Goal: Task Accomplishment & Management: Complete application form

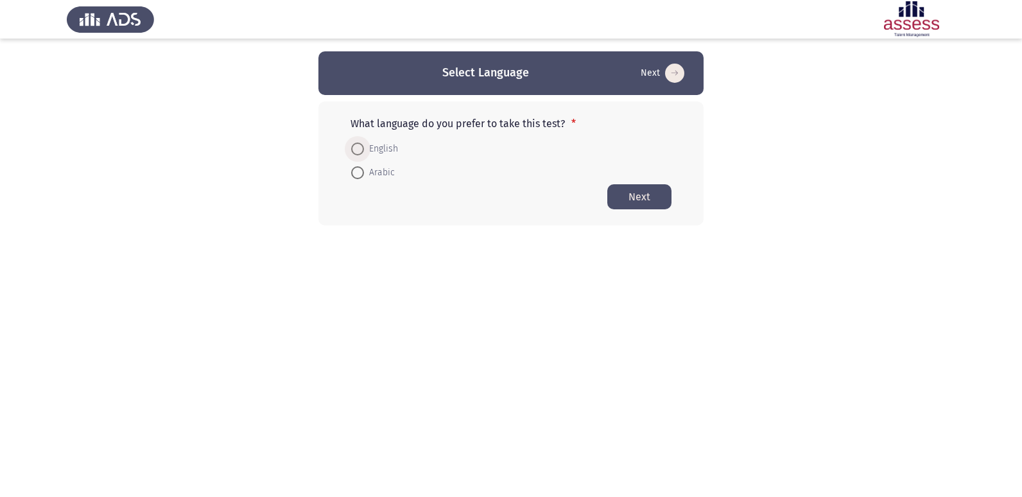
click at [360, 144] on span at bounding box center [357, 148] width 13 height 13
click at [360, 144] on input "English" at bounding box center [357, 148] width 13 height 13
radio input "true"
click at [649, 203] on button "Next" at bounding box center [639, 196] width 64 height 25
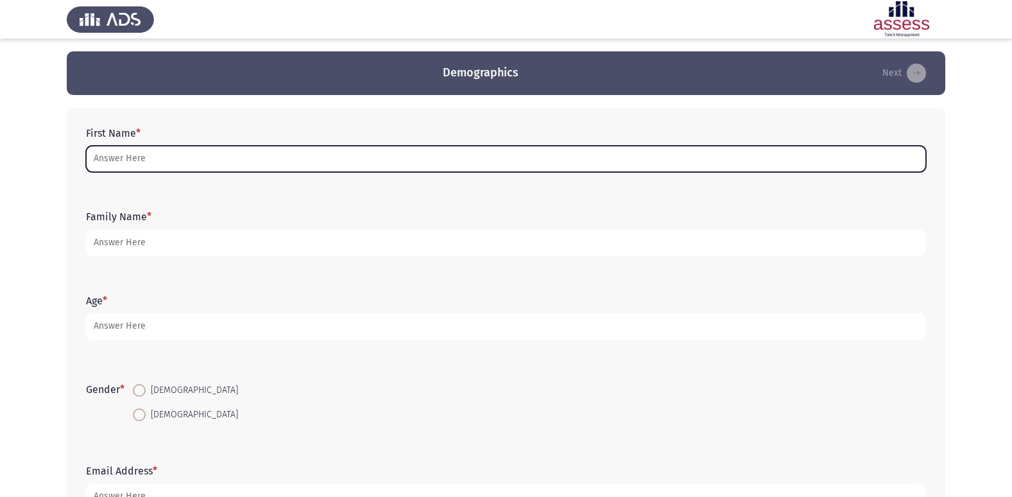
click at [261, 159] on input "First Name *" at bounding box center [506, 159] width 840 height 26
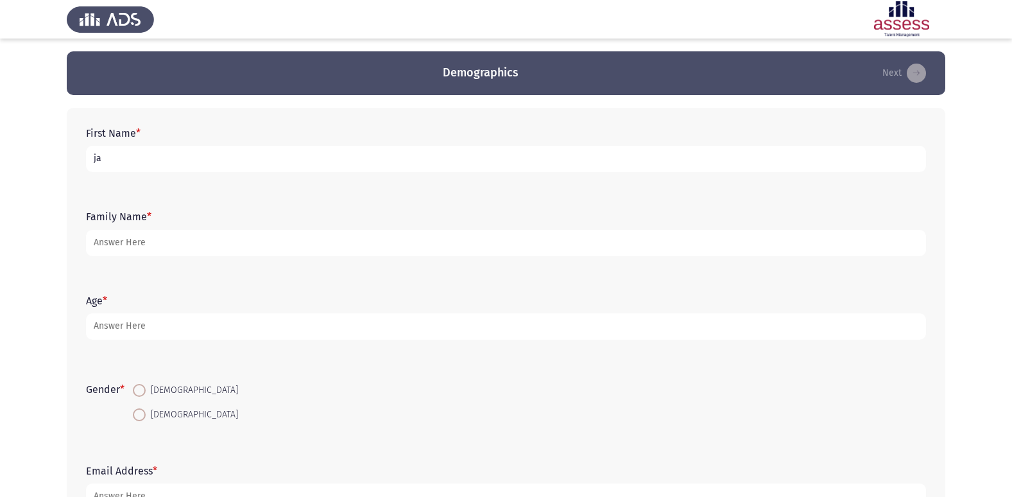
type input "j"
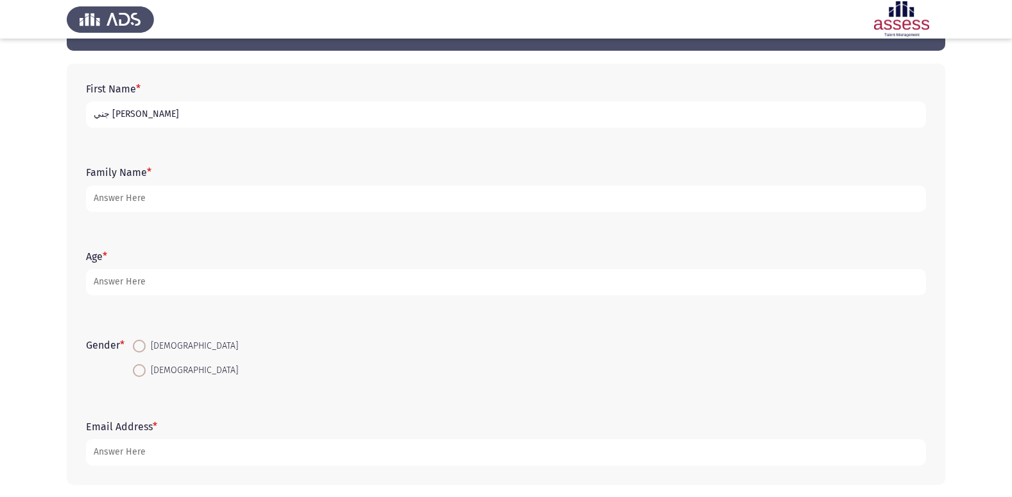
scroll to position [64, 0]
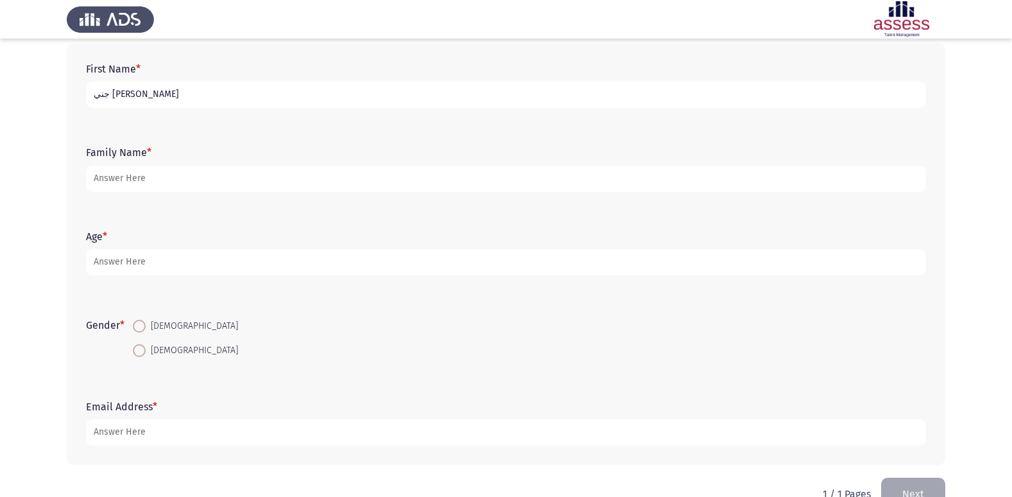
type input "جني [PERSON_NAME]"
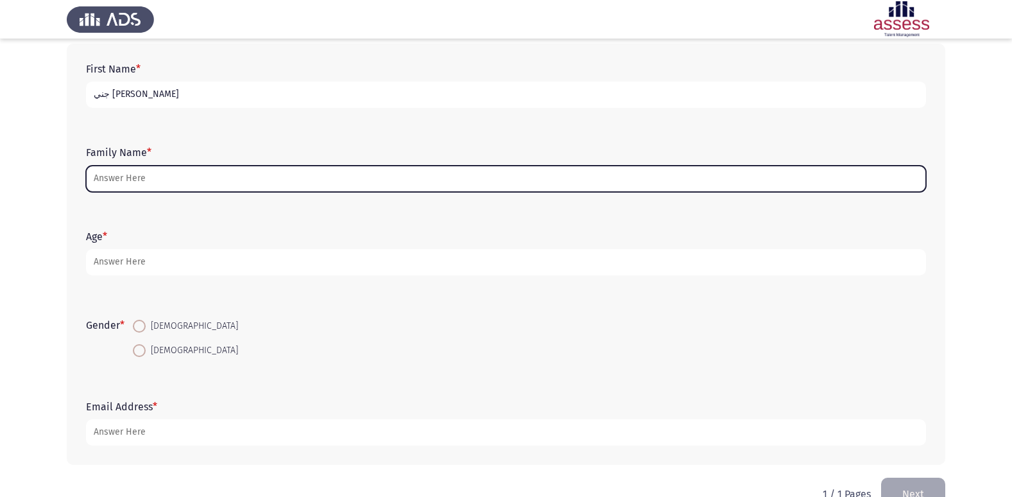
click at [172, 181] on input "Family Name *" at bounding box center [506, 179] width 840 height 26
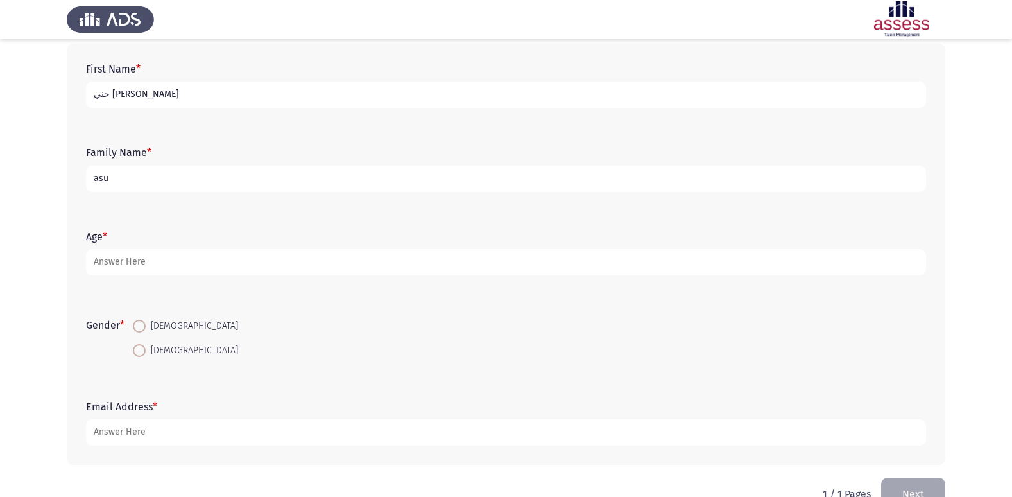
type input "asu"
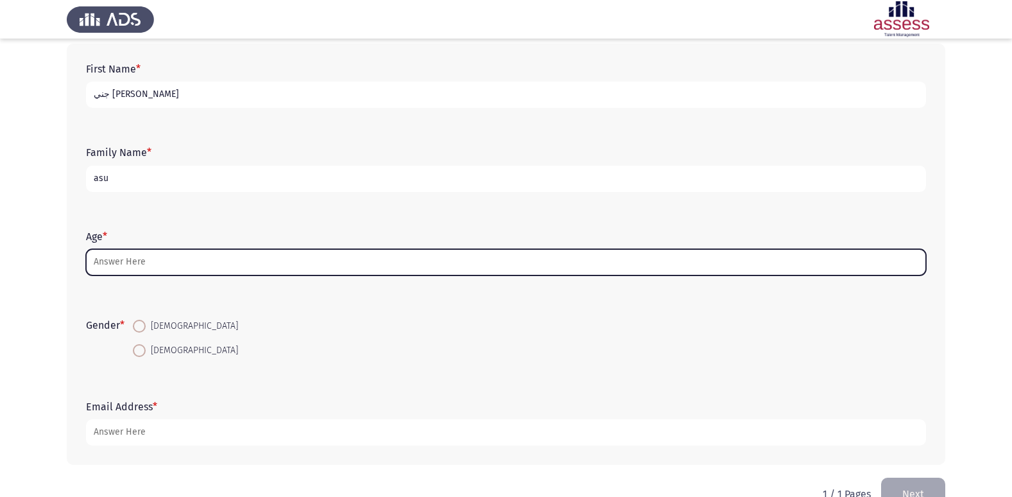
click at [212, 267] on input "Age *" at bounding box center [506, 262] width 840 height 26
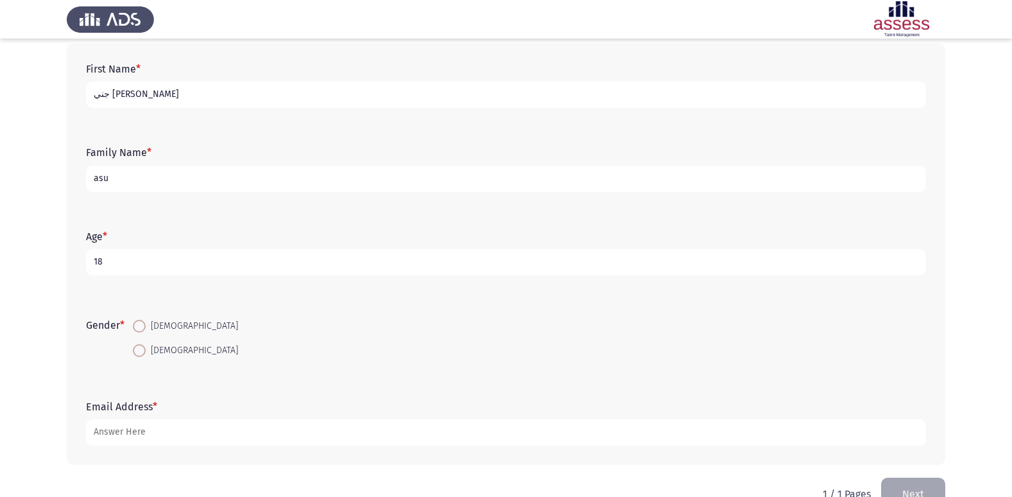
type input "18"
click at [142, 352] on span at bounding box center [139, 350] width 13 height 13
click at [142, 352] on input "[DEMOGRAPHIC_DATA]" at bounding box center [139, 350] width 13 height 13
radio input "true"
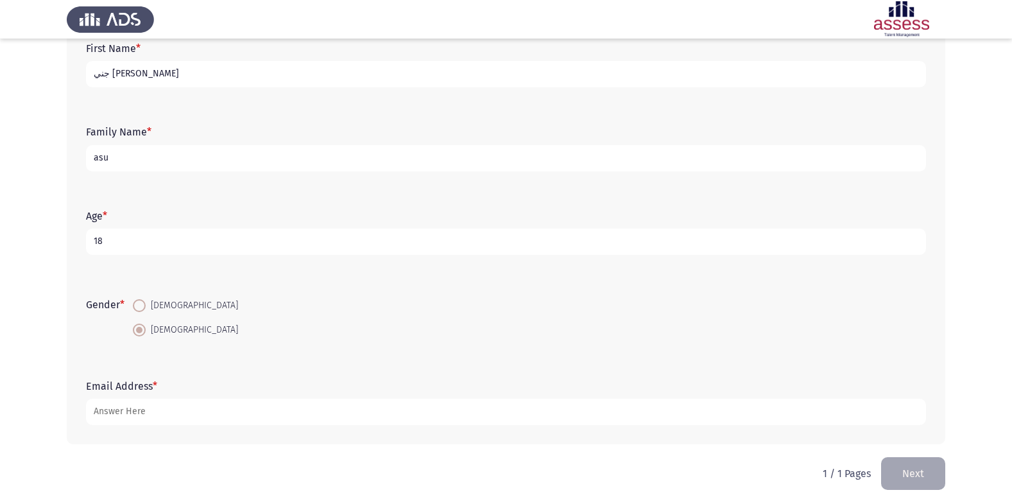
scroll to position [96, 0]
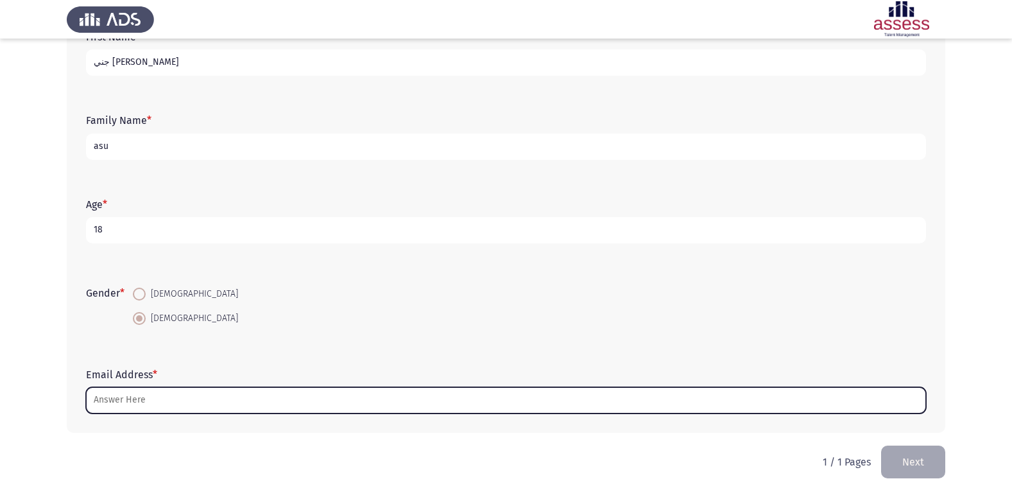
click at [171, 406] on input "Email Address *" at bounding box center [506, 400] width 840 height 26
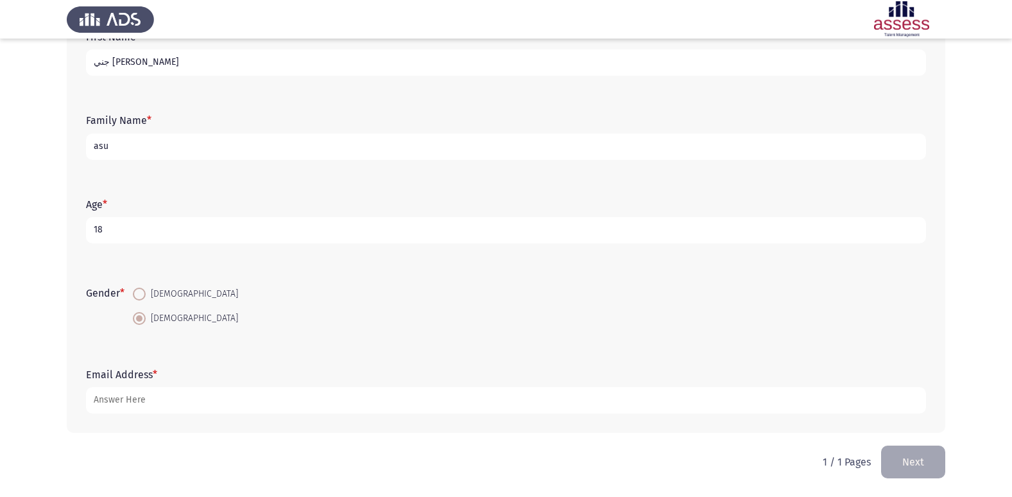
click at [167, 153] on input "asu" at bounding box center [506, 146] width 840 height 26
type input "a"
type input "30701220100483"
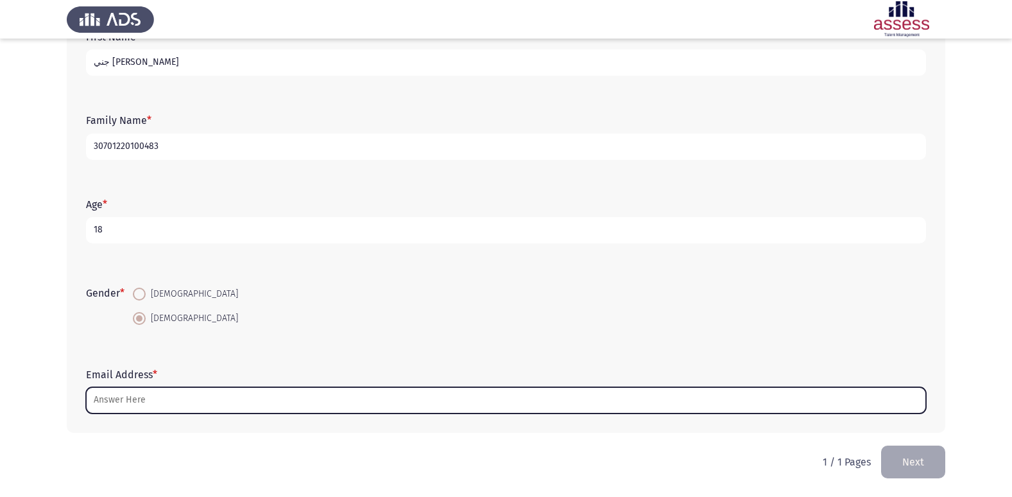
click at [230, 394] on input "Email Address *" at bounding box center [506, 400] width 840 height 26
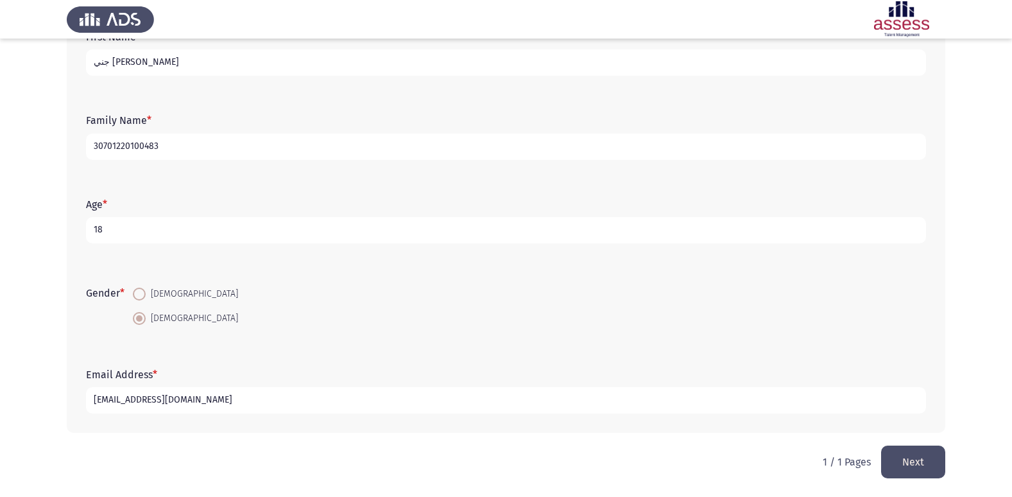
type input "[EMAIL_ADDRESS][DOMAIN_NAME]"
click at [924, 456] on button "Next" at bounding box center [913, 461] width 64 height 33
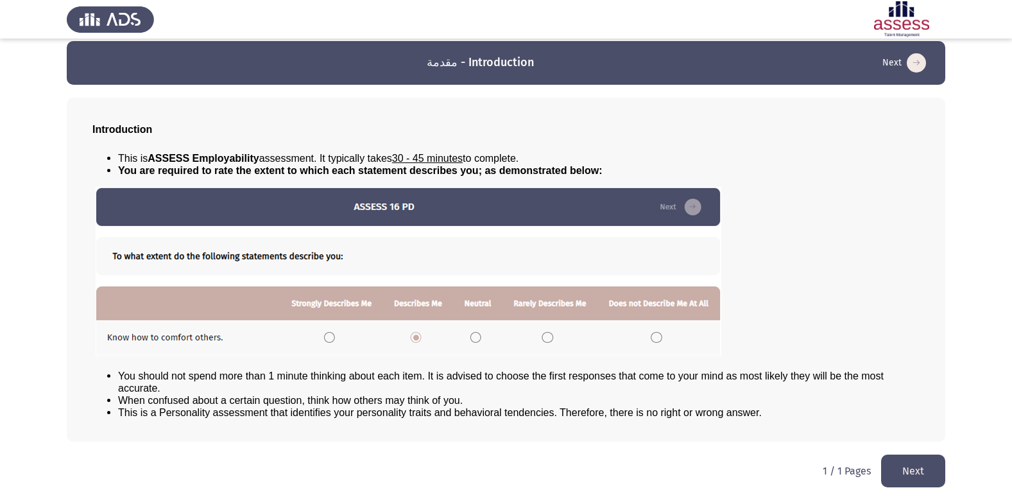
scroll to position [13, 0]
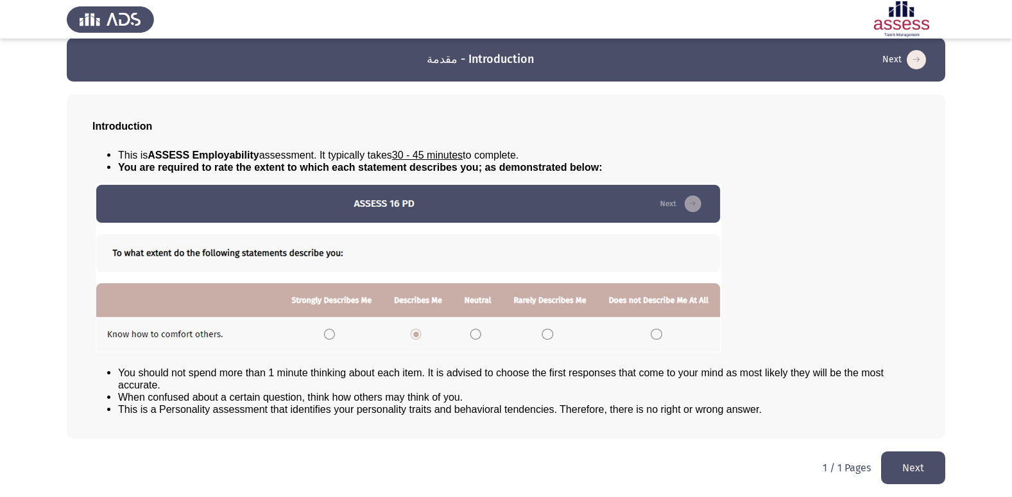
click at [903, 476] on button "Next" at bounding box center [913, 467] width 64 height 33
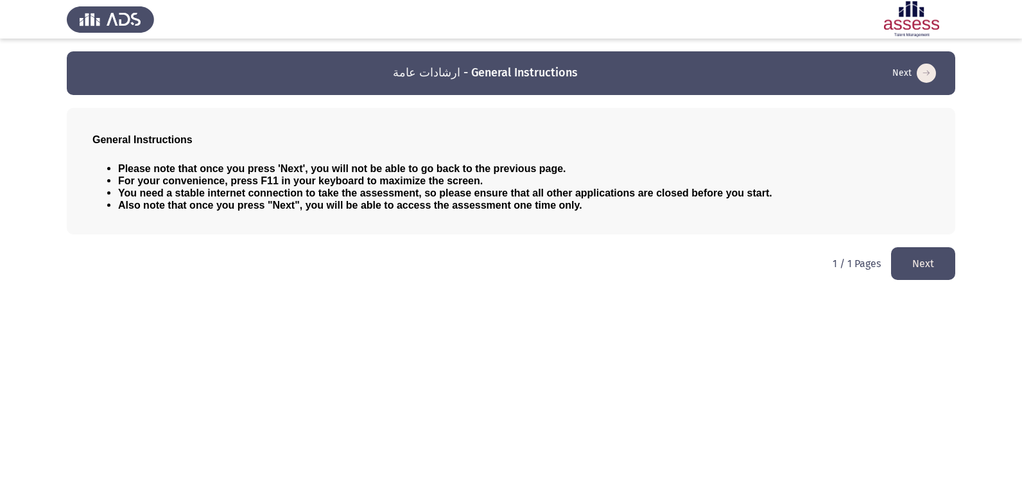
click at [907, 267] on button "Next" at bounding box center [923, 263] width 64 height 33
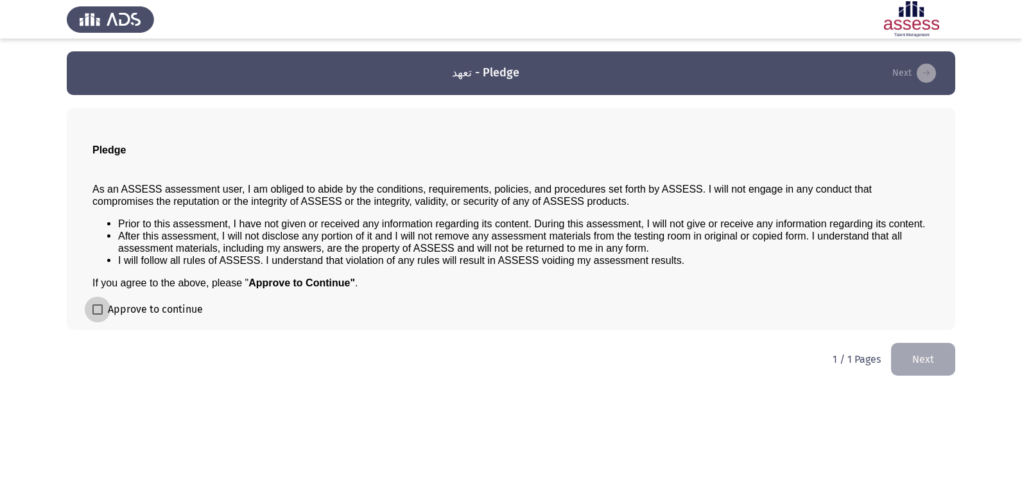
click at [94, 307] on span at bounding box center [97, 309] width 10 height 10
click at [97, 314] on input "Approve to continue" at bounding box center [97, 314] width 1 height 1
checkbox input "true"
click at [920, 360] on button "Next" at bounding box center [923, 359] width 64 height 33
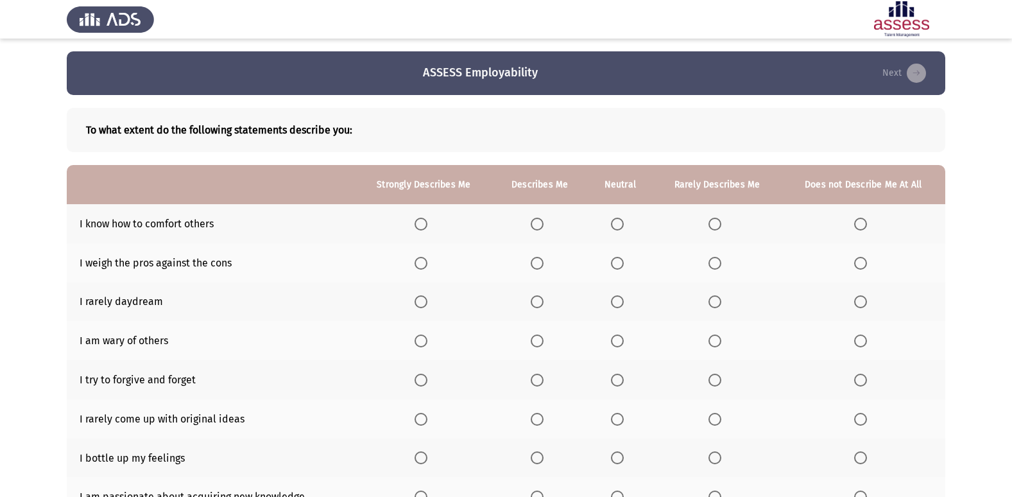
scroll to position [64, 0]
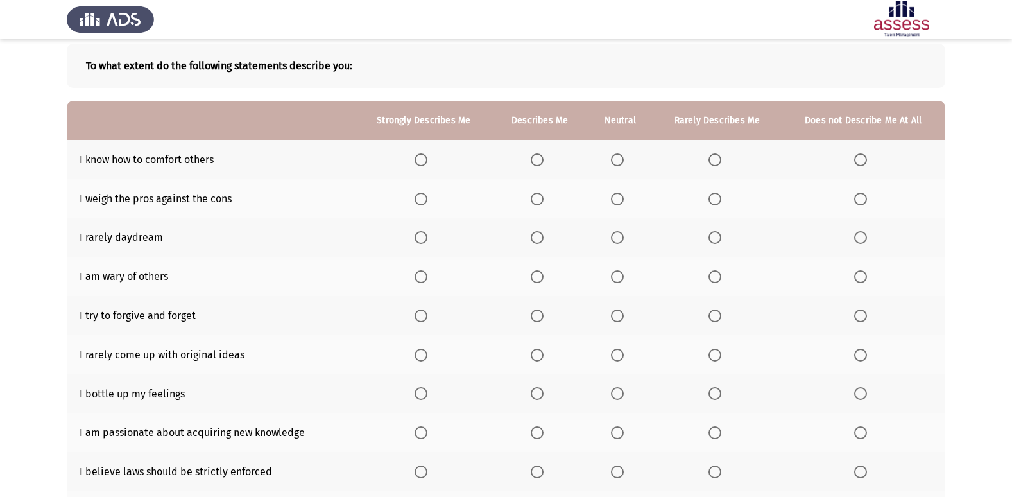
click at [721, 237] on span "Select an option" at bounding box center [714, 237] width 13 height 13
click at [721, 237] on input "Select an option" at bounding box center [714, 237] width 13 height 13
click at [615, 240] on span "Select an option" at bounding box center [617, 237] width 13 height 13
click at [615, 240] on input "Select an option" at bounding box center [617, 237] width 13 height 13
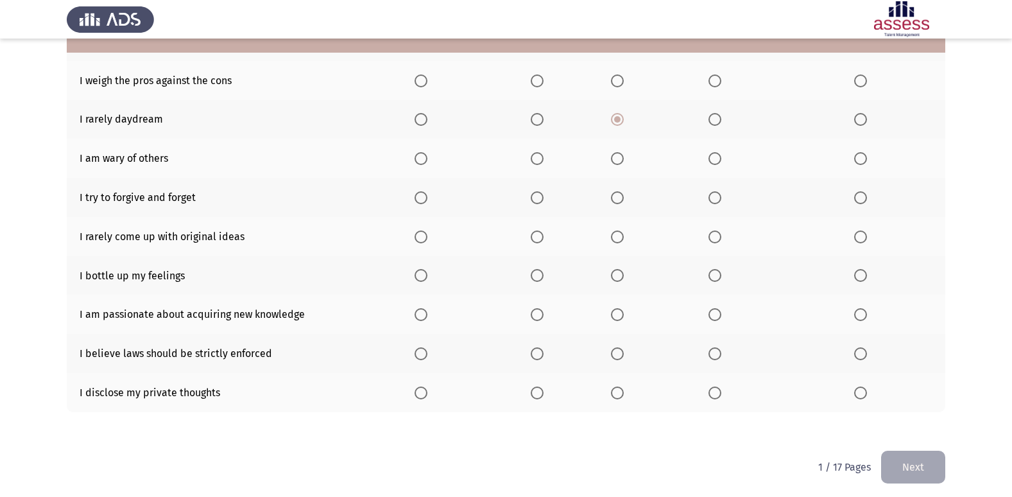
scroll to position [187, 0]
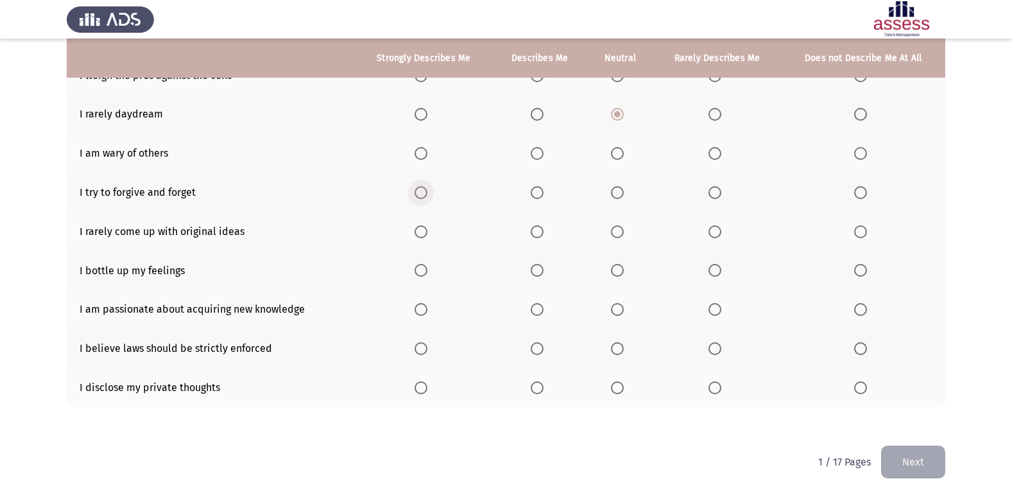
click at [426, 190] on span "Select an option" at bounding box center [421, 192] width 13 height 13
click at [426, 190] on input "Select an option" at bounding box center [421, 192] width 13 height 13
click at [422, 304] on span "Select an option" at bounding box center [421, 309] width 13 height 13
click at [422, 304] on input "Select an option" at bounding box center [421, 309] width 13 height 13
click at [618, 386] on span "Select an option" at bounding box center [617, 387] width 13 height 13
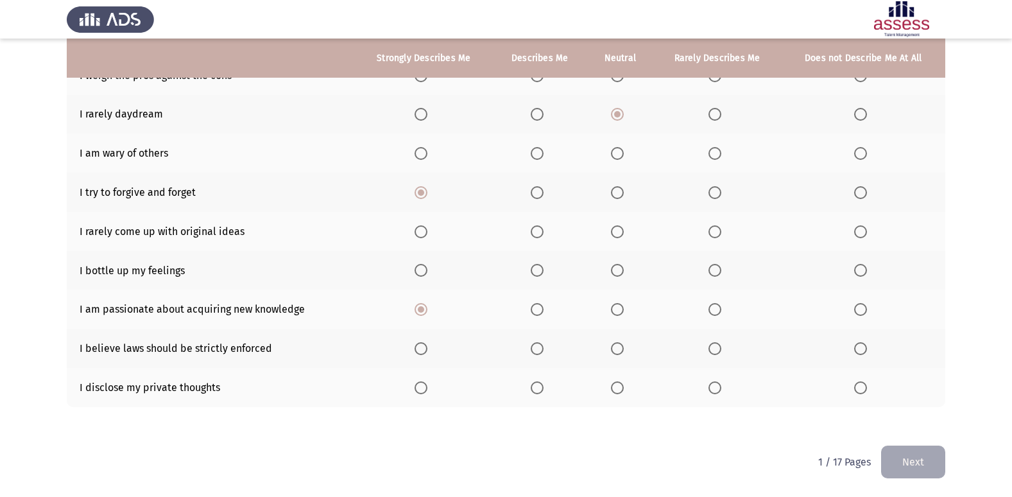
click at [618, 386] on input "Select an option" at bounding box center [617, 387] width 13 height 13
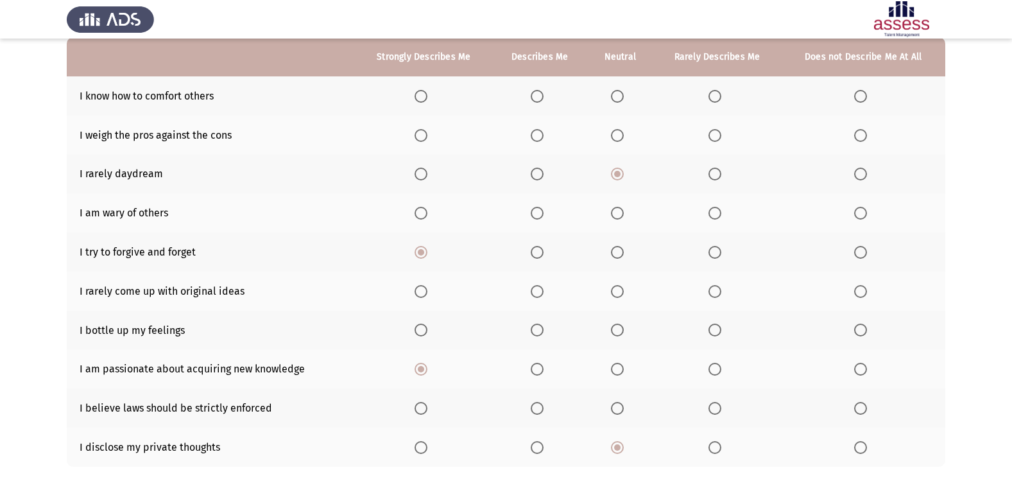
scroll to position [0, 0]
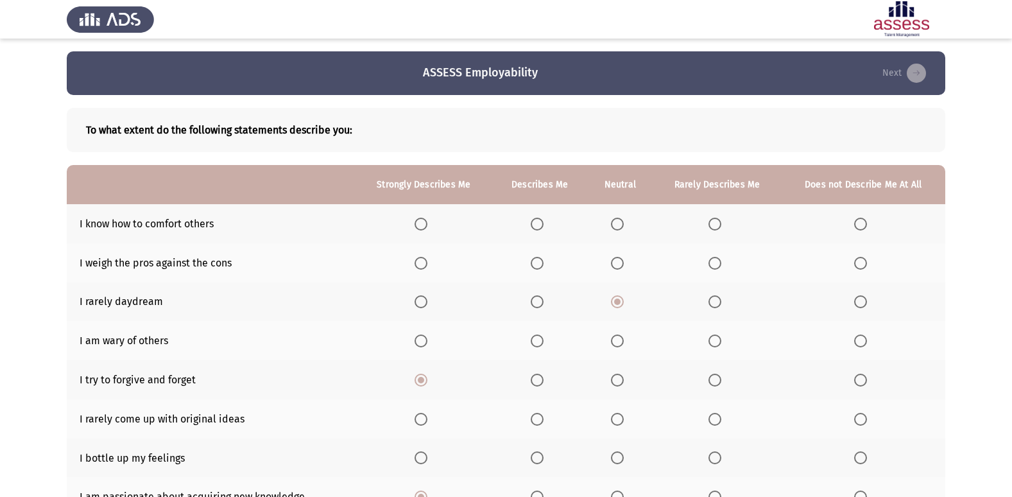
click at [537, 226] on span "Select an option" at bounding box center [537, 224] width 13 height 13
click at [537, 226] on input "Select an option" at bounding box center [537, 224] width 13 height 13
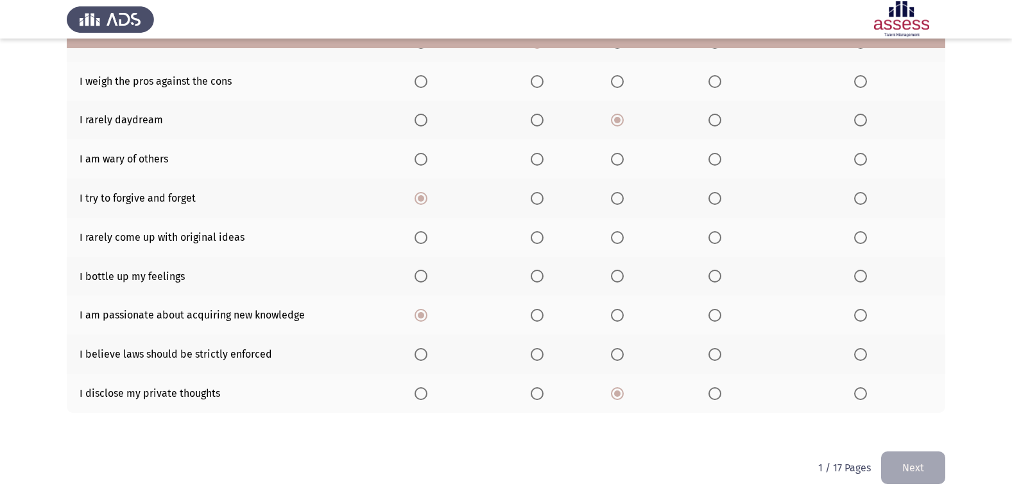
scroll to position [187, 0]
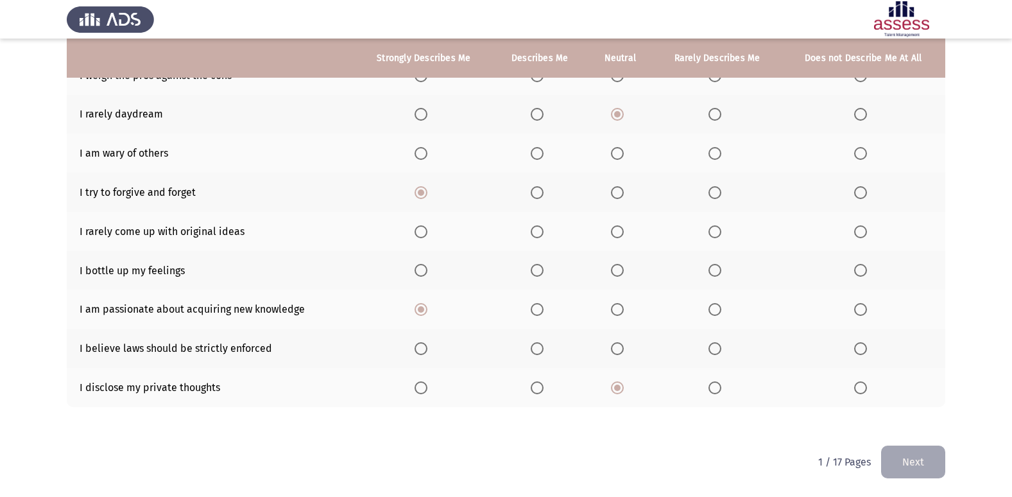
click at [619, 345] on span "Select an option" at bounding box center [617, 348] width 13 height 13
click at [619, 345] on input "Select an option" at bounding box center [617, 348] width 13 height 13
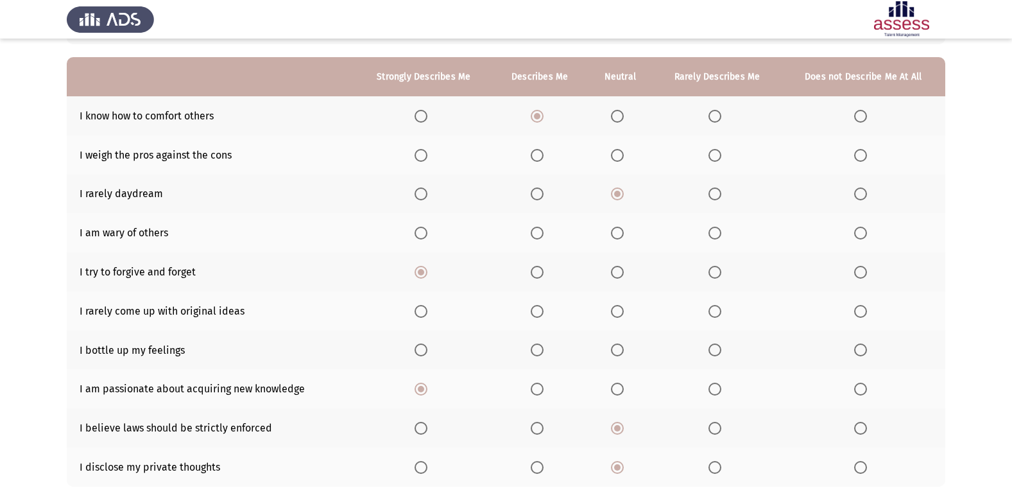
scroll to position [0, 0]
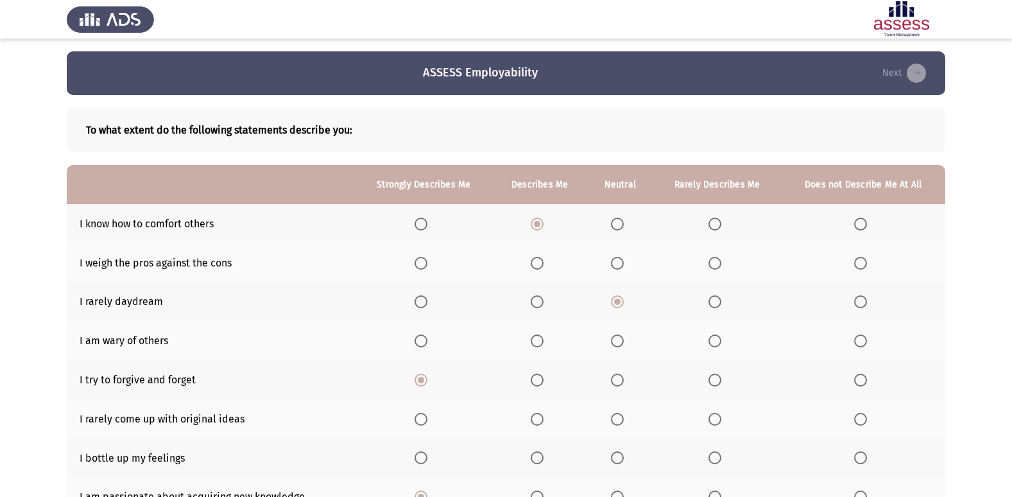
click at [713, 265] on span "Select an option" at bounding box center [714, 263] width 13 height 13
click at [713, 265] on input "Select an option" at bounding box center [714, 263] width 13 height 13
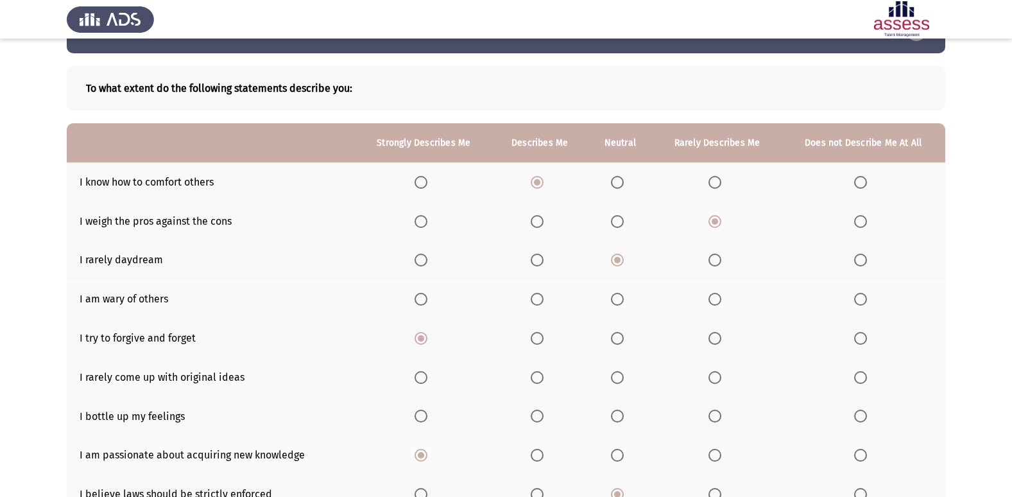
scroll to position [64, 0]
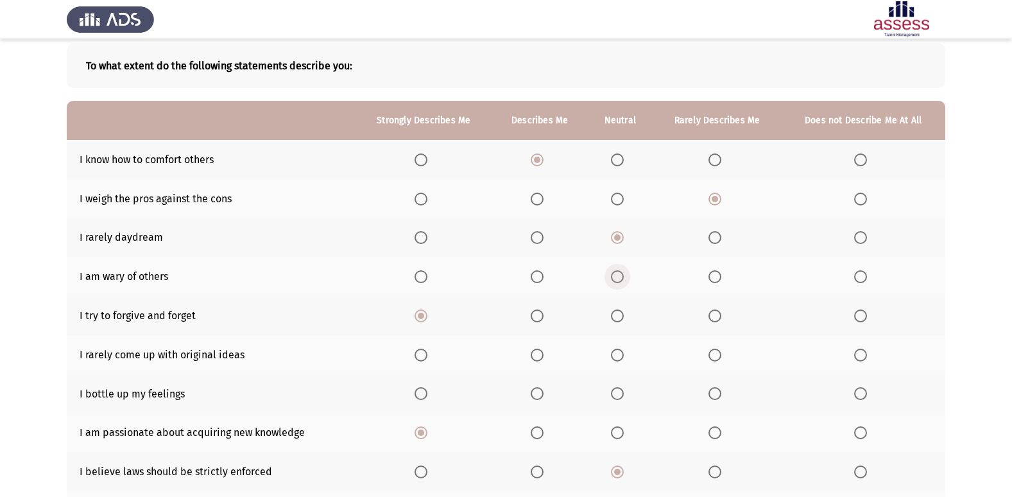
click at [615, 277] on span "Select an option" at bounding box center [617, 276] width 13 height 13
click at [615, 277] on input "Select an option" at bounding box center [617, 276] width 13 height 13
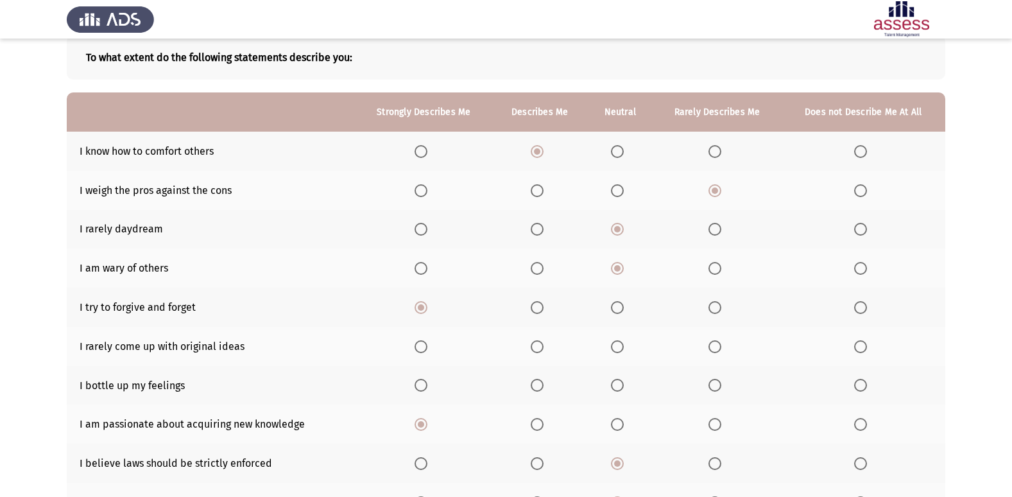
scroll to position [128, 0]
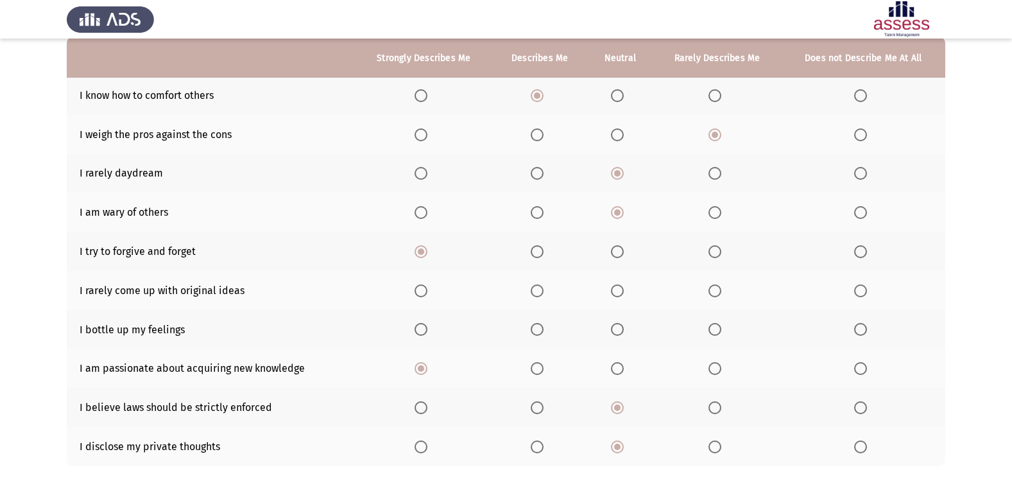
click at [712, 293] on span "Select an option" at bounding box center [714, 290] width 13 height 13
click at [712, 293] on input "Select an option" at bounding box center [714, 290] width 13 height 13
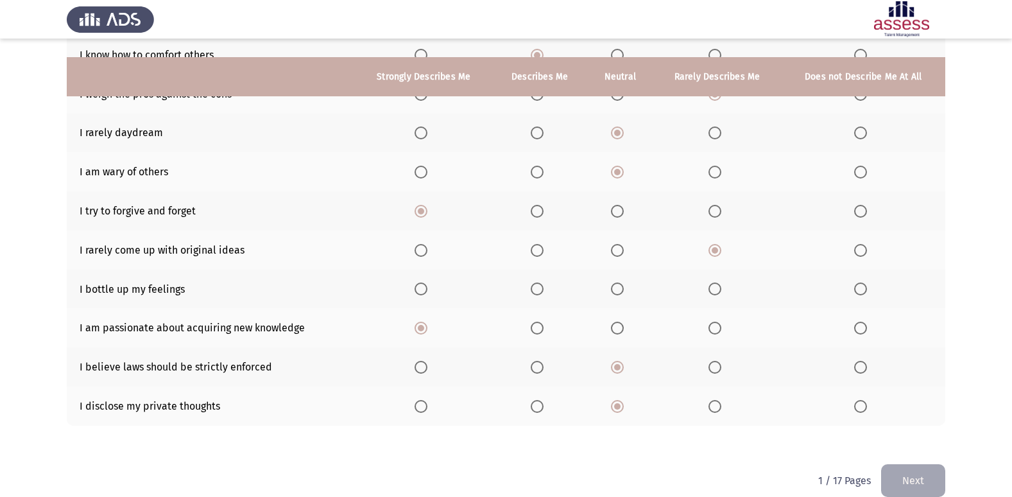
scroll to position [187, 0]
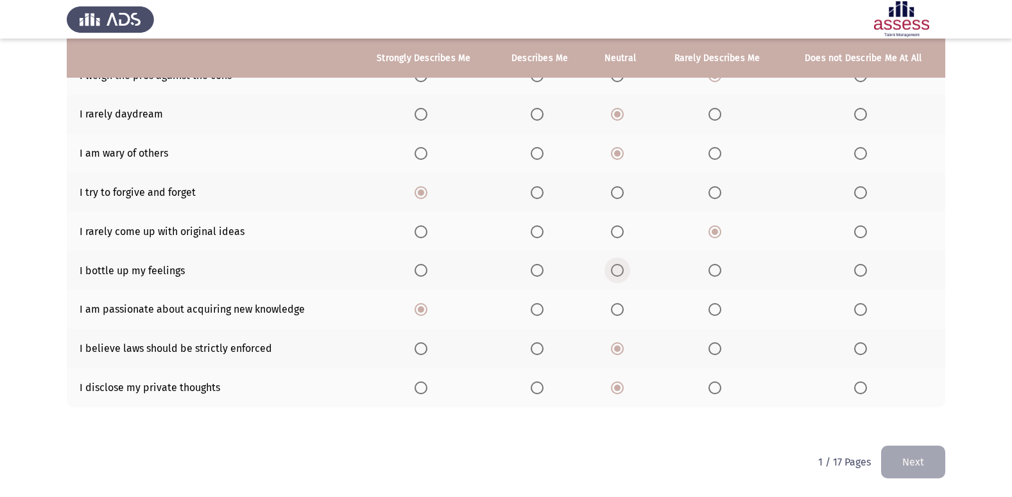
click at [615, 274] on span "Select an option" at bounding box center [617, 270] width 13 height 13
click at [615, 274] on input "Select an option" at bounding box center [617, 270] width 13 height 13
click at [905, 465] on button "Next" at bounding box center [913, 461] width 64 height 33
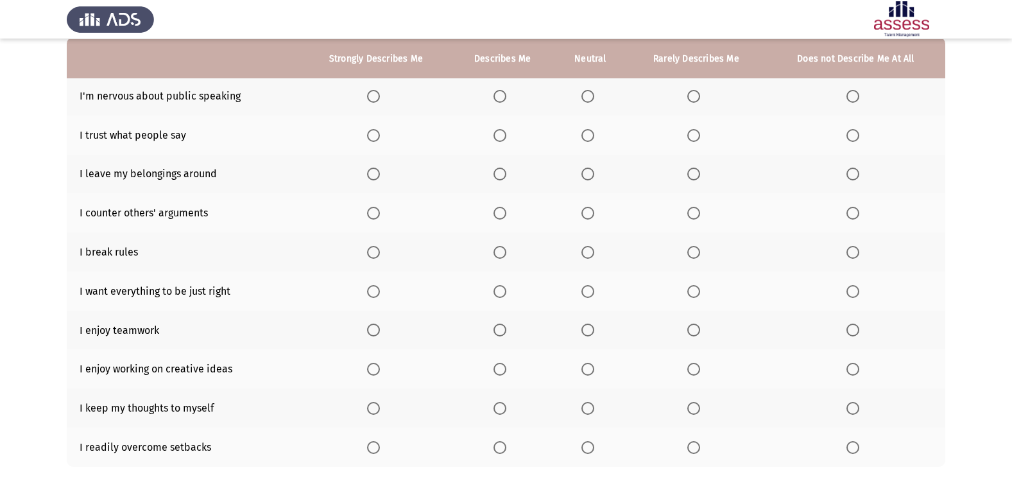
scroll to position [128, 0]
click at [500, 96] on span "Select an option" at bounding box center [499, 95] width 13 height 13
click at [500, 96] on input "Select an option" at bounding box center [499, 95] width 13 height 13
click at [585, 136] on span "Select an option" at bounding box center [587, 134] width 13 height 13
click at [585, 136] on input "Select an option" at bounding box center [587, 134] width 13 height 13
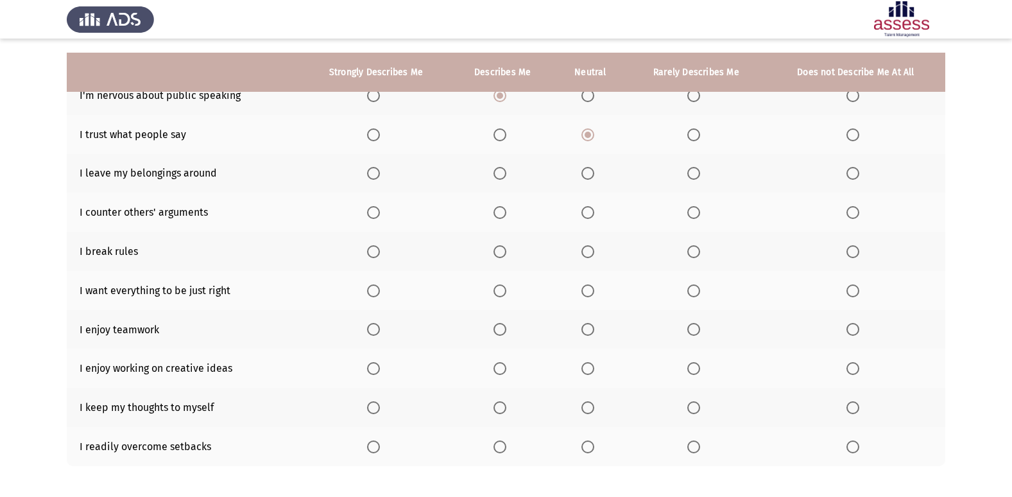
scroll to position [187, 0]
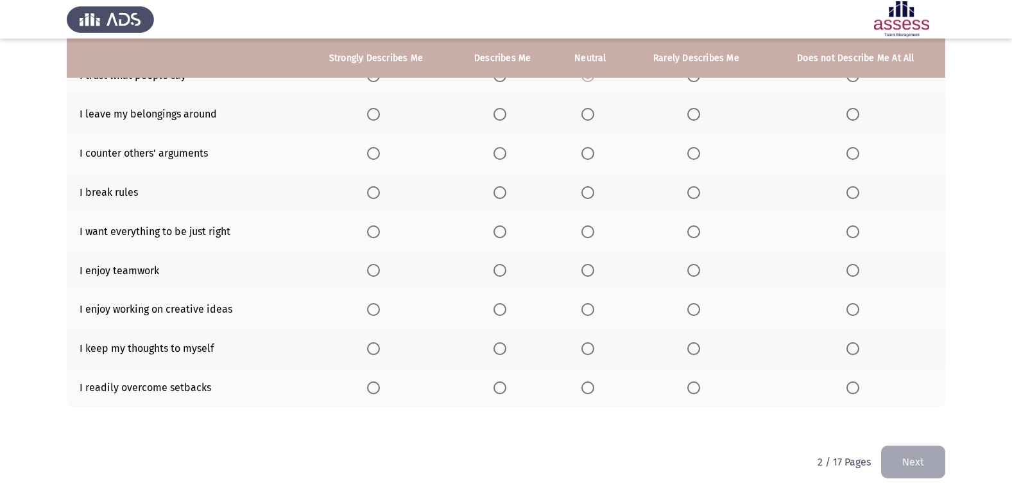
click at [379, 119] on span "Select an option" at bounding box center [373, 114] width 13 height 13
click at [379, 119] on input "Select an option" at bounding box center [373, 114] width 13 height 13
click at [688, 154] on span "Select an option" at bounding box center [693, 153] width 13 height 13
click at [688, 154] on input "Select an option" at bounding box center [693, 153] width 13 height 13
click at [689, 193] on span "Select an option" at bounding box center [693, 192] width 13 height 13
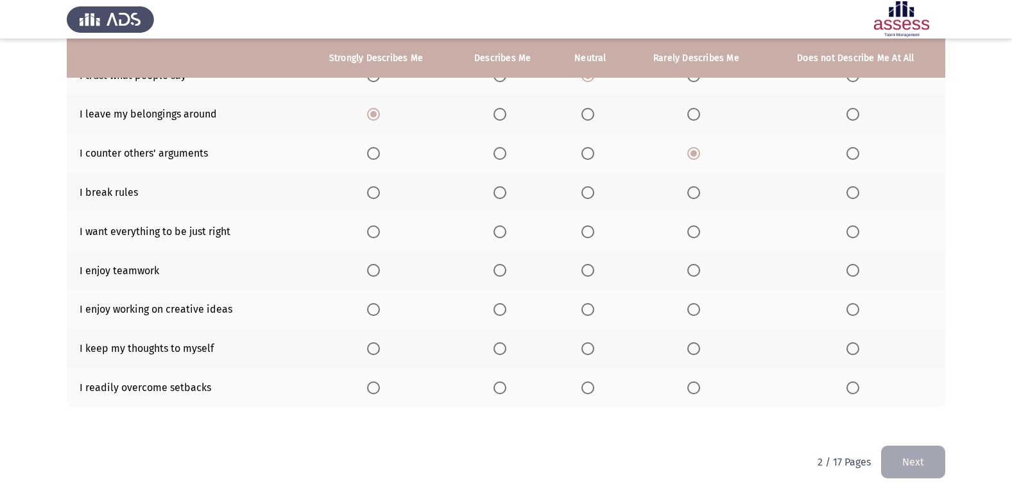
click at [689, 193] on input "Select an option" at bounding box center [693, 192] width 13 height 13
click at [697, 237] on span "Select an option" at bounding box center [693, 231] width 13 height 13
click at [697, 237] on input "Select an option" at bounding box center [693, 231] width 13 height 13
click at [497, 273] on span "Select an option" at bounding box center [499, 270] width 13 height 13
click at [497, 273] on input "Select an option" at bounding box center [499, 270] width 13 height 13
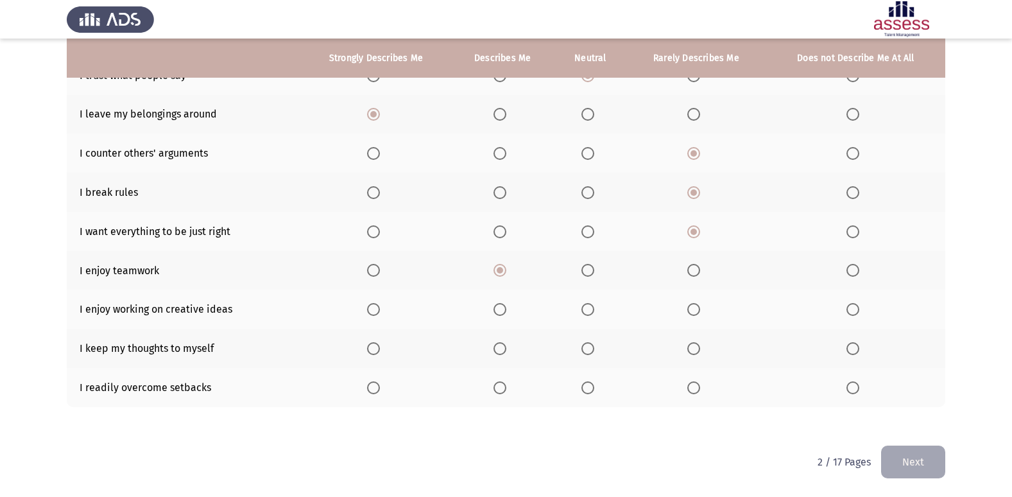
click at [375, 266] on span "Select an option" at bounding box center [373, 270] width 13 height 13
click at [375, 266] on input "Select an option" at bounding box center [373, 270] width 13 height 13
click at [371, 307] on span "Select an option" at bounding box center [373, 309] width 13 height 13
click at [371, 307] on input "Select an option" at bounding box center [373, 309] width 13 height 13
click at [592, 348] on span "Select an option" at bounding box center [587, 348] width 13 height 13
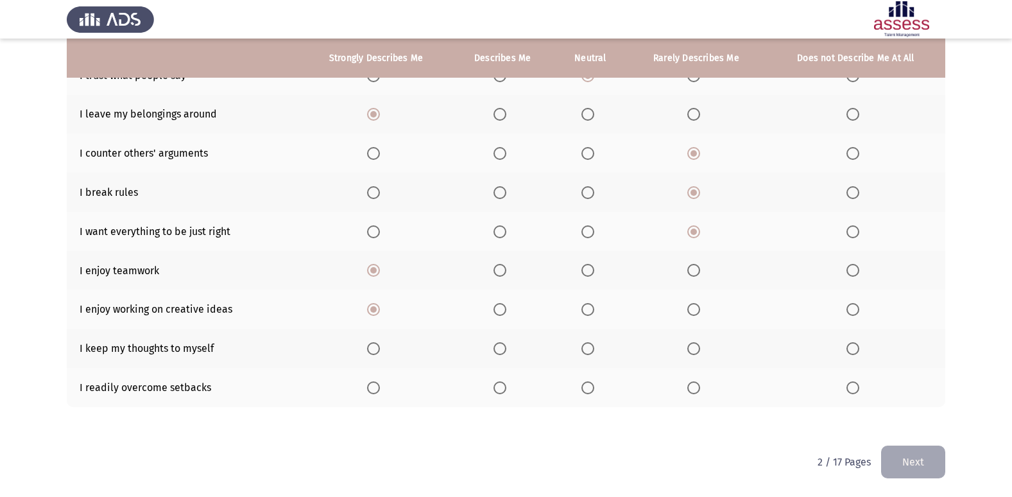
click at [592, 348] on input "Select an option" at bounding box center [587, 348] width 13 height 13
click at [590, 393] on span "Select an option" at bounding box center [587, 387] width 13 height 13
click at [590, 393] on input "Select an option" at bounding box center [587, 387] width 13 height 13
click at [899, 451] on button "Next" at bounding box center [913, 461] width 64 height 33
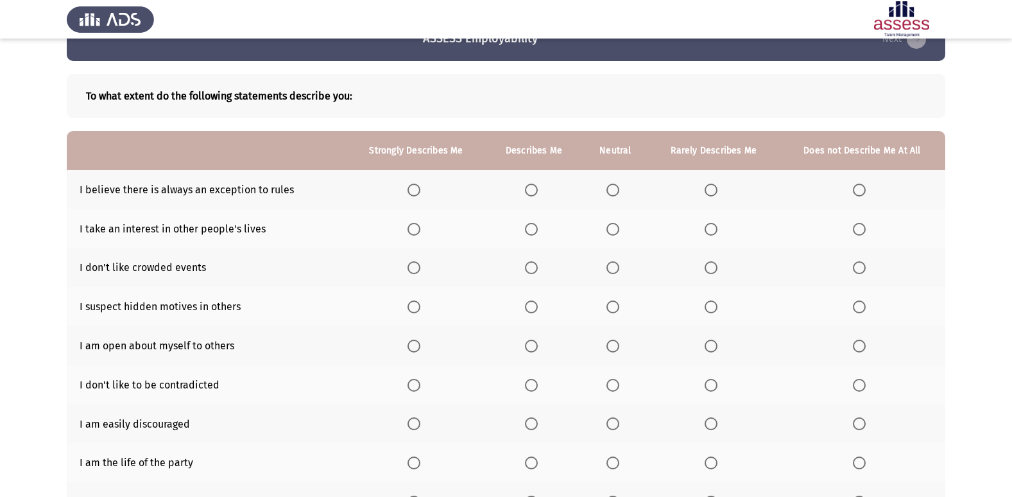
scroll to position [64, 0]
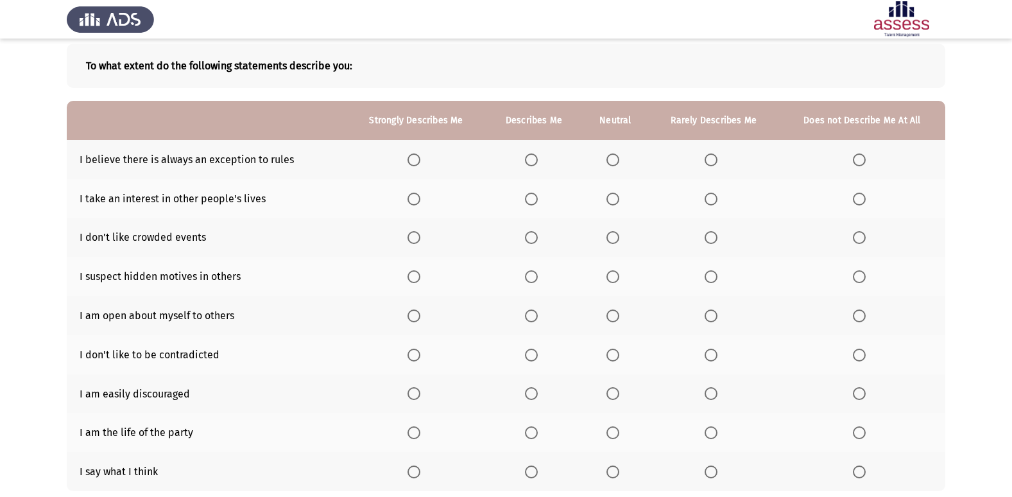
click at [408, 159] on span "Select an option" at bounding box center [413, 159] width 13 height 13
click at [408, 159] on input "Select an option" at bounding box center [413, 159] width 13 height 13
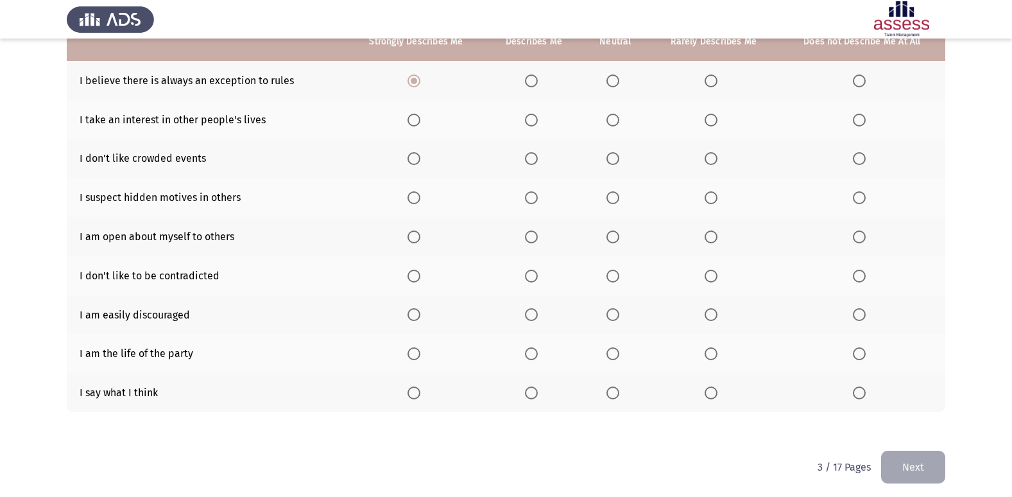
scroll to position [148, 0]
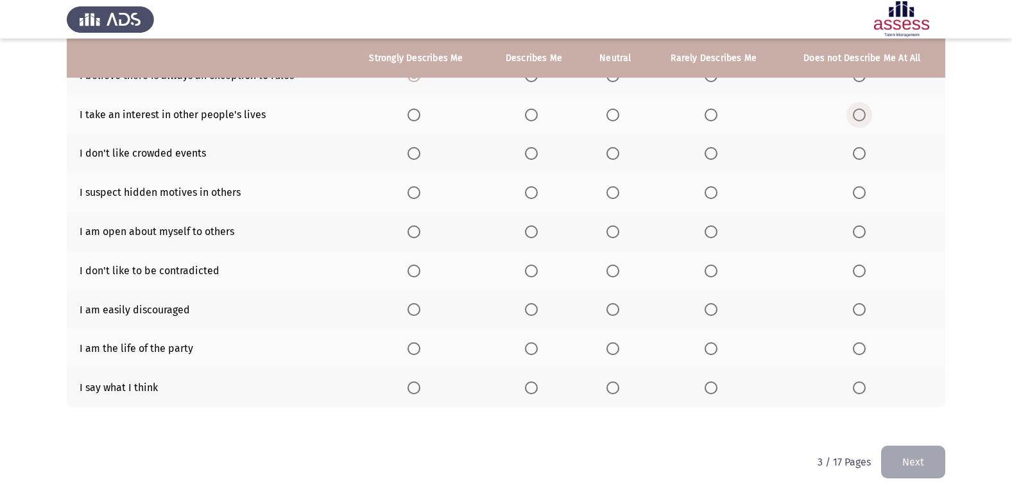
click at [859, 116] on span "Select an option" at bounding box center [859, 114] width 13 height 13
click at [859, 116] on input "Select an option" at bounding box center [859, 114] width 13 height 13
click at [861, 153] on span "Select an option" at bounding box center [859, 153] width 13 height 13
click at [861, 153] on input "Select an option" at bounding box center [859, 153] width 13 height 13
click at [855, 192] on span "Select an option" at bounding box center [859, 192] width 13 height 13
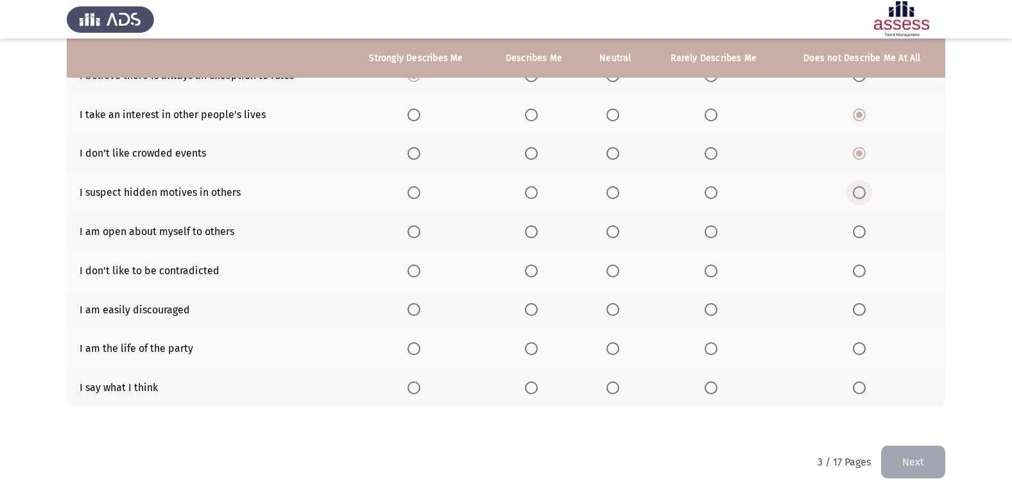
click at [855, 192] on input "Select an option" at bounding box center [859, 192] width 13 height 13
click at [531, 230] on span "Select an option" at bounding box center [531, 231] width 13 height 13
click at [531, 230] on input "Select an option" at bounding box center [531, 231] width 13 height 13
click at [617, 273] on span "Select an option" at bounding box center [612, 270] width 13 height 13
click at [617, 273] on input "Select an option" at bounding box center [612, 270] width 13 height 13
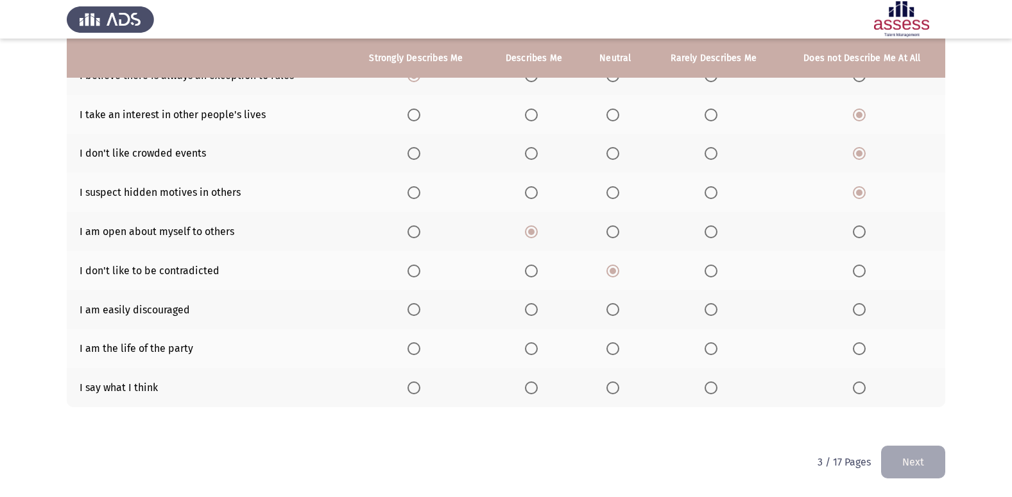
click at [707, 307] on span "Select an option" at bounding box center [711, 309] width 13 height 13
click at [707, 307] on input "Select an option" at bounding box center [711, 309] width 13 height 13
click at [710, 348] on span "Select an option" at bounding box center [711, 348] width 13 height 13
click at [710, 348] on input "Select an option" at bounding box center [711, 348] width 13 height 13
click at [609, 390] on span "Select an option" at bounding box center [612, 387] width 13 height 13
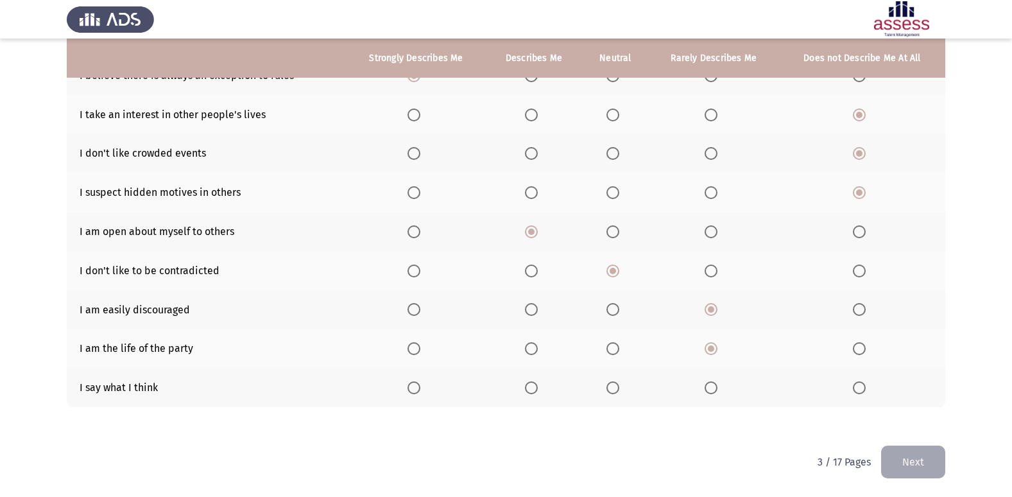
click at [609, 390] on input "Select an option" at bounding box center [612, 387] width 13 height 13
click at [918, 462] on button "Next" at bounding box center [913, 461] width 64 height 33
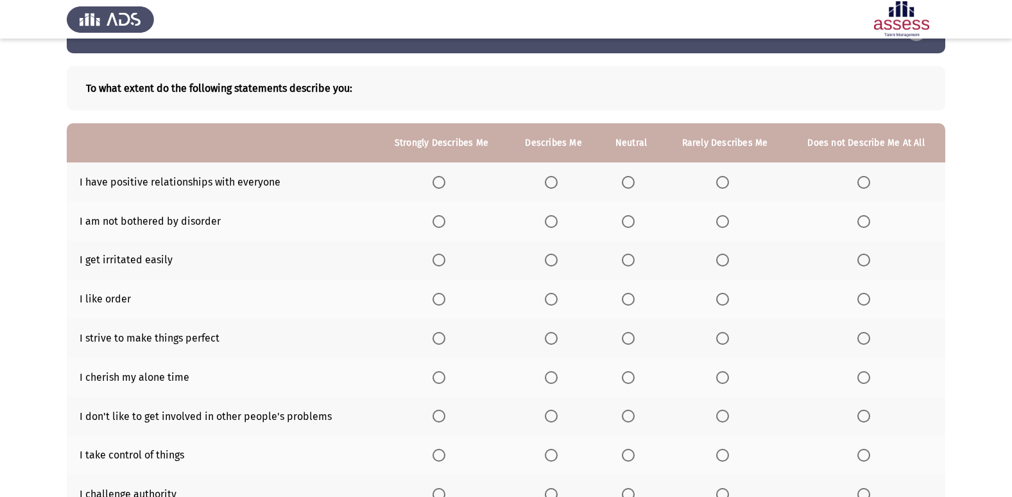
scroll to position [64, 0]
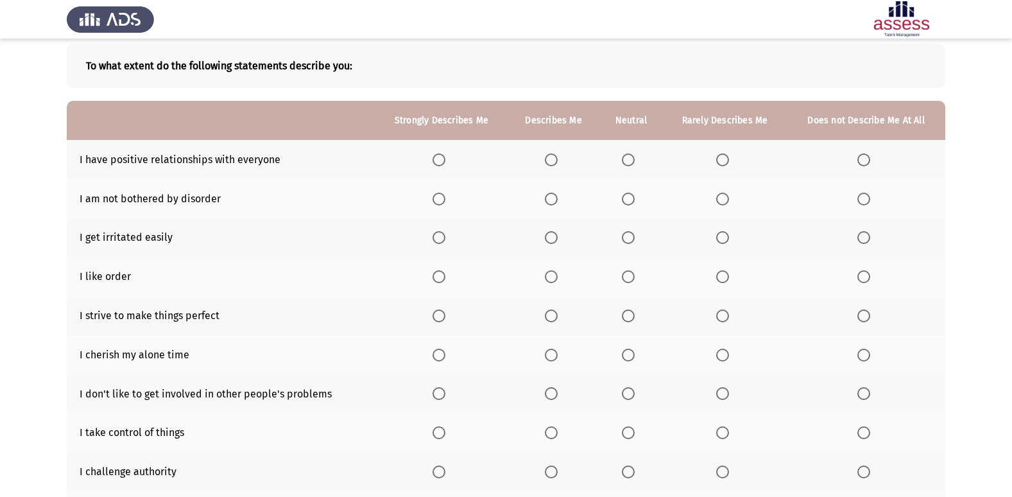
click at [624, 157] on span "Select an option" at bounding box center [628, 159] width 13 height 13
click at [624, 157] on input "Select an option" at bounding box center [628, 159] width 13 height 13
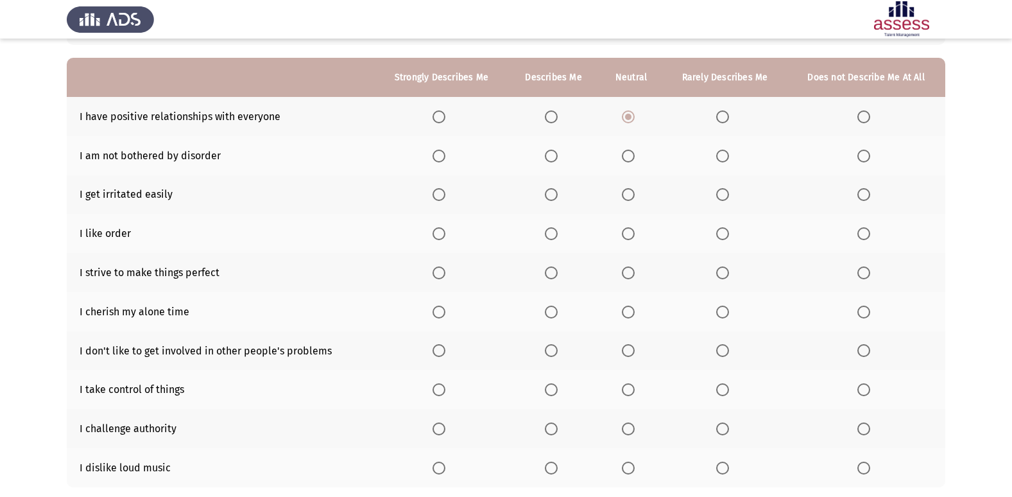
scroll to position [128, 0]
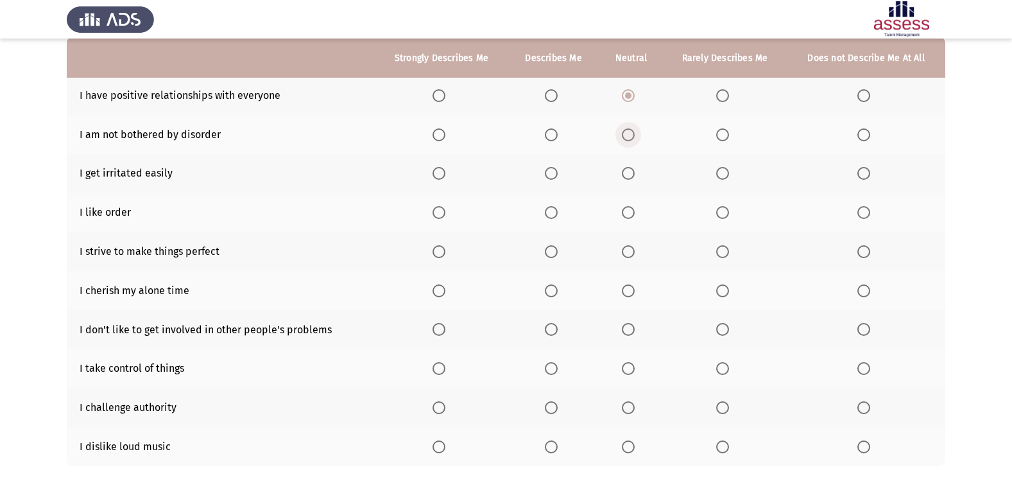
click at [632, 136] on span "Select an option" at bounding box center [628, 134] width 13 height 13
click at [632, 136] on input "Select an option" at bounding box center [628, 134] width 13 height 13
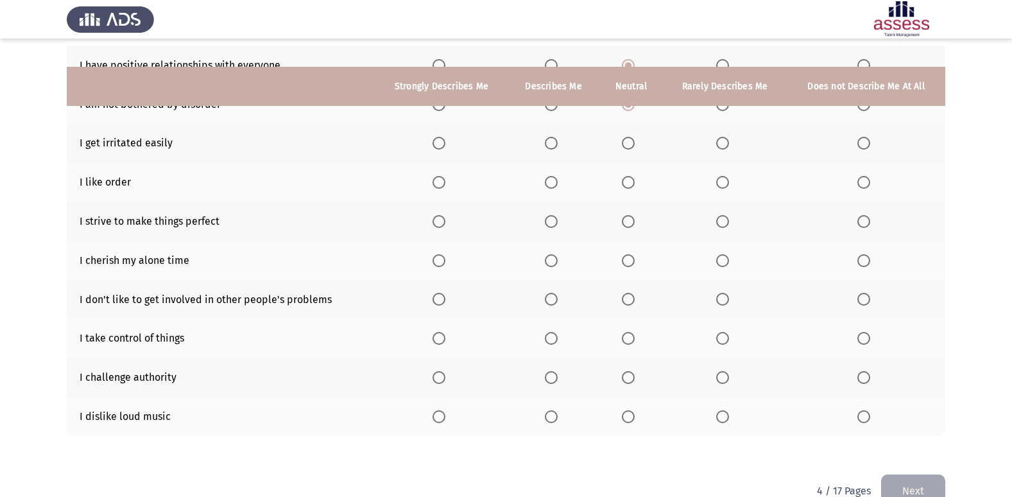
scroll to position [187, 0]
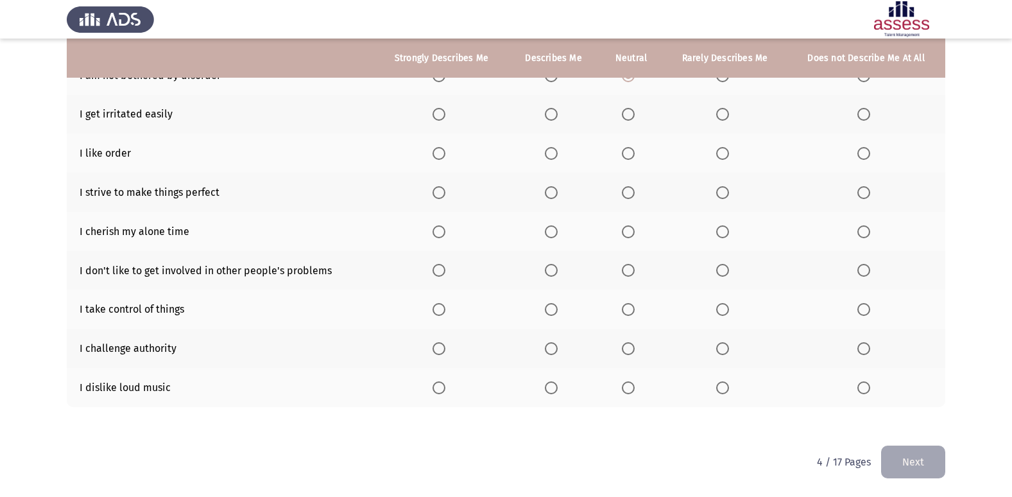
click at [631, 112] on span "Select an option" at bounding box center [628, 114] width 13 height 13
click at [631, 112] on input "Select an option" at bounding box center [628, 114] width 13 height 13
click at [548, 155] on span "Select an option" at bounding box center [551, 153] width 13 height 13
click at [548, 155] on input "Select an option" at bounding box center [551, 153] width 13 height 13
click at [441, 194] on span "Select an option" at bounding box center [439, 192] width 13 height 13
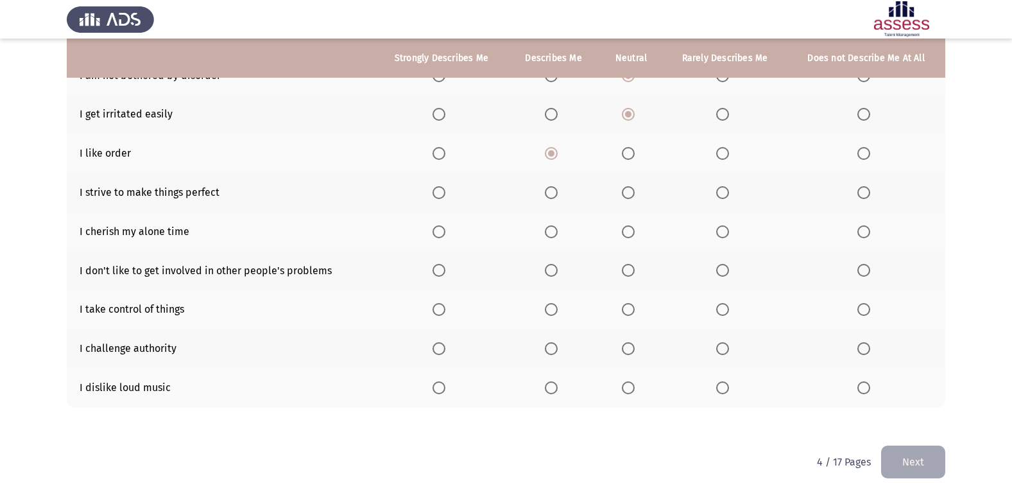
click at [441, 194] on input "Select an option" at bounding box center [439, 192] width 13 height 13
click at [624, 234] on span "Select an option" at bounding box center [628, 231] width 13 height 13
click at [624, 234] on input "Select an option" at bounding box center [628, 231] width 13 height 13
click at [438, 268] on span "Select an option" at bounding box center [439, 270] width 13 height 13
click at [438, 268] on input "Select an option" at bounding box center [439, 270] width 13 height 13
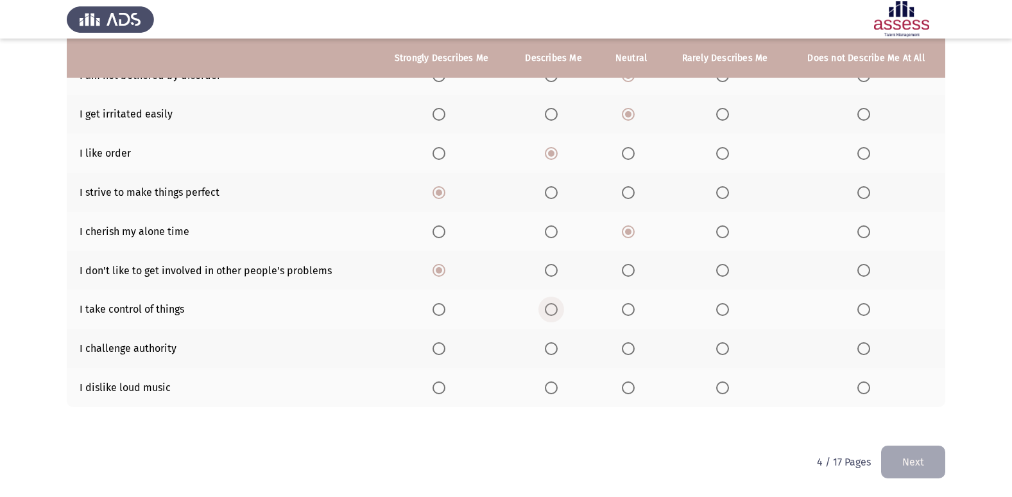
click at [556, 310] on span "Select an option" at bounding box center [551, 309] width 13 height 13
click at [556, 310] on input "Select an option" at bounding box center [551, 309] width 13 height 13
click at [626, 350] on span "Select an option" at bounding box center [628, 348] width 13 height 13
click at [626, 350] on input "Select an option" at bounding box center [628, 348] width 13 height 13
click at [634, 391] on span "Select an option" at bounding box center [628, 387] width 13 height 13
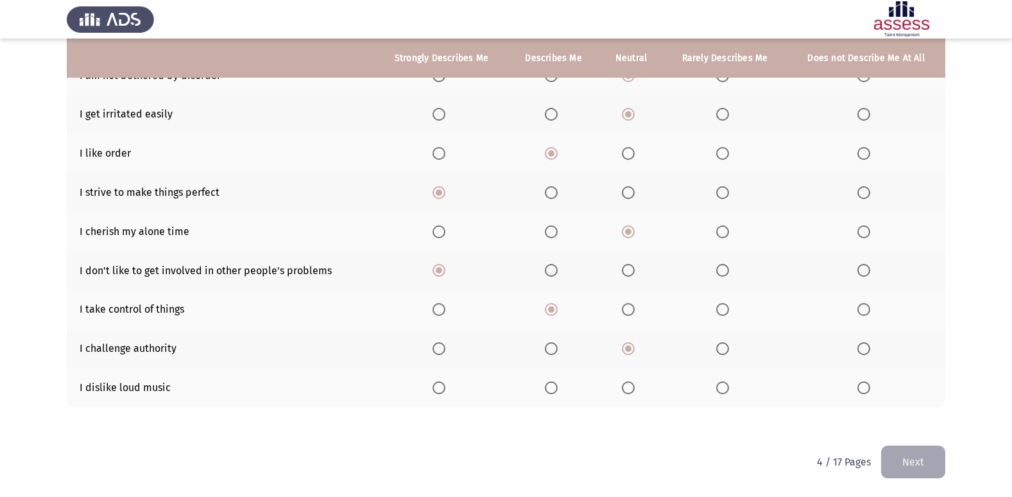
click at [634, 391] on input "Select an option" at bounding box center [628, 387] width 13 height 13
click at [913, 458] on button "Next" at bounding box center [913, 461] width 64 height 33
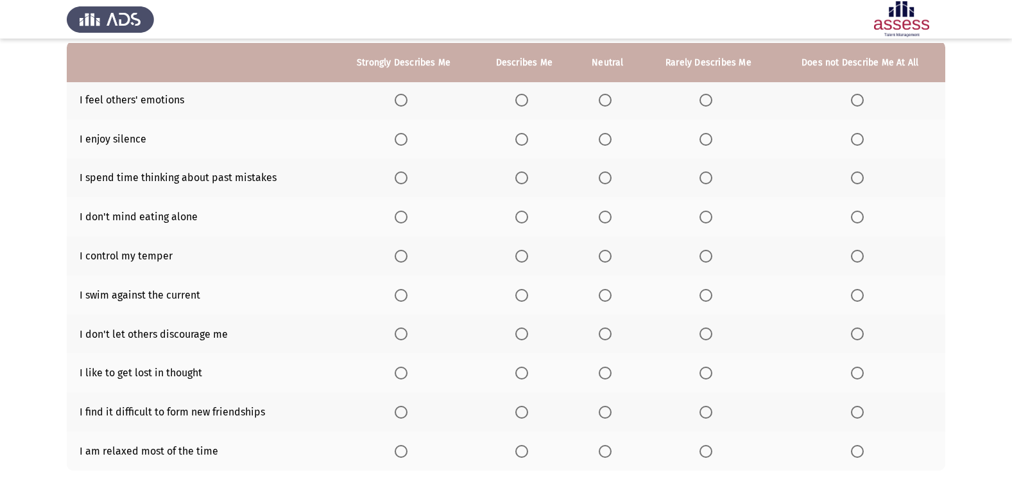
scroll to position [128, 0]
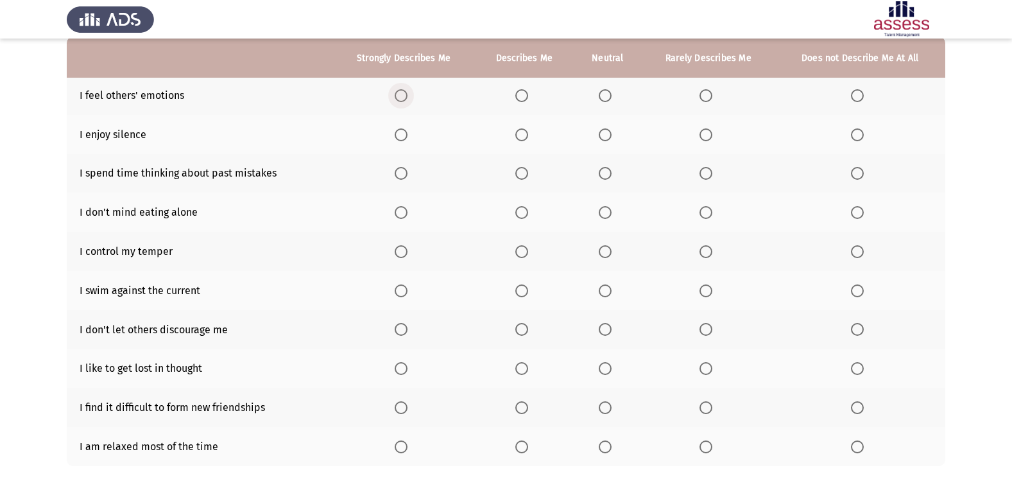
click at [403, 91] on span "Select an option" at bounding box center [401, 95] width 13 height 13
click at [403, 91] on input "Select an option" at bounding box center [401, 95] width 13 height 13
click at [604, 136] on span "Select an option" at bounding box center [605, 134] width 13 height 13
click at [604, 136] on input "Select an option" at bounding box center [605, 134] width 13 height 13
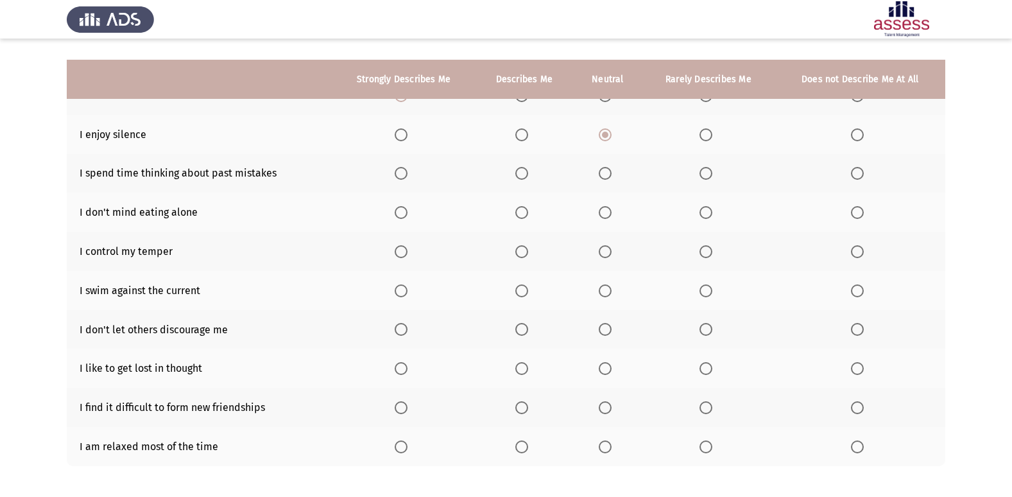
scroll to position [187, 0]
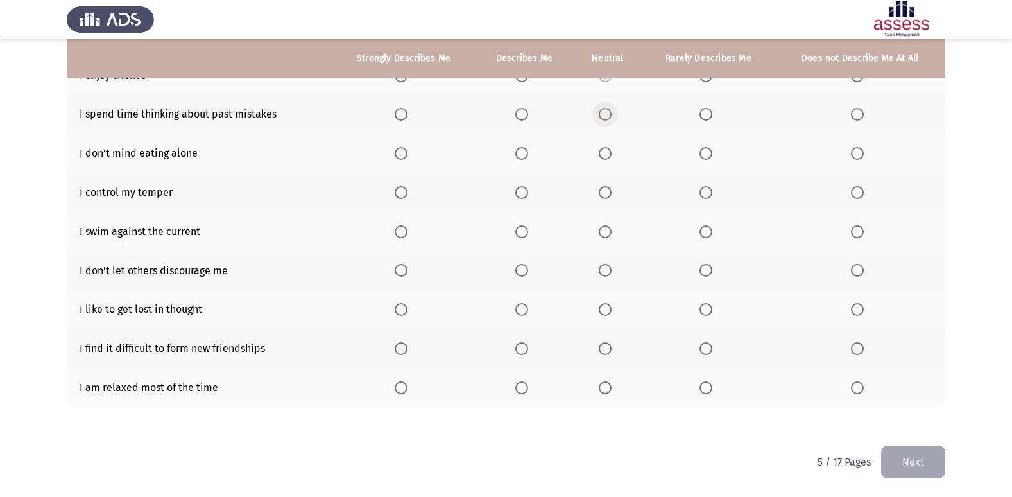
click at [606, 118] on span "Select an option" at bounding box center [605, 114] width 13 height 13
click at [606, 118] on input "Select an option" at bounding box center [605, 114] width 13 height 13
click at [603, 153] on span "Select an option" at bounding box center [605, 153] width 13 height 13
click at [603, 153] on input "Select an option" at bounding box center [605, 153] width 13 height 13
click at [602, 194] on span "Select an option" at bounding box center [605, 192] width 13 height 13
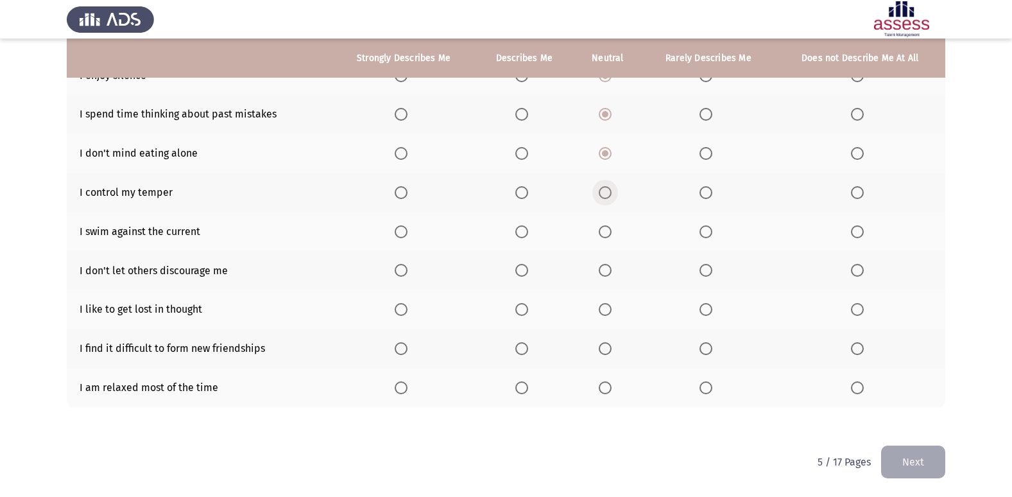
click at [602, 194] on input "Select an option" at bounding box center [605, 192] width 13 height 13
click at [527, 233] on span "Select an option" at bounding box center [521, 231] width 13 height 13
click at [527, 233] on input "Select an option" at bounding box center [521, 231] width 13 height 13
click at [527, 270] on span "Select an option" at bounding box center [521, 270] width 13 height 13
click at [527, 270] on input "Select an option" at bounding box center [521, 270] width 13 height 13
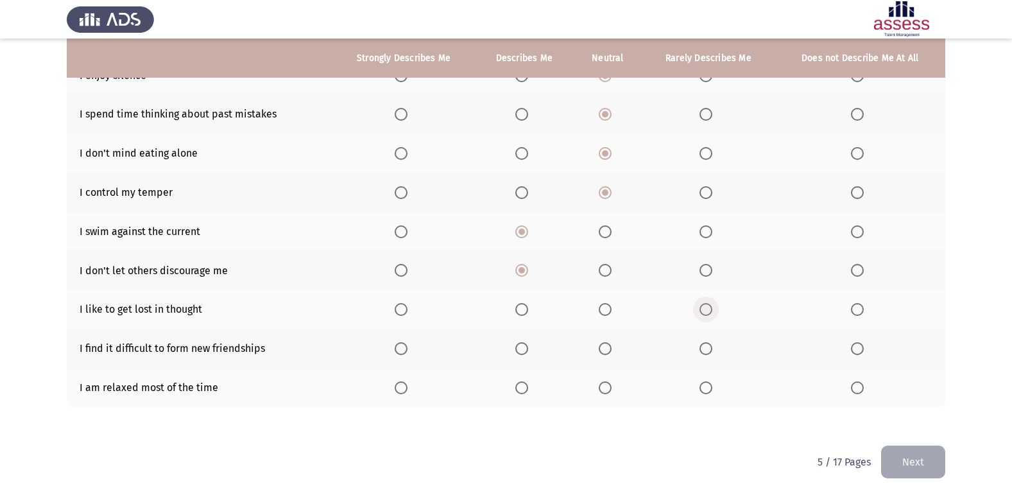
click at [708, 307] on span "Select an option" at bounding box center [705, 309] width 13 height 13
click at [708, 307] on input "Select an option" at bounding box center [705, 309] width 13 height 13
click at [612, 350] on span "Select an option" at bounding box center [605, 348] width 13 height 13
click at [612, 350] on input "Select an option" at bounding box center [605, 348] width 13 height 13
click at [522, 389] on span "Select an option" at bounding box center [521, 387] width 13 height 13
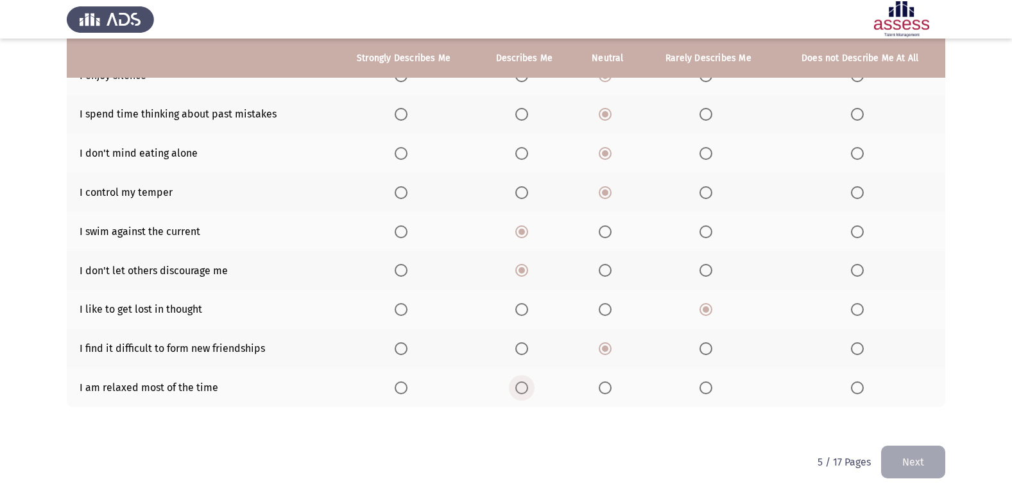
click at [522, 389] on input "Select an option" at bounding box center [521, 387] width 13 height 13
click at [900, 449] on button "Next" at bounding box center [913, 461] width 64 height 33
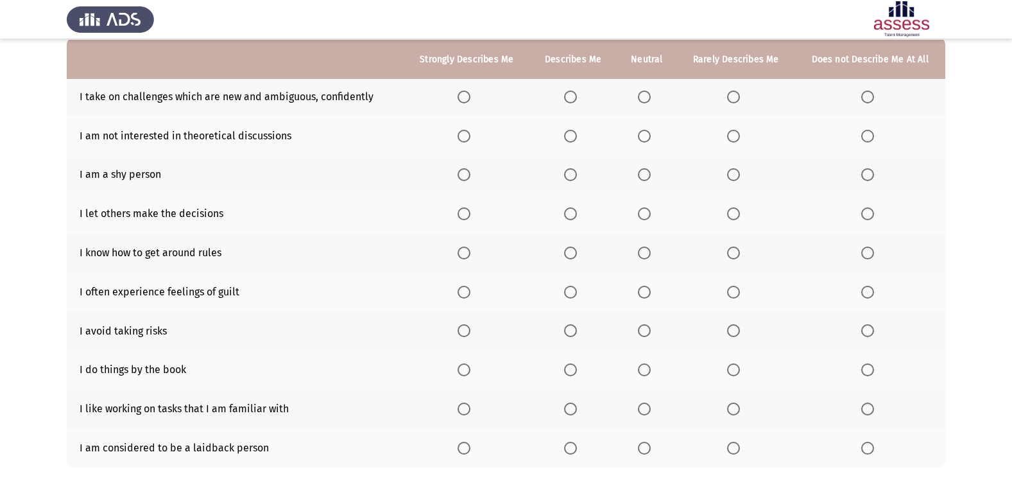
scroll to position [128, 0]
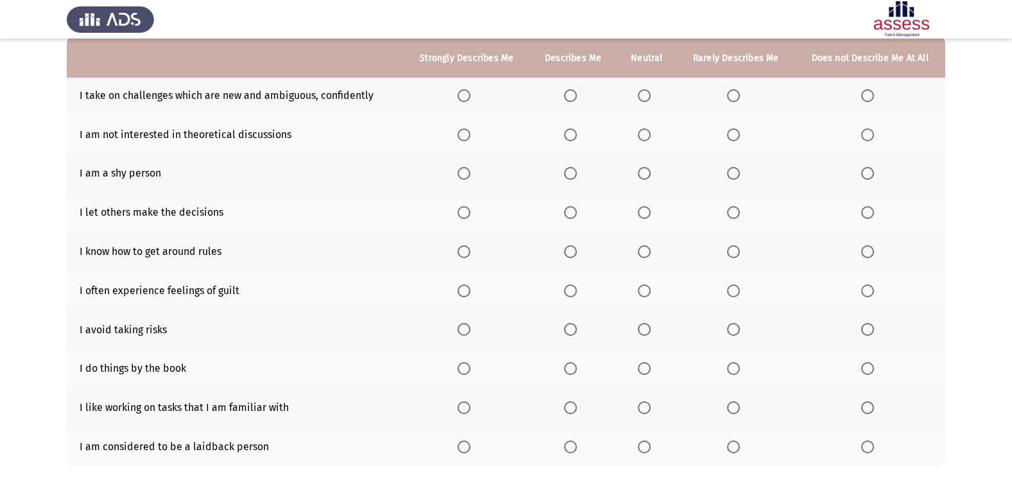
click at [573, 94] on span "Select an option" at bounding box center [570, 95] width 13 height 13
click at [573, 94] on input "Select an option" at bounding box center [570, 95] width 13 height 13
click at [735, 135] on span "Select an option" at bounding box center [733, 134] width 13 height 13
click at [735, 135] on input "Select an option" at bounding box center [733, 134] width 13 height 13
click at [649, 176] on span "Select an option" at bounding box center [644, 173] width 13 height 13
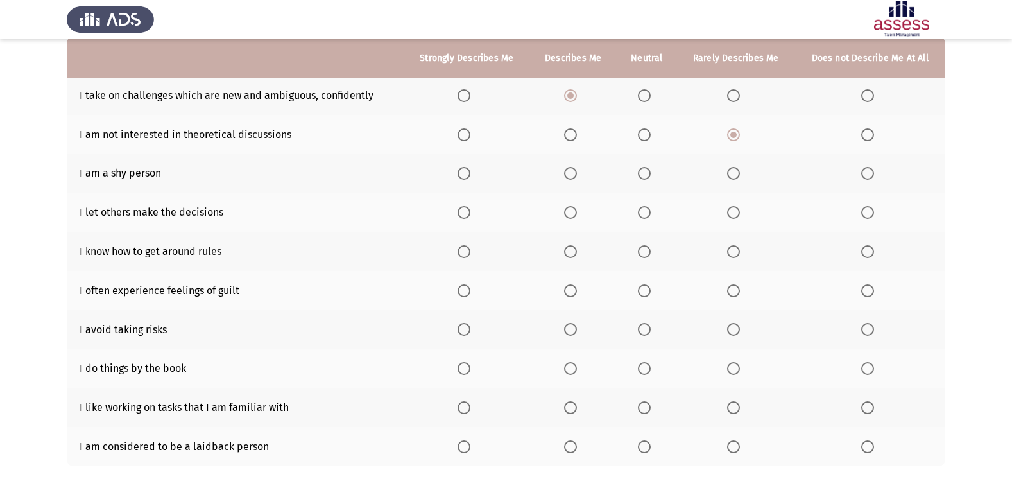
click at [649, 176] on input "Select an option" at bounding box center [644, 173] width 13 height 13
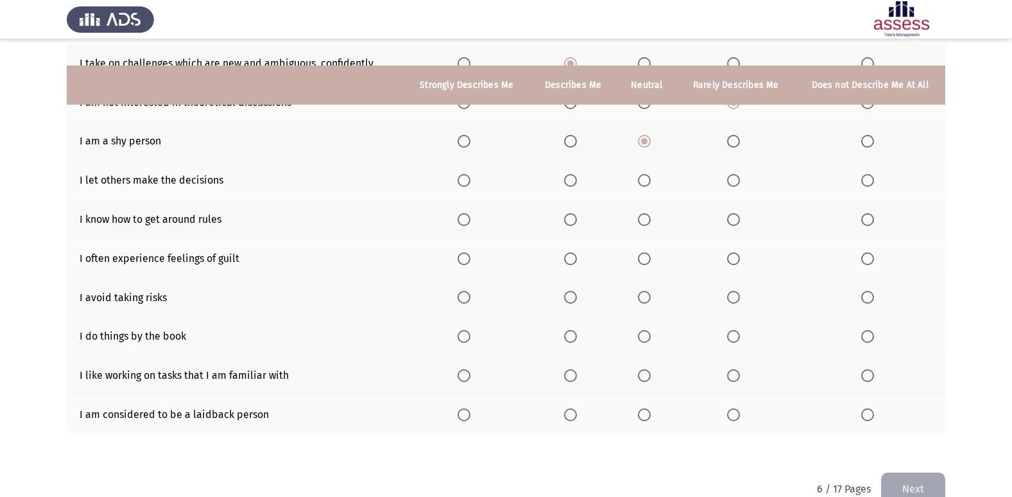
scroll to position [187, 0]
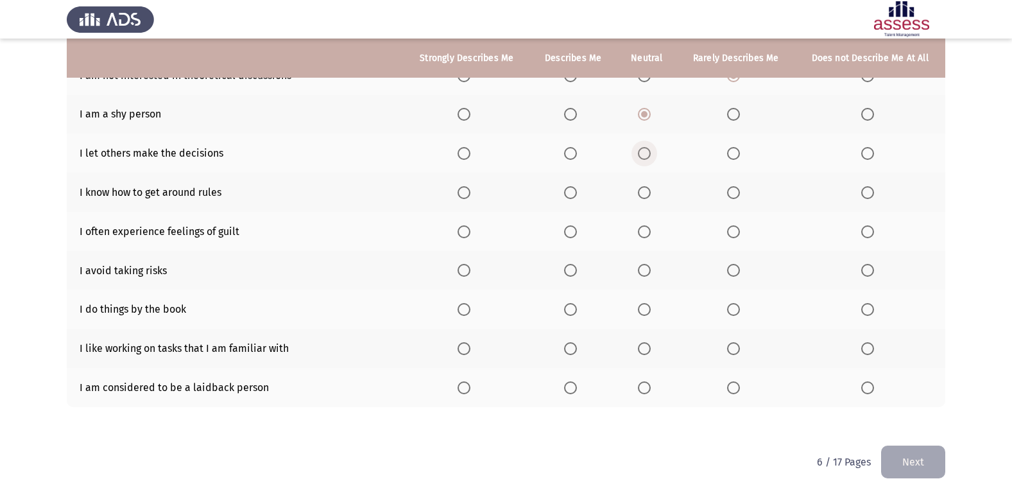
click at [644, 147] on span "Select an option" at bounding box center [644, 153] width 13 height 13
click at [644, 147] on input "Select an option" at bounding box center [644, 153] width 13 height 13
click at [569, 189] on span "Select an option" at bounding box center [570, 192] width 13 height 13
click at [569, 189] on input "Select an option" at bounding box center [570, 192] width 13 height 13
click at [738, 235] on span "Select an option" at bounding box center [733, 231] width 13 height 13
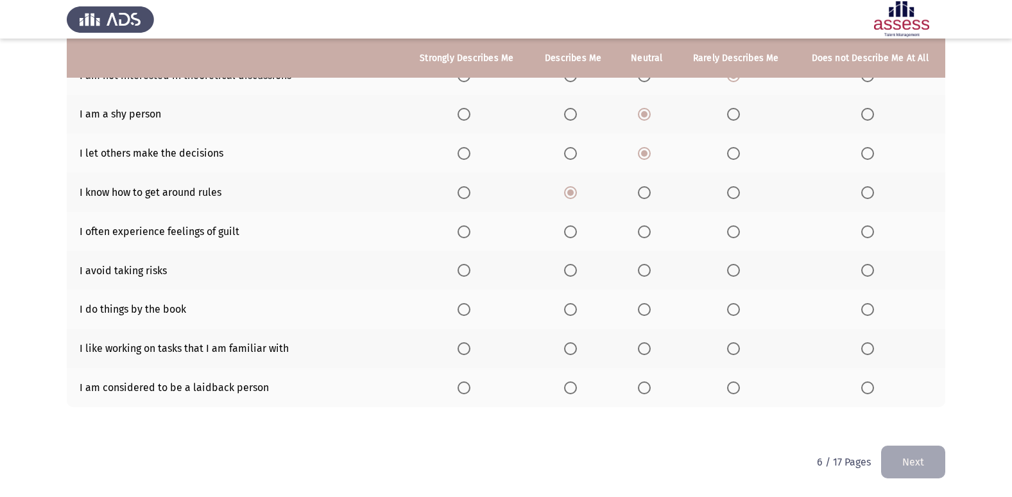
click at [738, 235] on input "Select an option" at bounding box center [733, 231] width 13 height 13
click at [650, 273] on span "Select an option" at bounding box center [644, 270] width 13 height 13
click at [650, 273] on input "Select an option" at bounding box center [644, 270] width 13 height 13
click at [642, 305] on span "Select an option" at bounding box center [644, 309] width 13 height 13
click at [642, 305] on input "Select an option" at bounding box center [644, 309] width 13 height 13
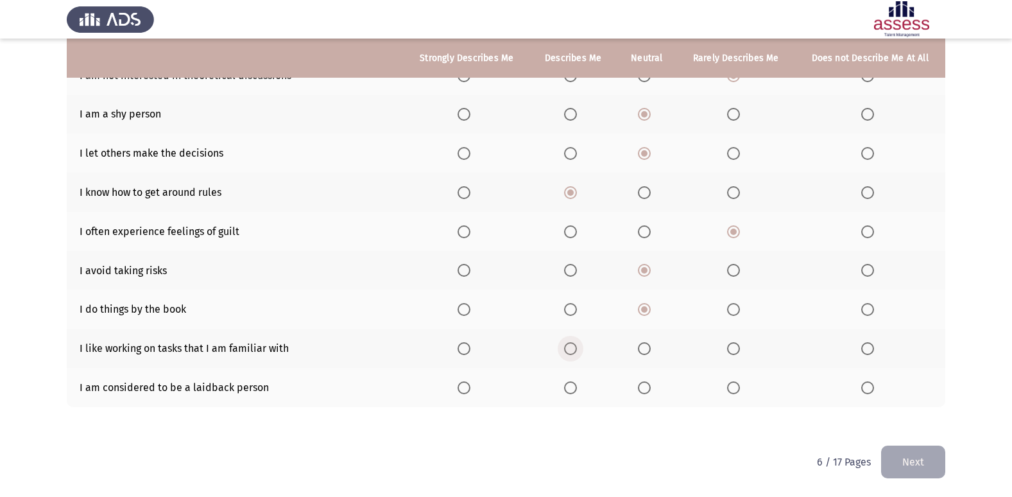
click at [574, 348] on span "Select an option" at bounding box center [570, 348] width 13 height 13
click at [574, 348] on input "Select an option" at bounding box center [570, 348] width 13 height 13
click at [649, 387] on span "Select an option" at bounding box center [644, 387] width 13 height 13
click at [649, 387] on input "Select an option" at bounding box center [644, 387] width 13 height 13
click at [938, 465] on button "Next" at bounding box center [913, 461] width 64 height 33
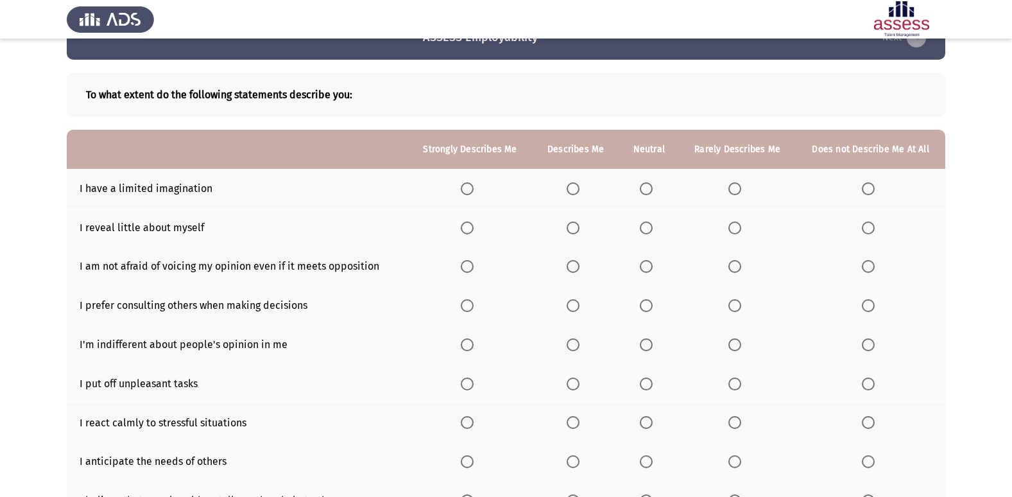
scroll to position [64, 0]
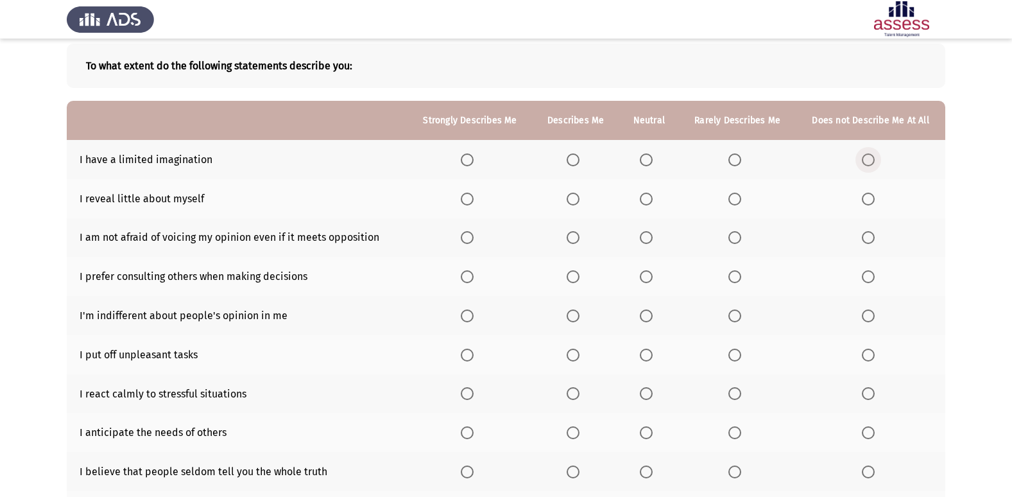
click at [870, 157] on span "Select an option" at bounding box center [868, 159] width 13 height 13
click at [870, 157] on input "Select an option" at bounding box center [868, 159] width 13 height 13
click at [578, 200] on span "Select an option" at bounding box center [573, 199] width 13 height 13
click at [578, 200] on input "Select an option" at bounding box center [573, 199] width 13 height 13
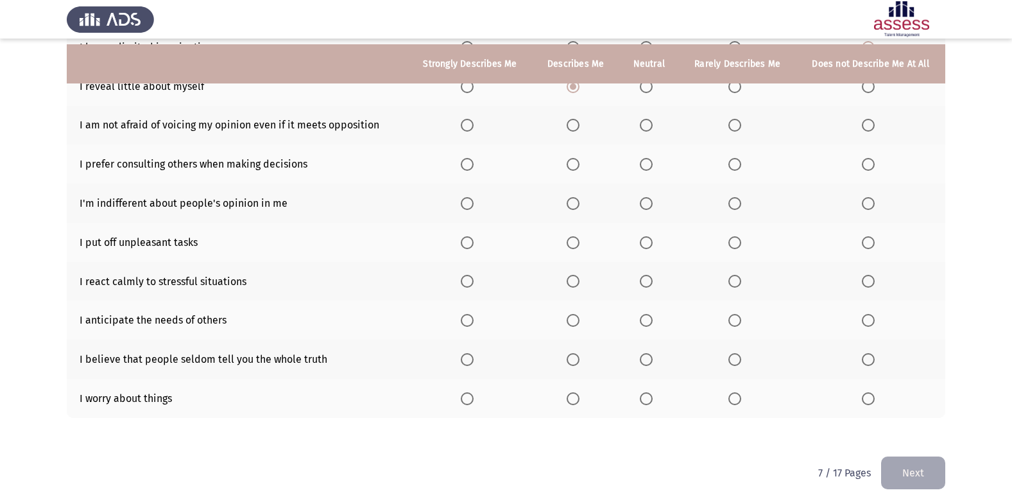
scroll to position [187, 0]
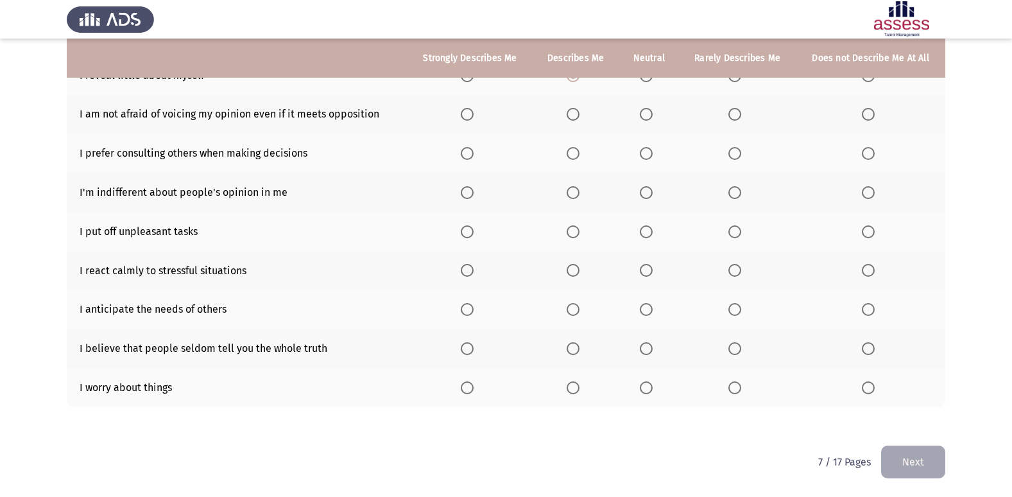
click at [472, 110] on span "Select an option" at bounding box center [467, 114] width 13 height 13
click at [472, 110] on input "Select an option" at bounding box center [467, 114] width 13 height 13
click at [467, 156] on span "Select an option" at bounding box center [467, 153] width 13 height 13
click at [467, 156] on input "Select an option" at bounding box center [467, 153] width 13 height 13
click at [739, 194] on span "Select an option" at bounding box center [734, 192] width 13 height 13
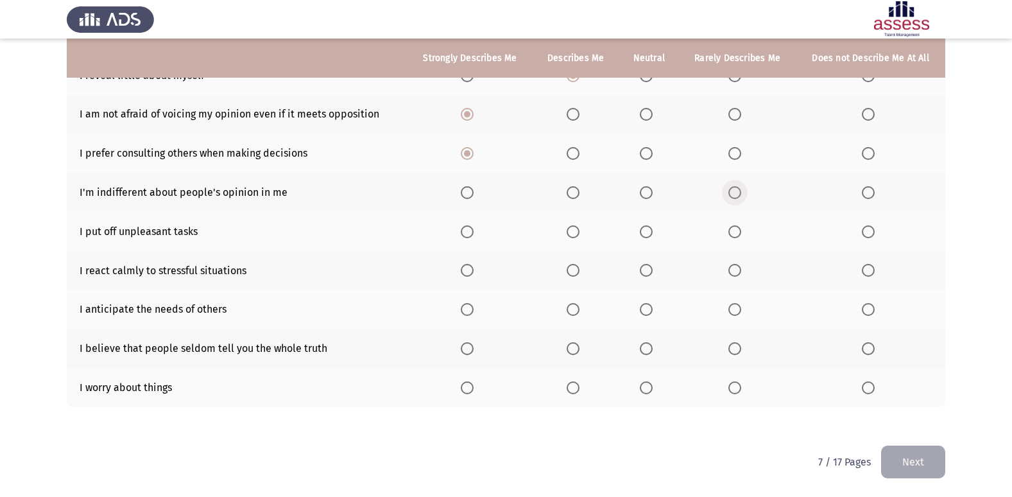
click at [739, 194] on input "Select an option" at bounding box center [734, 192] width 13 height 13
click at [642, 270] on span "Select an option" at bounding box center [646, 270] width 13 height 13
click at [642, 270] on input "Select an option" at bounding box center [646, 270] width 13 height 13
click at [644, 230] on span "Select an option" at bounding box center [646, 231] width 13 height 13
click at [644, 230] on input "Select an option" at bounding box center [646, 231] width 13 height 13
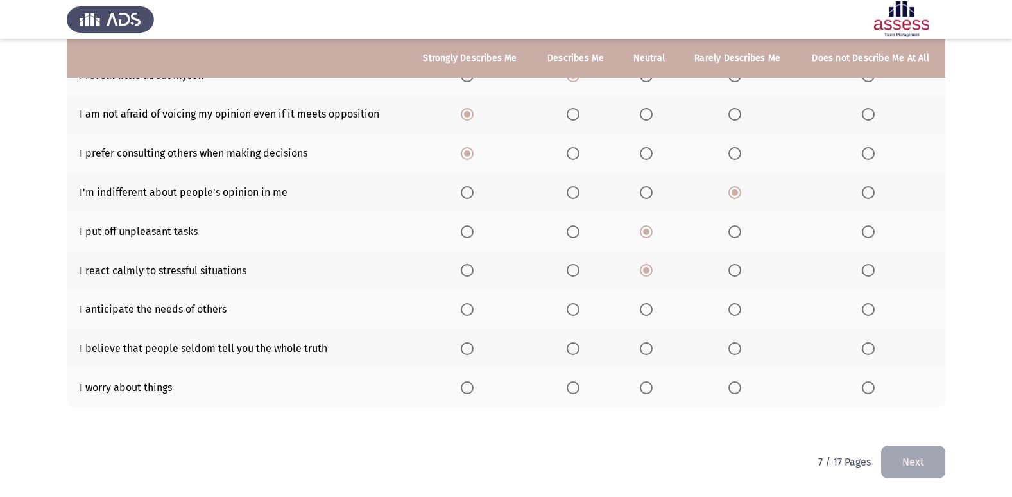
click at [644, 348] on span "Select an option" at bounding box center [646, 348] width 13 height 13
click at [644, 348] on input "Select an option" at bounding box center [646, 348] width 13 height 13
click at [647, 386] on span "Select an option" at bounding box center [646, 387] width 13 height 13
click at [647, 386] on input "Select an option" at bounding box center [646, 387] width 13 height 13
click at [646, 309] on span "Select an option" at bounding box center [646, 309] width 0 height 0
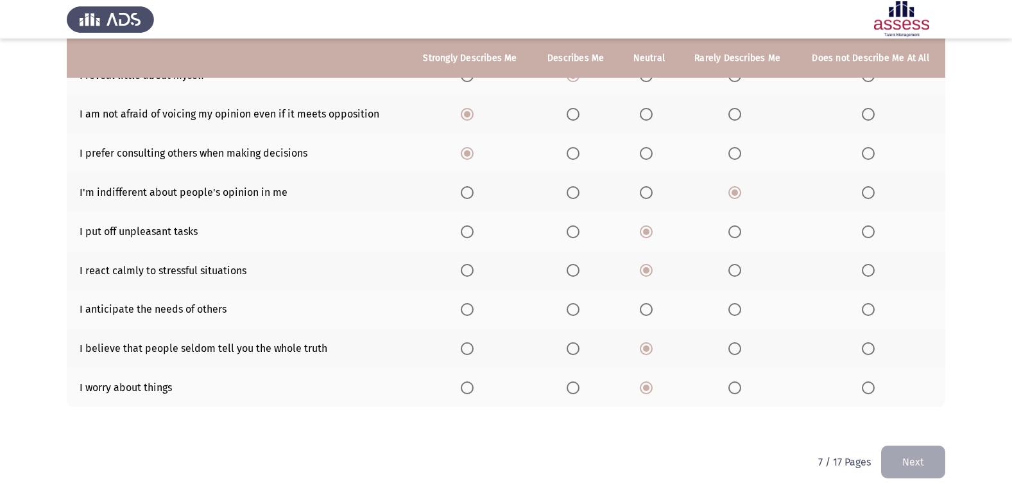
click at [647, 309] on input "Select an option" at bounding box center [646, 309] width 13 height 13
click at [914, 458] on button "Next" at bounding box center [913, 461] width 64 height 33
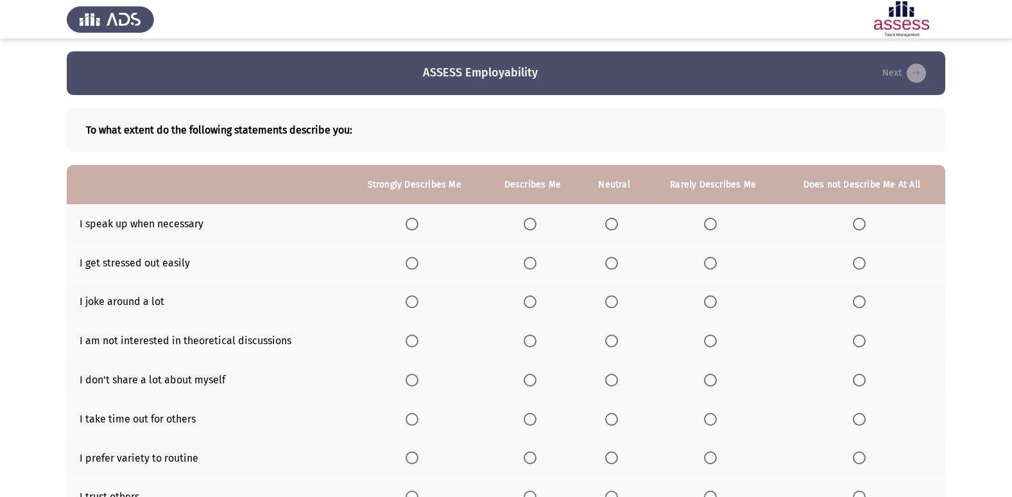
click at [527, 223] on span "Select an option" at bounding box center [530, 224] width 13 height 13
click at [527, 223] on input "Select an option" at bounding box center [530, 224] width 13 height 13
click at [608, 268] on span "Select an option" at bounding box center [611, 263] width 13 height 13
click at [608, 268] on input "Select an option" at bounding box center [611, 263] width 13 height 13
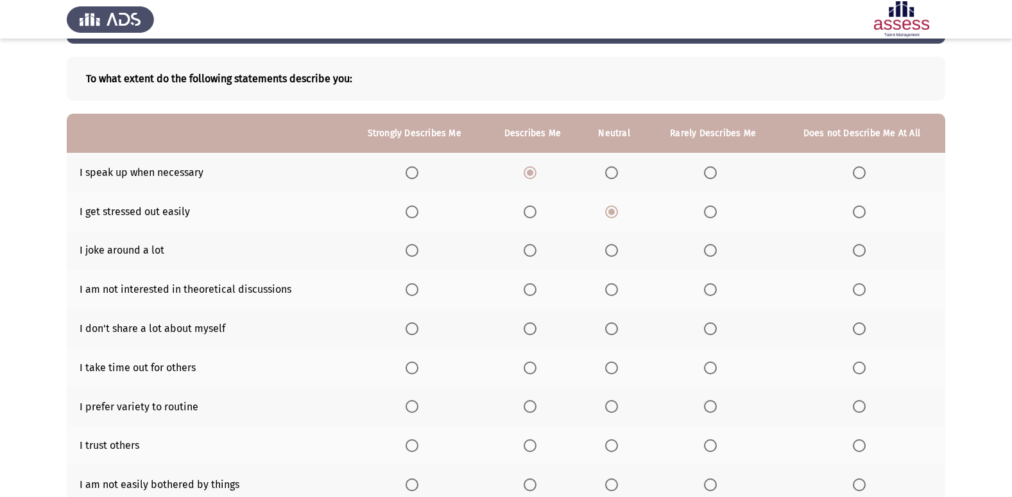
scroll to position [128, 0]
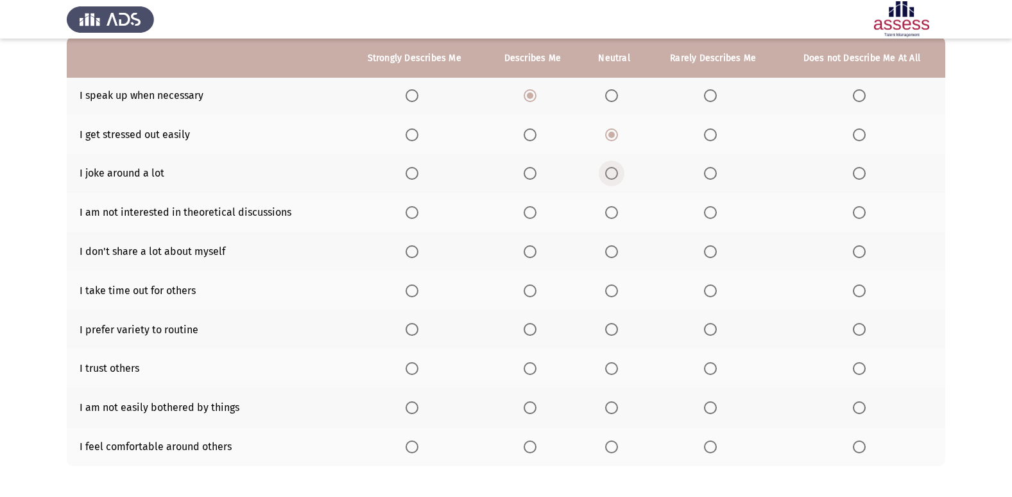
click at [610, 169] on span "Select an option" at bounding box center [611, 173] width 13 height 13
click at [610, 169] on input "Select an option" at bounding box center [611, 173] width 13 height 13
click at [860, 174] on span "Select an option" at bounding box center [859, 173] width 13 height 13
click at [860, 174] on input "Select an option" at bounding box center [859, 173] width 13 height 13
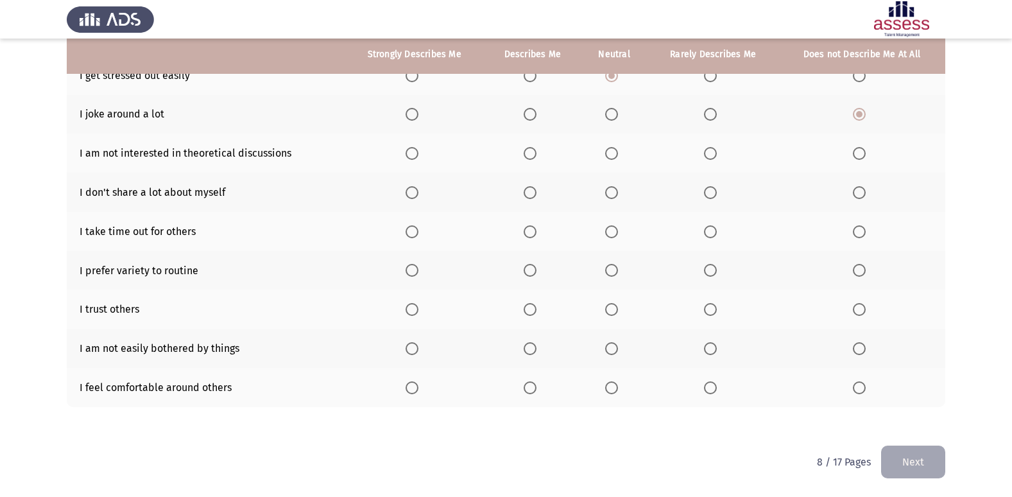
scroll to position [123, 0]
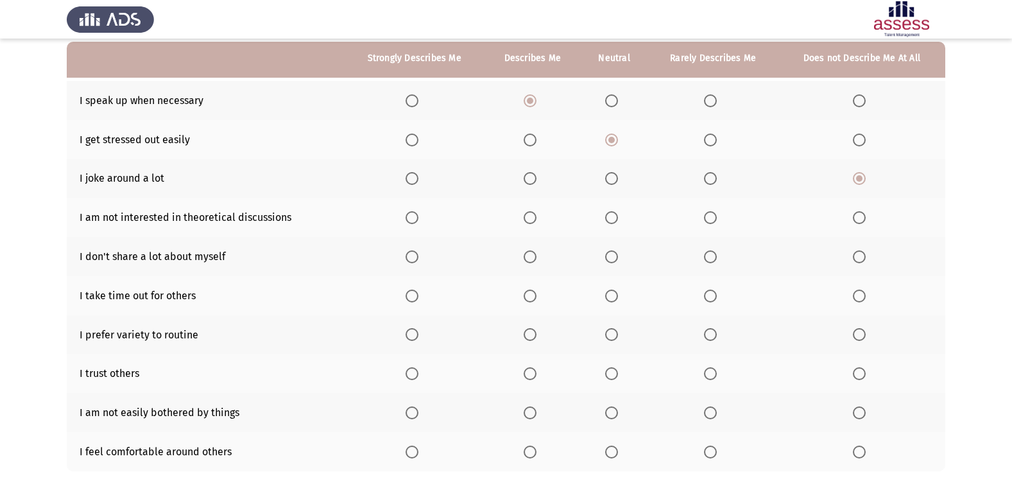
click at [615, 179] on span "Select an option" at bounding box center [611, 178] width 13 height 13
click at [615, 179] on input "Select an option" at bounding box center [611, 178] width 13 height 13
click at [866, 218] on label "Select an option" at bounding box center [862, 217] width 18 height 13
click at [866, 218] on input "Select an option" at bounding box center [859, 217] width 13 height 13
click at [531, 257] on span "Select an option" at bounding box center [530, 256] width 13 height 13
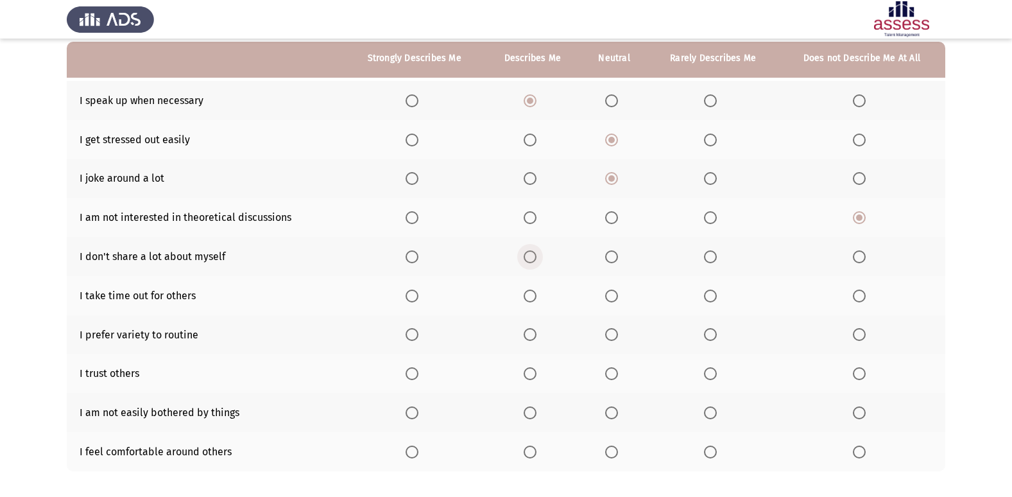
click at [531, 257] on input "Select an option" at bounding box center [530, 256] width 13 height 13
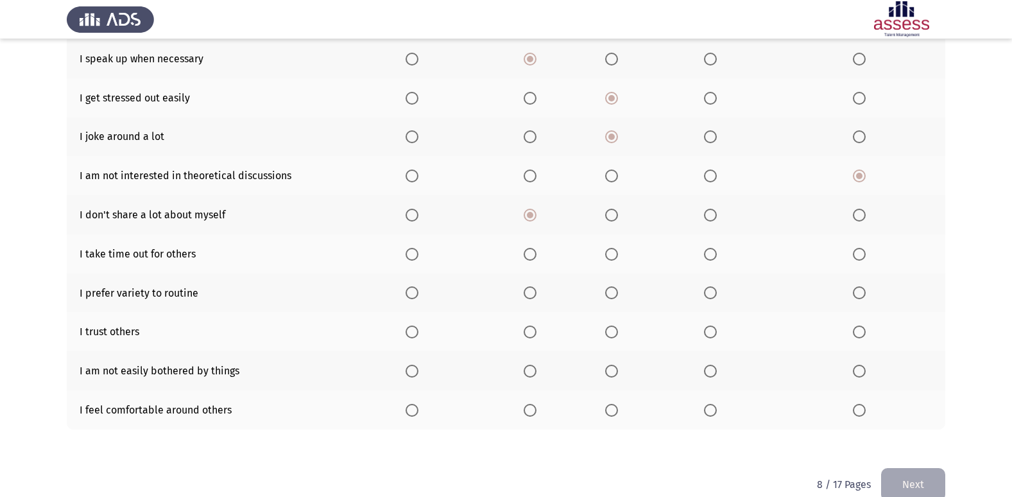
scroll to position [187, 0]
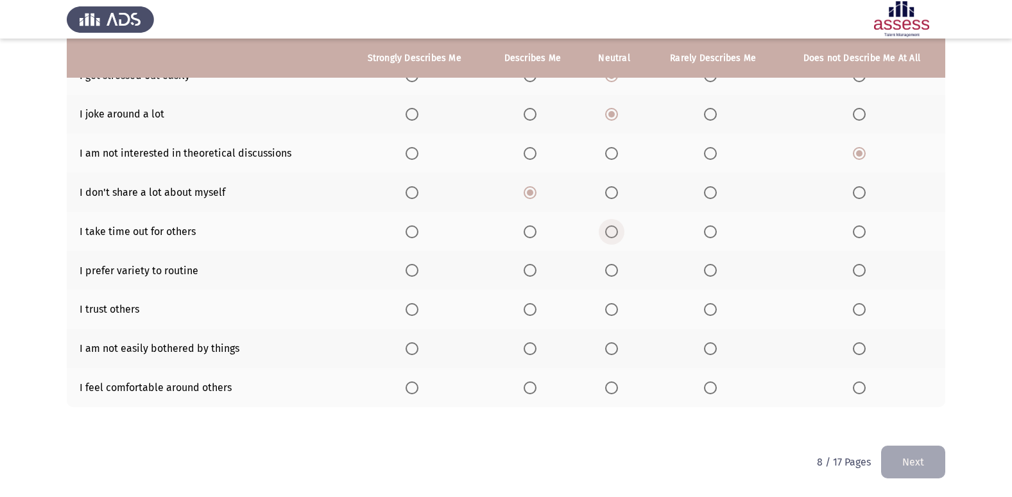
click at [612, 230] on span "Select an option" at bounding box center [611, 231] width 13 height 13
click at [612, 230] on input "Select an option" at bounding box center [611, 231] width 13 height 13
click at [415, 273] on span "Select an option" at bounding box center [412, 270] width 13 height 13
click at [415, 273] on input "Select an option" at bounding box center [412, 270] width 13 height 13
click at [612, 312] on span "Select an option" at bounding box center [611, 309] width 13 height 13
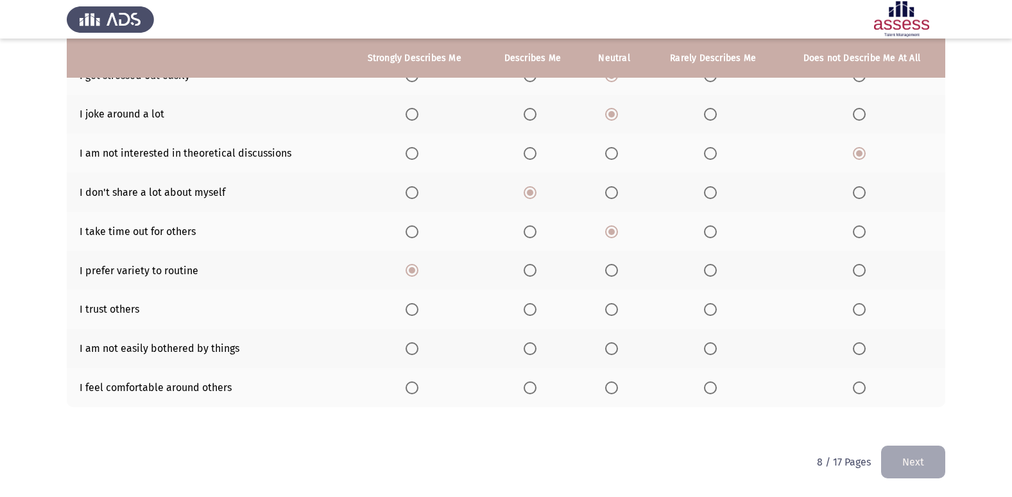
click at [612, 312] on input "Select an option" at bounding box center [611, 309] width 13 height 13
click at [612, 345] on span "Select an option" at bounding box center [611, 348] width 13 height 13
click at [612, 345] on input "Select an option" at bounding box center [611, 348] width 13 height 13
click at [531, 385] on span "Select an option" at bounding box center [530, 387] width 13 height 13
click at [531, 385] on input "Select an option" at bounding box center [530, 387] width 13 height 13
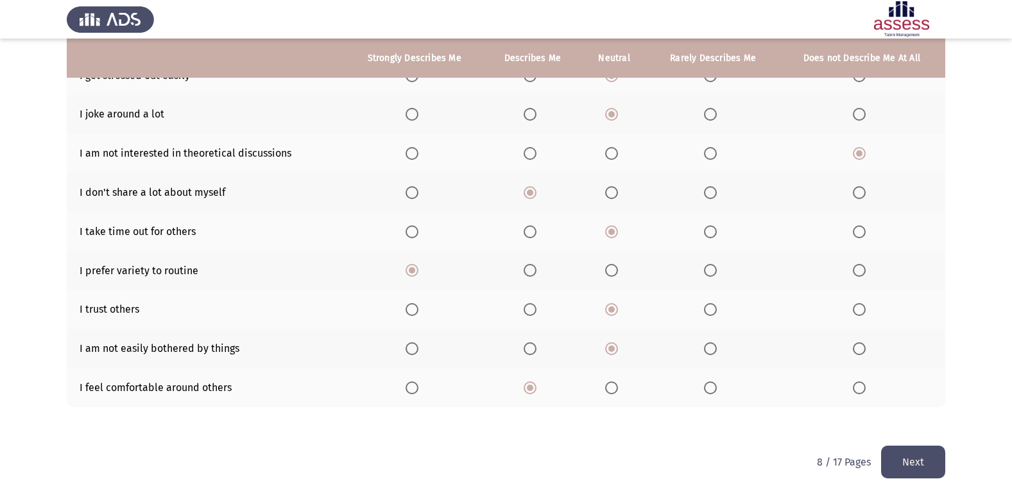
click at [926, 462] on button "Next" at bounding box center [913, 461] width 64 height 33
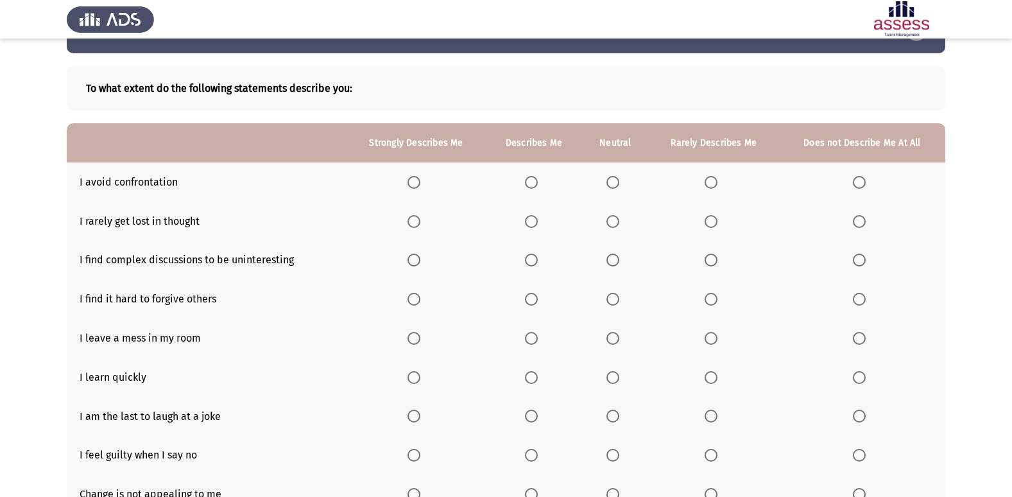
scroll to position [64, 0]
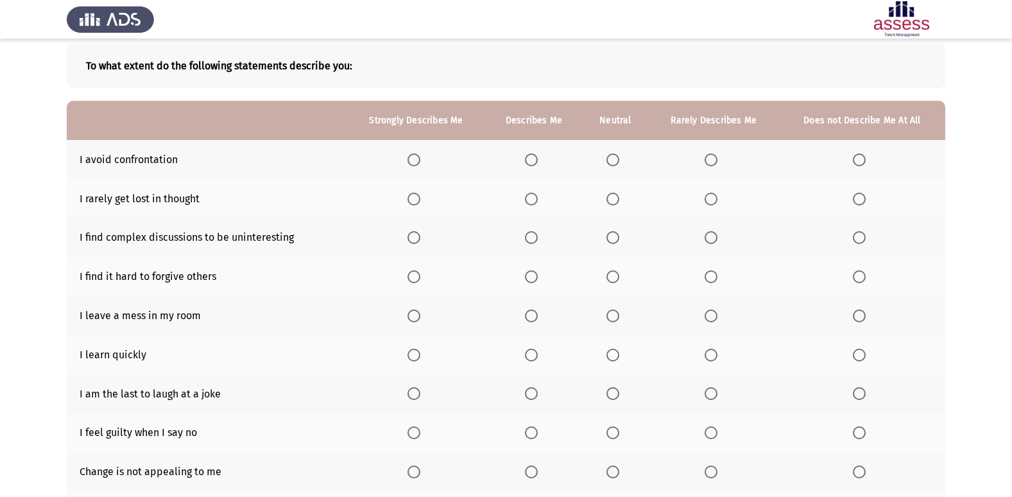
click at [621, 166] on th at bounding box center [615, 159] width 67 height 39
click at [613, 151] on th at bounding box center [615, 159] width 67 height 39
click at [613, 157] on span "Select an option" at bounding box center [612, 159] width 13 height 13
click at [613, 157] on input "Select an option" at bounding box center [612, 159] width 13 height 13
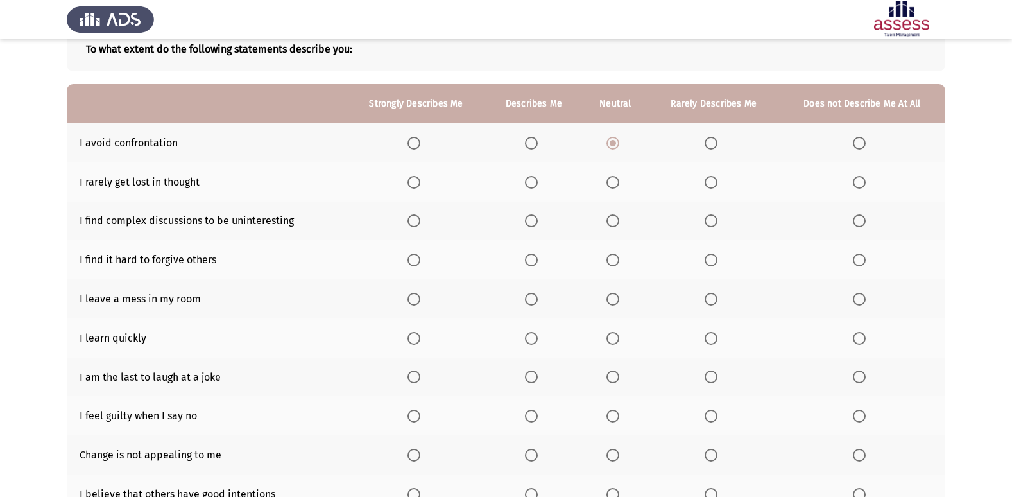
scroll to position [128, 0]
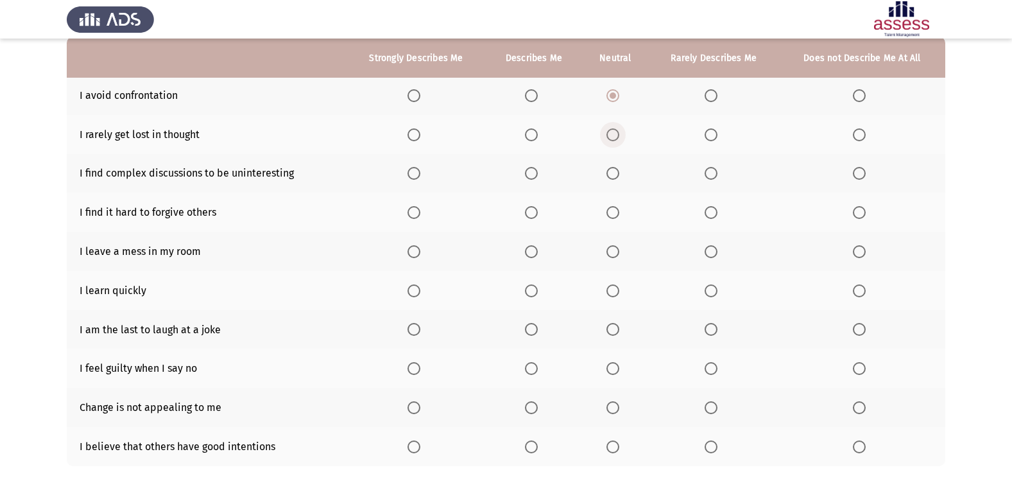
click at [613, 130] on span "Select an option" at bounding box center [612, 134] width 13 height 13
click at [613, 130] on input "Select an option" at bounding box center [612, 134] width 13 height 13
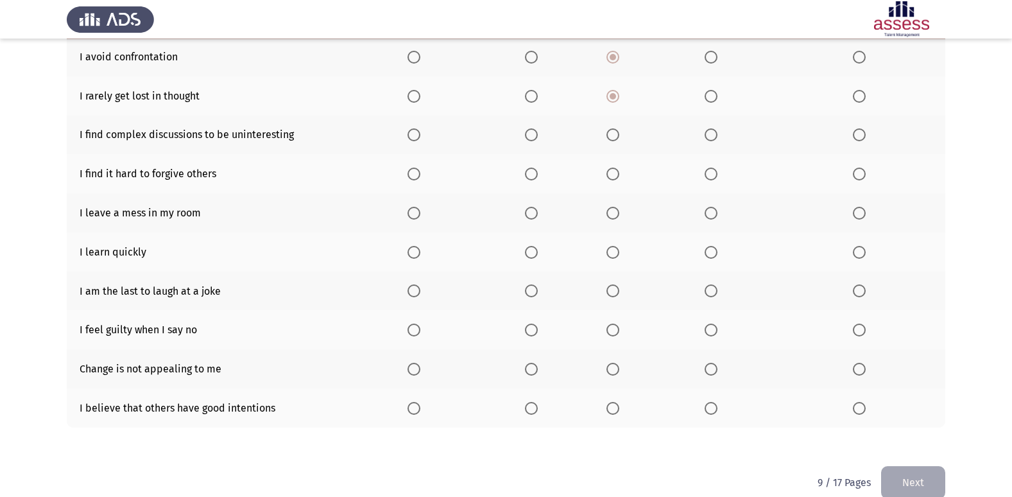
scroll to position [187, 0]
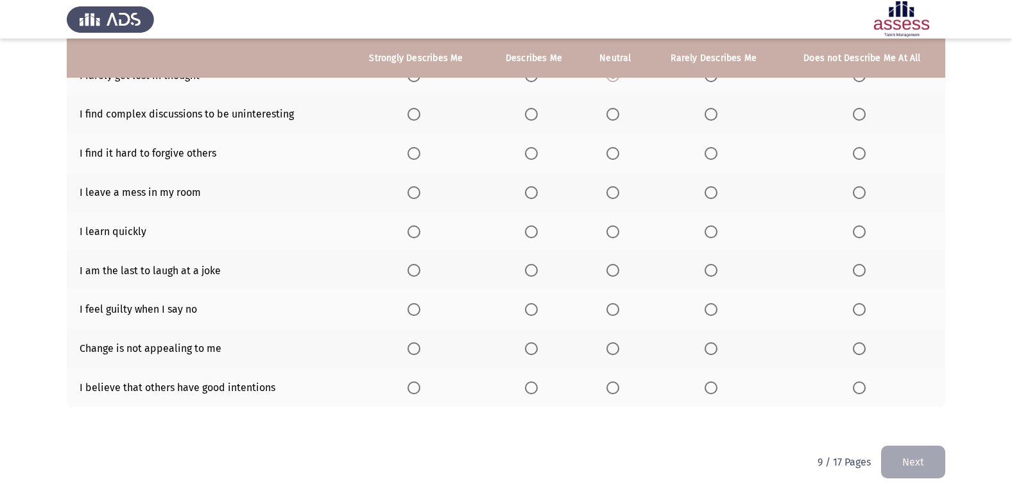
click at [866, 114] on span "Select an option" at bounding box center [859, 114] width 13 height 13
click at [866, 114] on input "Select an option" at bounding box center [859, 114] width 13 height 13
click at [855, 153] on span "Select an option" at bounding box center [859, 153] width 13 height 13
click at [855, 153] on input "Select an option" at bounding box center [859, 153] width 13 height 13
click at [612, 191] on span "Select an option" at bounding box center [612, 192] width 13 height 13
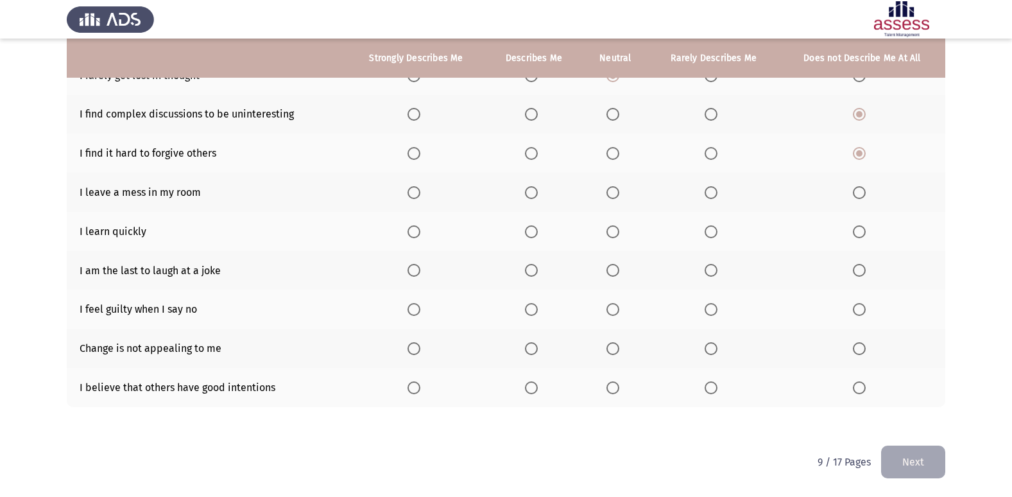
click at [612, 191] on input "Select an option" at bounding box center [612, 192] width 13 height 13
click at [417, 232] on span "Select an option" at bounding box center [413, 231] width 13 height 13
click at [417, 232] on input "Select an option" at bounding box center [413, 231] width 13 height 13
click at [608, 273] on span "Select an option" at bounding box center [612, 270] width 13 height 13
click at [608, 273] on input "Select an option" at bounding box center [612, 270] width 13 height 13
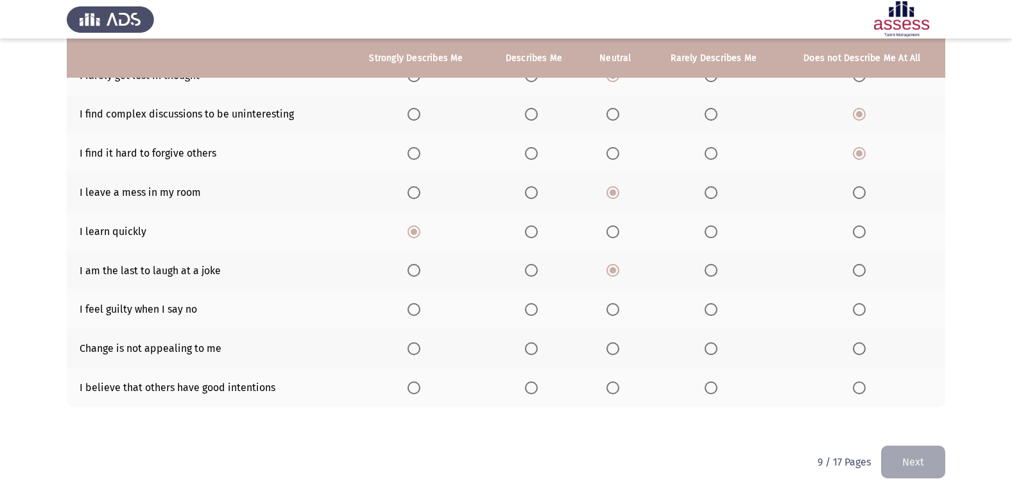
click at [532, 313] on span "Select an option" at bounding box center [531, 309] width 13 height 13
click at [532, 313] on input "Select an option" at bounding box center [531, 309] width 13 height 13
click at [860, 353] on span "Select an option" at bounding box center [859, 348] width 13 height 13
click at [860, 353] on input "Select an option" at bounding box center [859, 348] width 13 height 13
click at [532, 390] on span "Select an option" at bounding box center [531, 387] width 13 height 13
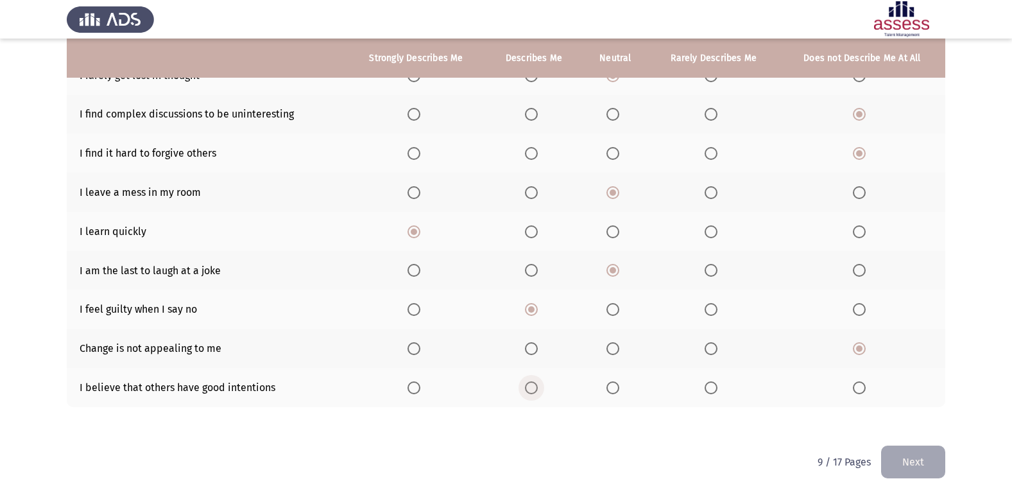
click at [532, 390] on input "Select an option" at bounding box center [531, 387] width 13 height 13
click at [920, 458] on button "Next" at bounding box center [913, 461] width 64 height 33
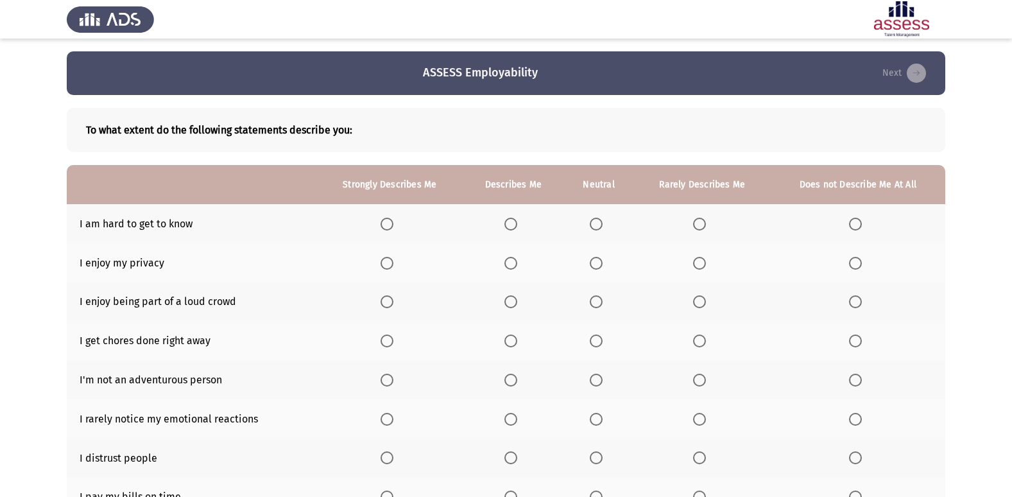
click at [699, 224] on span "Select an option" at bounding box center [699, 224] width 0 height 0
click at [699, 224] on input "Select an option" at bounding box center [699, 224] width 13 height 13
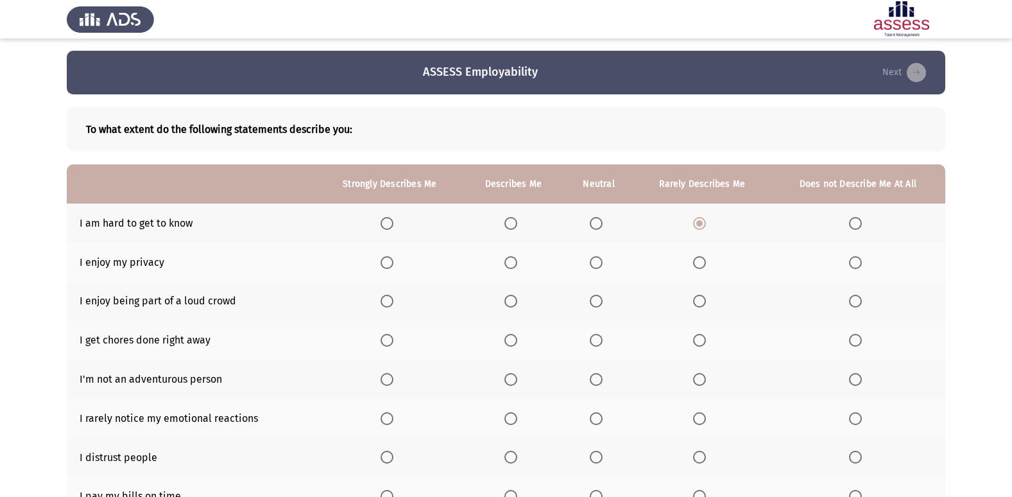
scroll to position [64, 0]
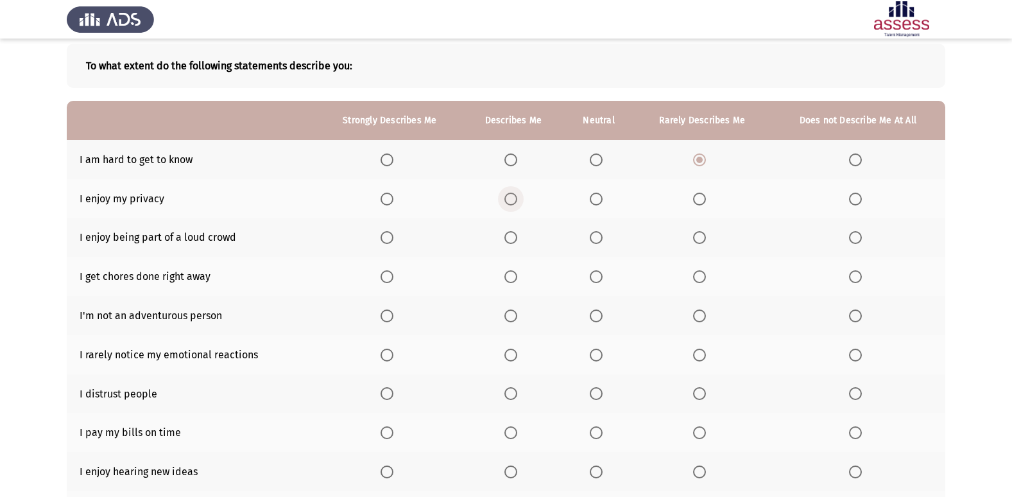
click at [510, 198] on span "Select an option" at bounding box center [510, 199] width 13 height 13
click at [510, 198] on input "Select an option" at bounding box center [510, 199] width 13 height 13
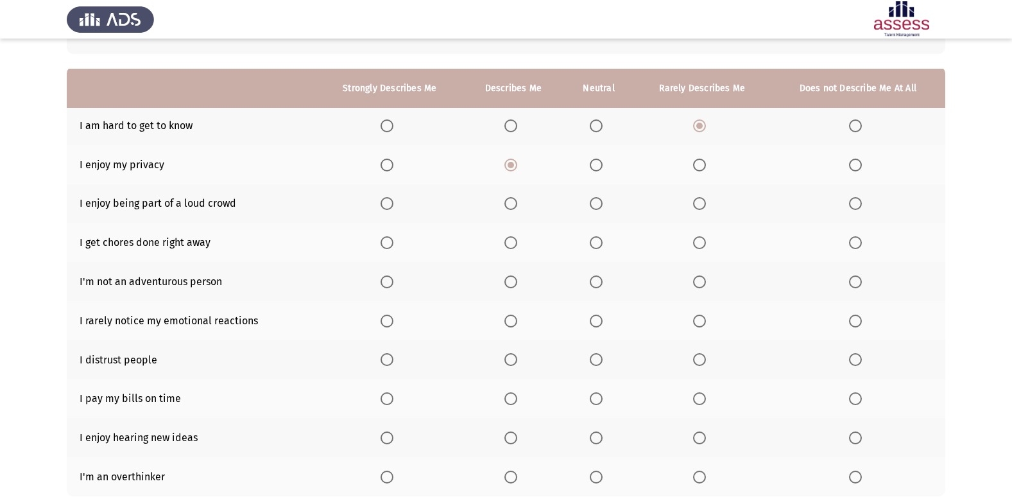
scroll to position [128, 0]
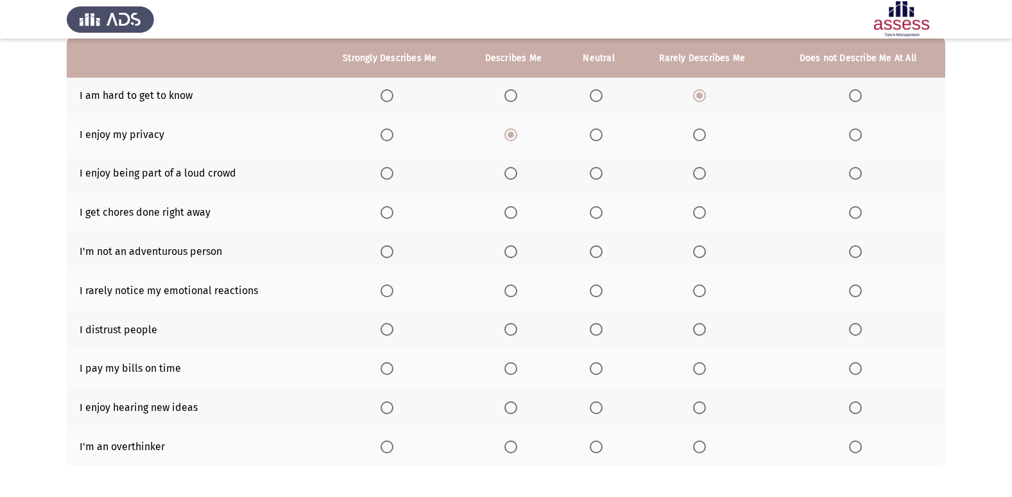
click at [592, 133] on span "Select an option" at bounding box center [596, 134] width 13 height 13
click at [592, 133] on input "Select an option" at bounding box center [596, 134] width 13 height 13
click at [601, 175] on span "Select an option" at bounding box center [596, 173] width 13 height 13
click at [601, 175] on input "Select an option" at bounding box center [596, 173] width 13 height 13
click at [595, 207] on span "Select an option" at bounding box center [596, 212] width 13 height 13
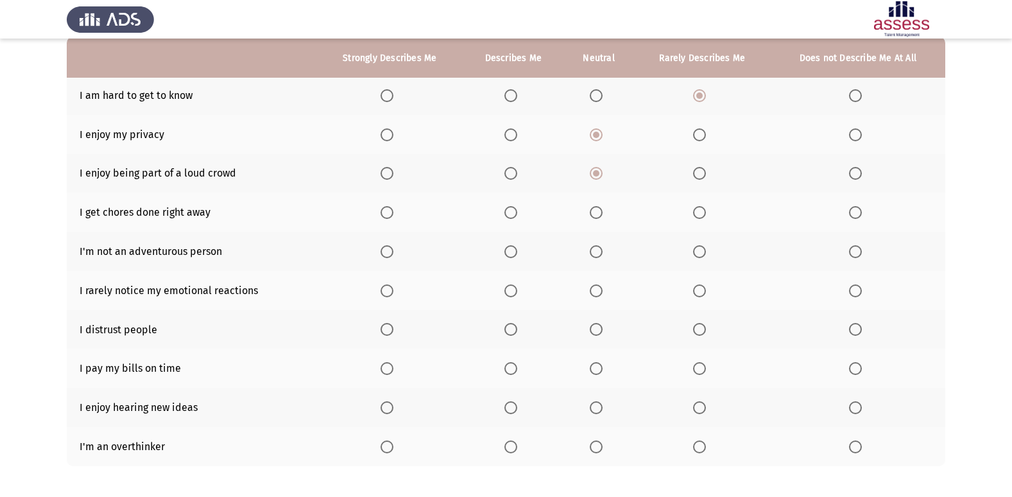
click at [595, 207] on input "Select an option" at bounding box center [596, 212] width 13 height 13
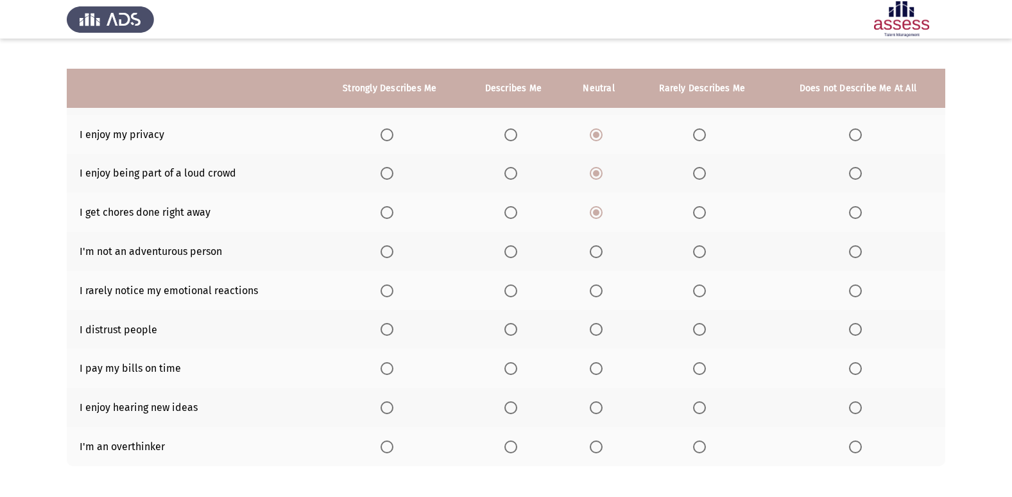
scroll to position [187, 0]
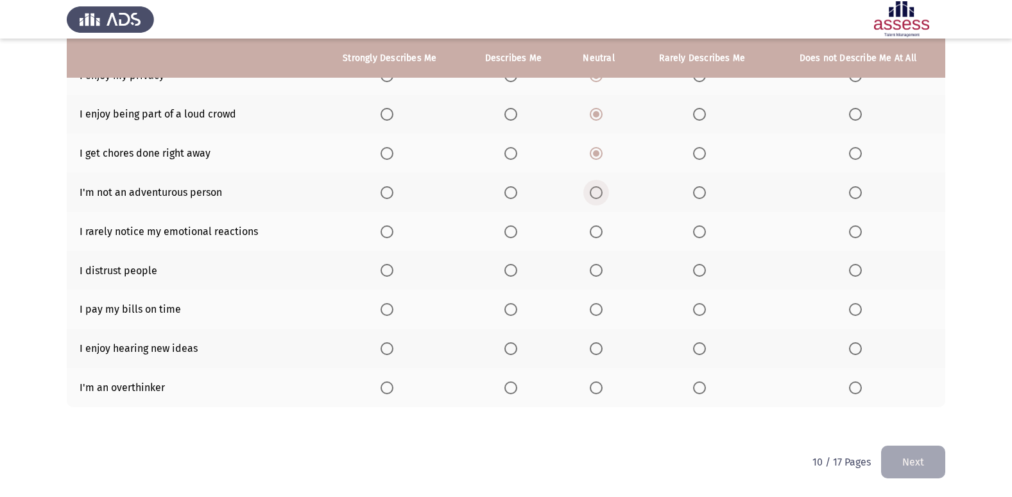
click at [592, 196] on span "Select an option" at bounding box center [596, 192] width 13 height 13
click at [592, 196] on input "Select an option" at bounding box center [596, 192] width 13 height 13
click at [698, 232] on span "Select an option" at bounding box center [699, 231] width 13 height 13
click at [698, 232] on input "Select an option" at bounding box center [699, 231] width 13 height 13
click at [859, 275] on span "Select an option" at bounding box center [855, 270] width 13 height 13
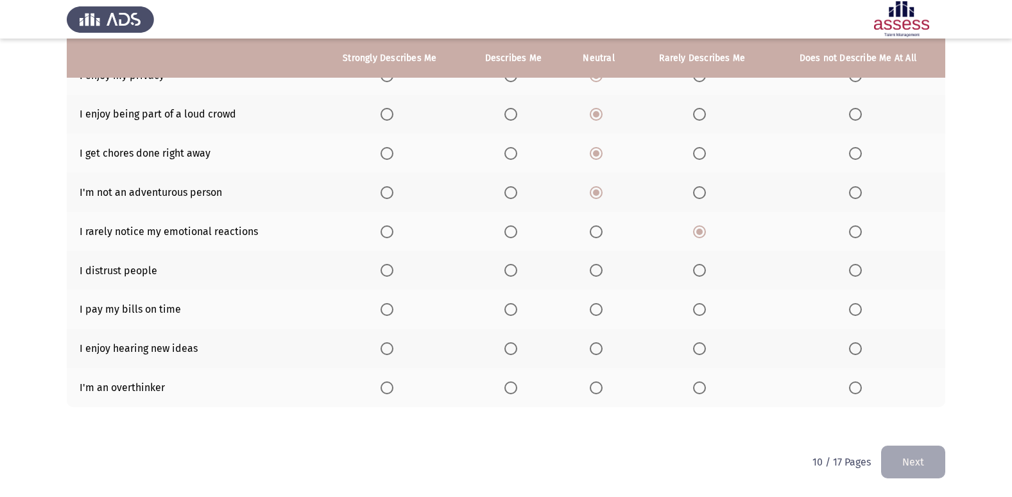
click at [859, 275] on input "Select an option" at bounding box center [855, 270] width 13 height 13
click at [515, 312] on span "Select an option" at bounding box center [510, 309] width 13 height 13
click at [515, 312] on input "Select an option" at bounding box center [510, 309] width 13 height 13
click at [389, 345] on span "Select an option" at bounding box center [387, 348] width 13 height 13
click at [389, 345] on input "Select an option" at bounding box center [387, 348] width 13 height 13
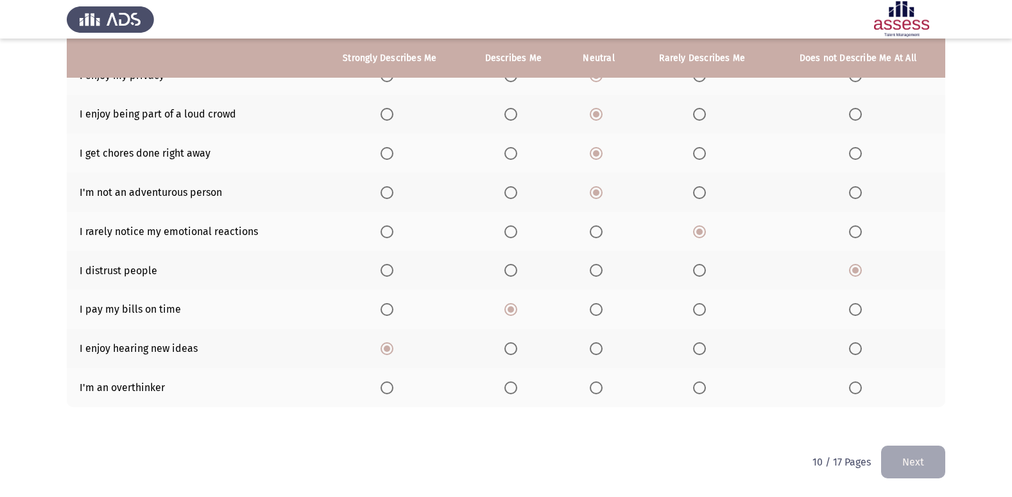
click at [505, 386] on span "Select an option" at bounding box center [510, 387] width 13 height 13
click at [505, 386] on input "Select an option" at bounding box center [510, 387] width 13 height 13
click at [914, 467] on button "Next" at bounding box center [913, 461] width 64 height 33
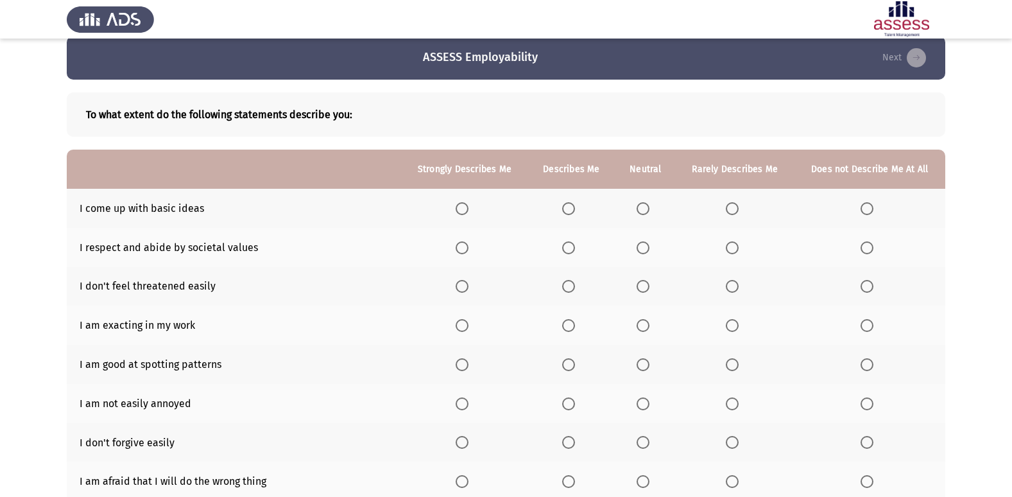
scroll to position [64, 0]
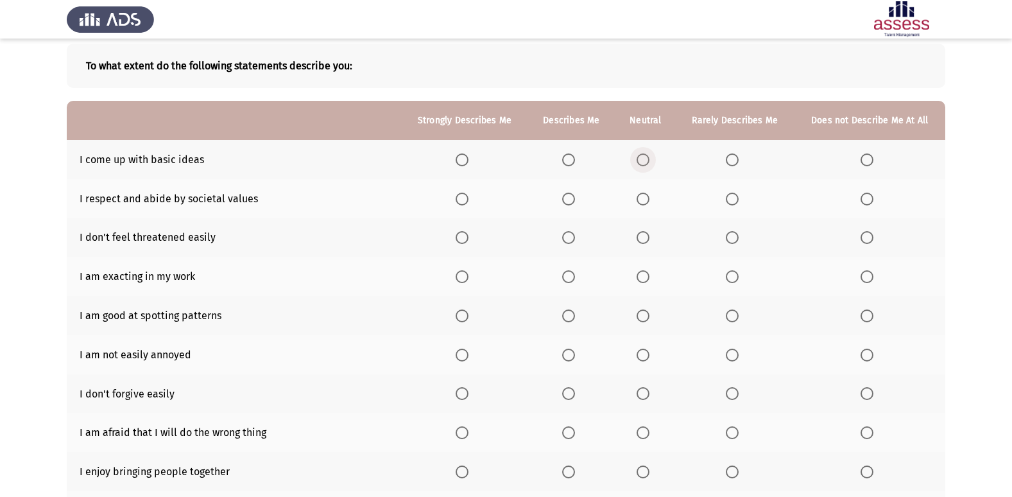
click at [638, 159] on span "Select an option" at bounding box center [643, 159] width 13 height 13
click at [638, 159] on input "Select an option" at bounding box center [643, 159] width 13 height 13
click at [567, 193] on span "Select an option" at bounding box center [568, 199] width 13 height 13
click at [567, 193] on input "Select an option" at bounding box center [568, 199] width 13 height 13
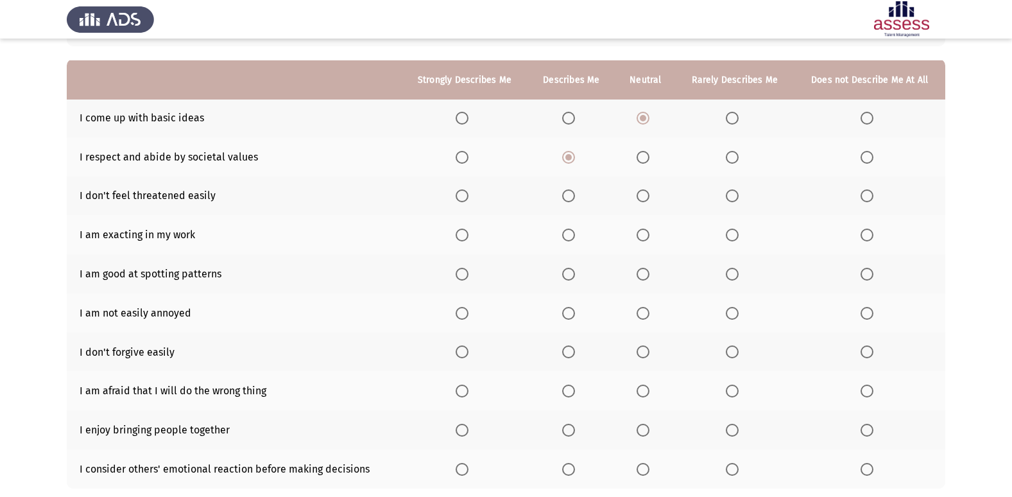
scroll to position [128, 0]
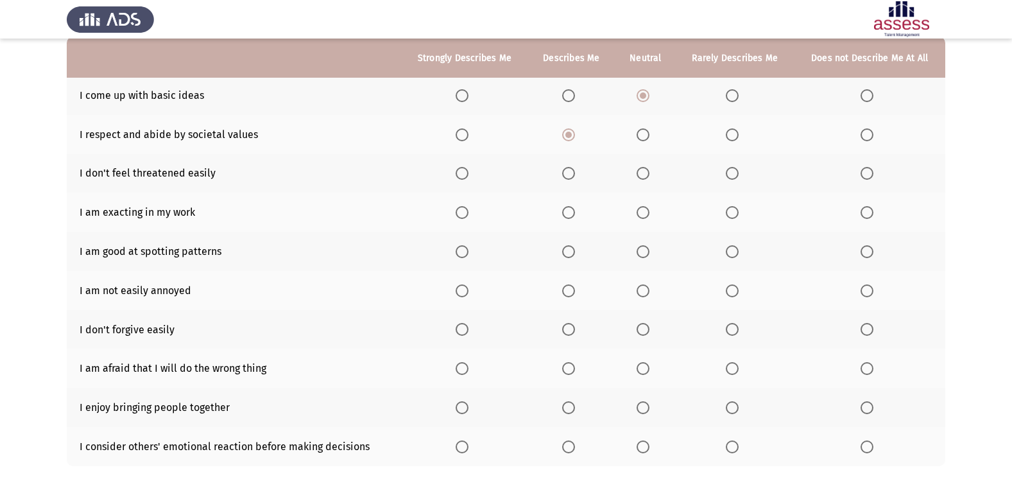
click at [570, 171] on span "Select an option" at bounding box center [568, 173] width 13 height 13
click at [570, 171] on input "Select an option" at bounding box center [568, 173] width 13 height 13
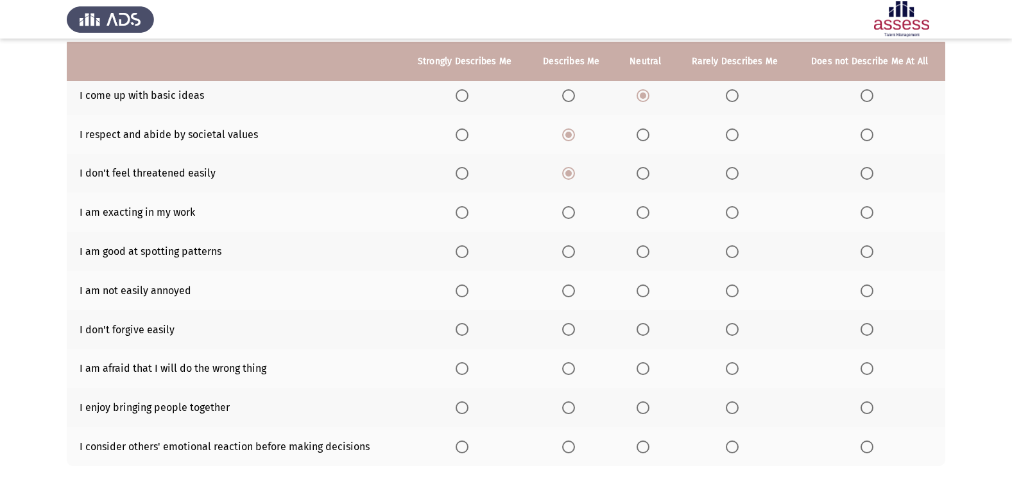
scroll to position [187, 0]
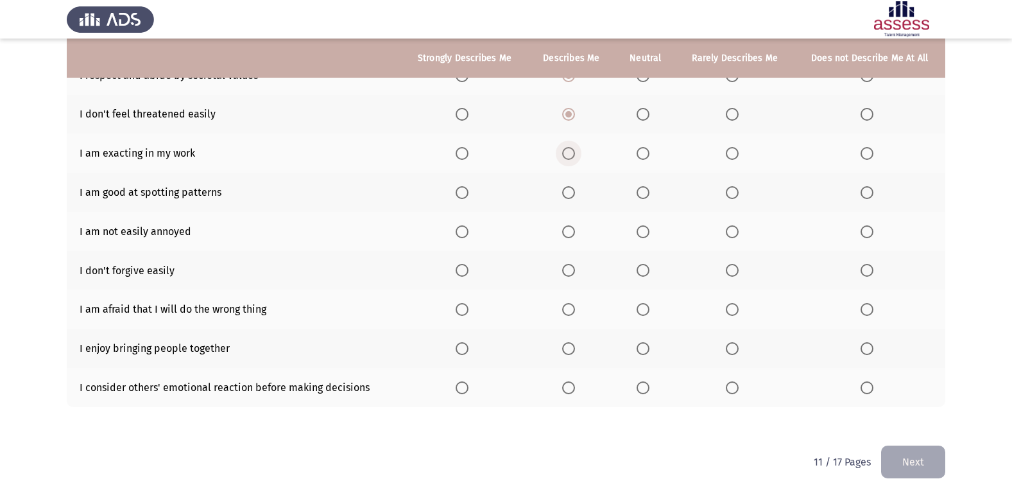
click at [567, 150] on span "Select an option" at bounding box center [568, 153] width 13 height 13
click at [567, 150] on input "Select an option" at bounding box center [568, 153] width 13 height 13
click at [648, 190] on span "Select an option" at bounding box center [643, 192] width 13 height 13
click at [648, 190] on input "Select an option" at bounding box center [643, 192] width 13 height 13
click at [642, 231] on span "Select an option" at bounding box center [643, 231] width 13 height 13
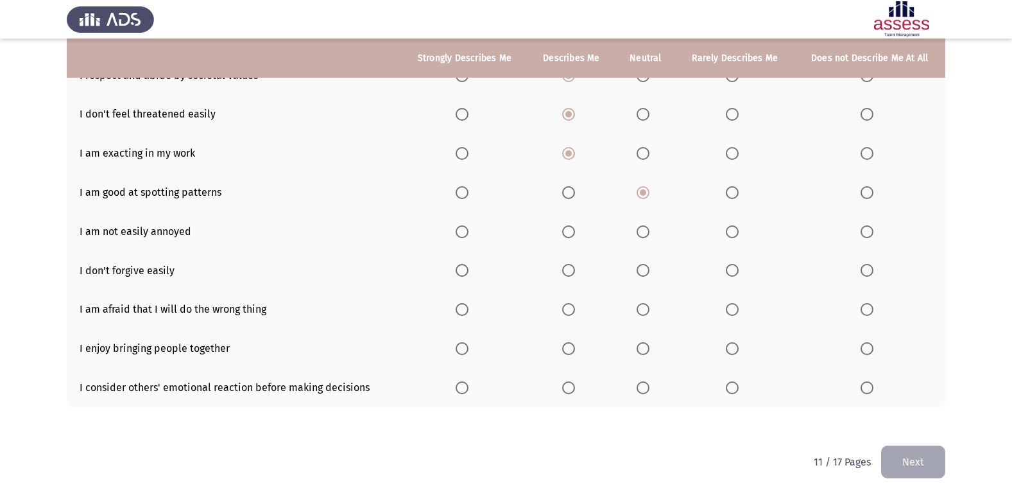
click at [642, 231] on input "Select an option" at bounding box center [643, 231] width 13 height 13
click at [736, 269] on span "Select an option" at bounding box center [732, 270] width 13 height 13
click at [736, 269] on input "Select an option" at bounding box center [732, 270] width 13 height 13
click at [569, 305] on span "Select an option" at bounding box center [568, 309] width 13 height 13
click at [569, 305] on input "Select an option" at bounding box center [568, 309] width 13 height 13
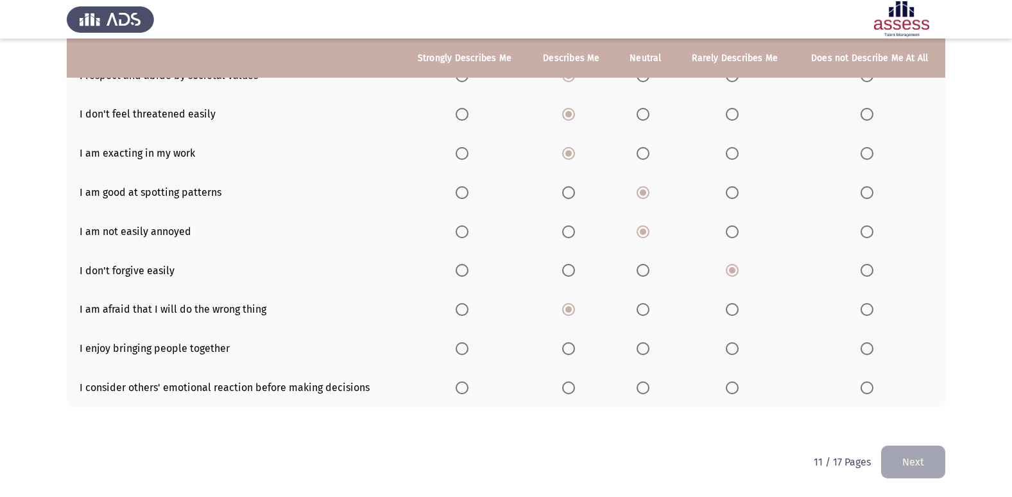
click at [566, 348] on span "Select an option" at bounding box center [568, 348] width 13 height 13
click at [566, 348] on input "Select an option" at bounding box center [568, 348] width 13 height 13
click at [459, 390] on span "Select an option" at bounding box center [462, 387] width 13 height 13
click at [459, 390] on input "Select an option" at bounding box center [462, 387] width 13 height 13
click at [460, 349] on span "Select an option" at bounding box center [462, 348] width 13 height 13
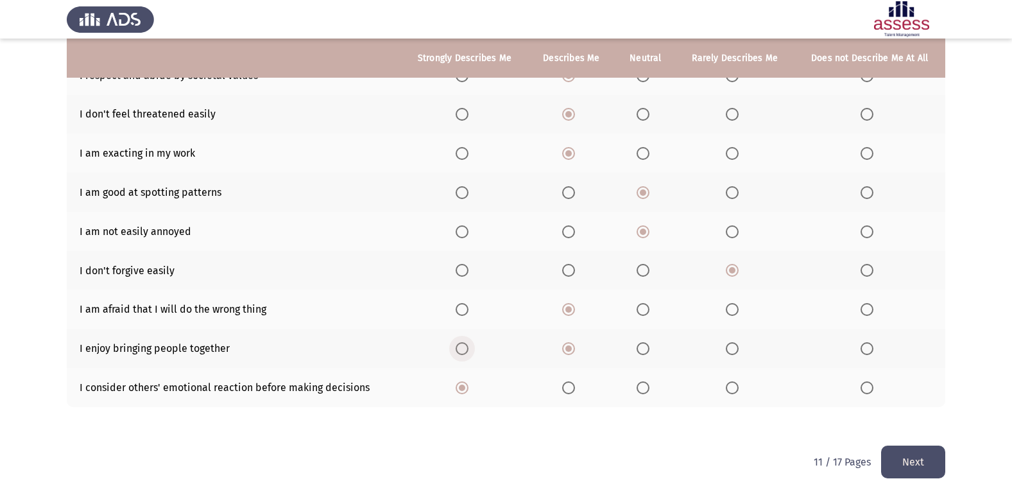
click at [460, 349] on input "Select an option" at bounding box center [462, 348] width 13 height 13
click at [914, 458] on button "Next" at bounding box center [913, 461] width 64 height 33
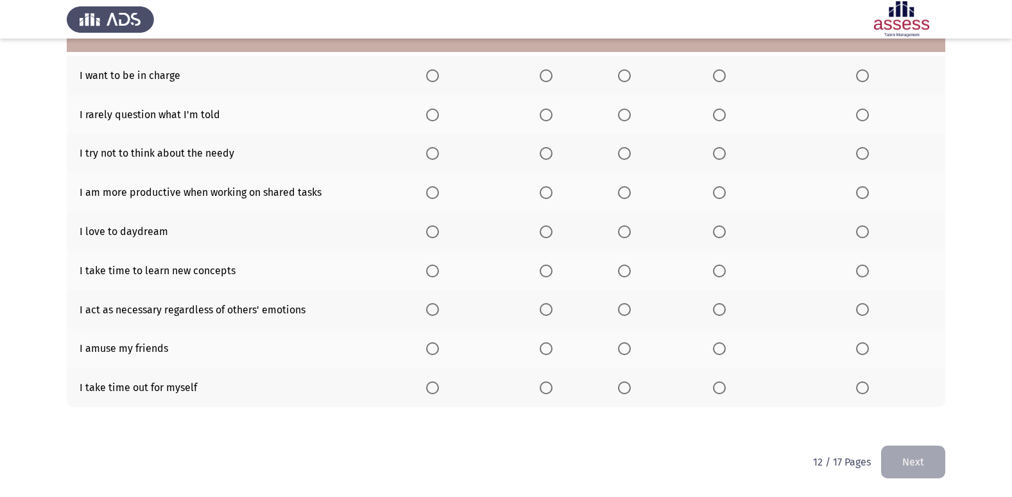
scroll to position [84, 0]
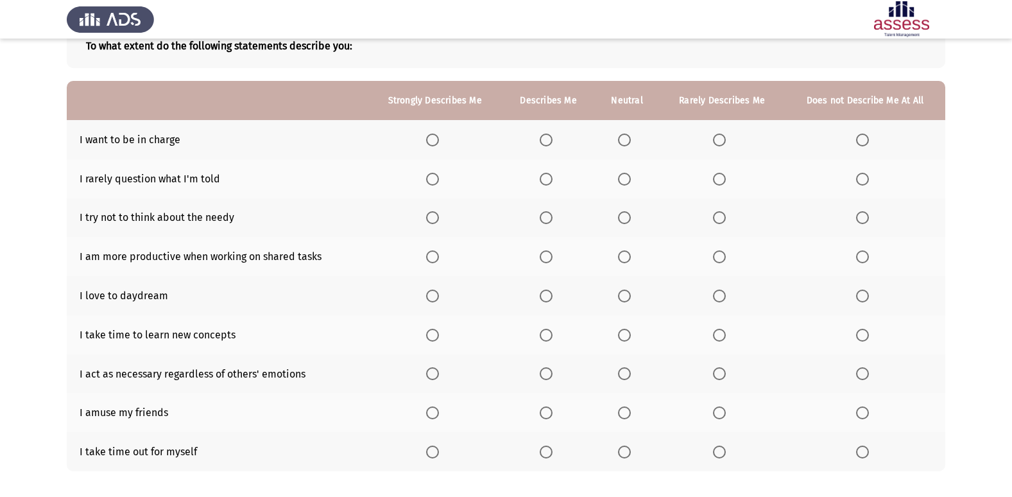
click at [544, 136] on span "Select an option" at bounding box center [546, 139] width 13 height 13
click at [544, 136] on input "Select an option" at bounding box center [546, 139] width 13 height 13
click at [628, 178] on span "Select an option" at bounding box center [624, 179] width 13 height 13
click at [628, 178] on input "Select an option" at bounding box center [624, 179] width 13 height 13
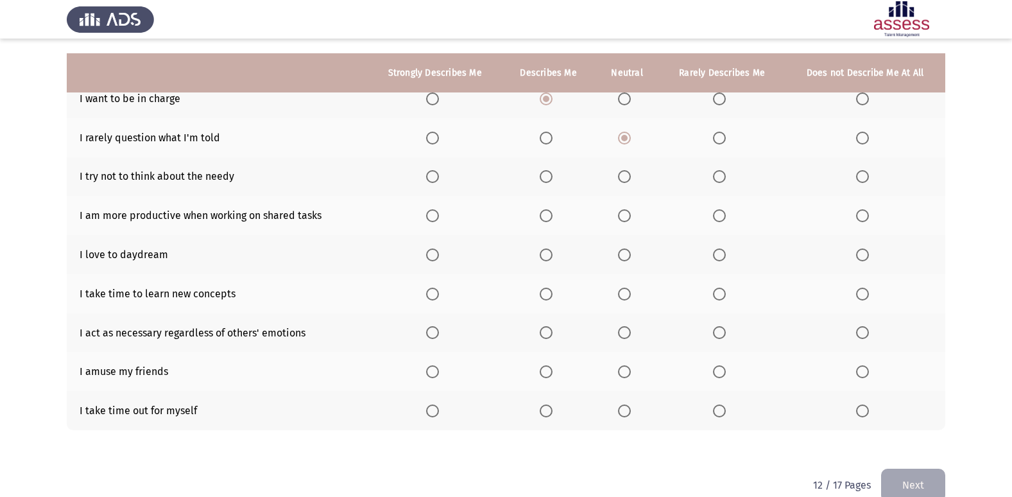
scroll to position [148, 0]
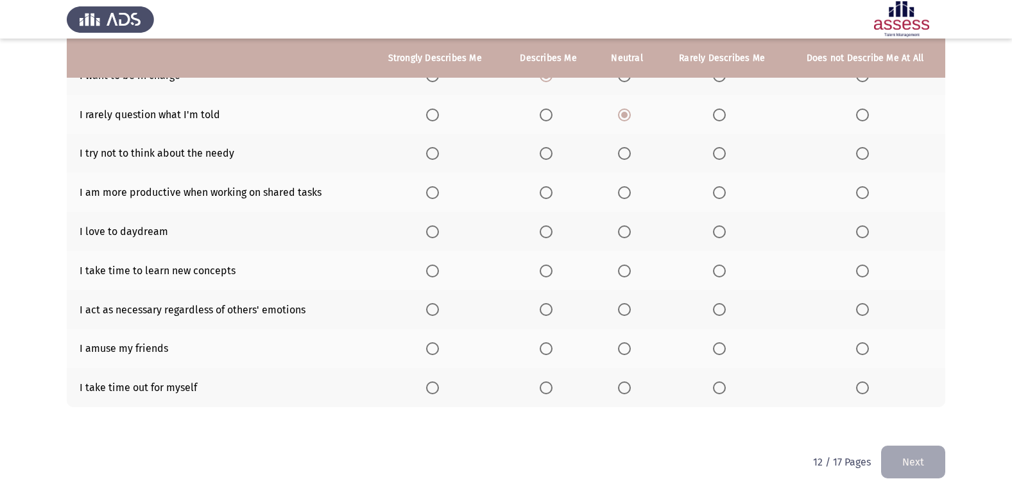
click at [628, 160] on th at bounding box center [627, 153] width 65 height 39
click at [553, 149] on span "Select an option" at bounding box center [546, 153] width 13 height 13
click at [553, 149] on input "Select an option" at bounding box center [546, 153] width 13 height 13
click at [628, 189] on span "Select an option" at bounding box center [624, 192] width 13 height 13
click at [628, 189] on input "Select an option" at bounding box center [624, 192] width 13 height 13
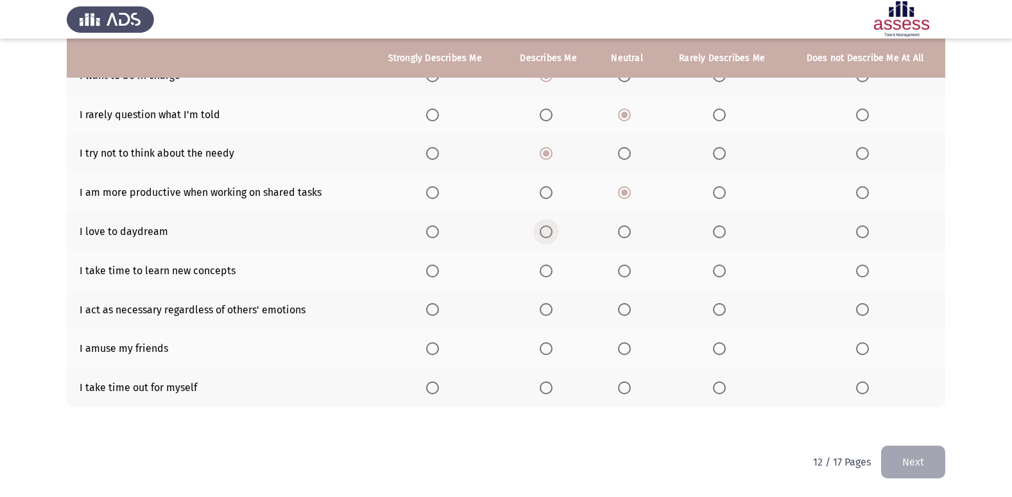
click at [545, 231] on span "Select an option" at bounding box center [546, 231] width 13 height 13
click at [545, 231] on input "Select an option" at bounding box center [546, 231] width 13 height 13
click at [547, 266] on span "Select an option" at bounding box center [546, 270] width 13 height 13
click at [547, 266] on input "Select an option" at bounding box center [546, 270] width 13 height 13
click at [622, 237] on span "Select an option" at bounding box center [624, 231] width 13 height 13
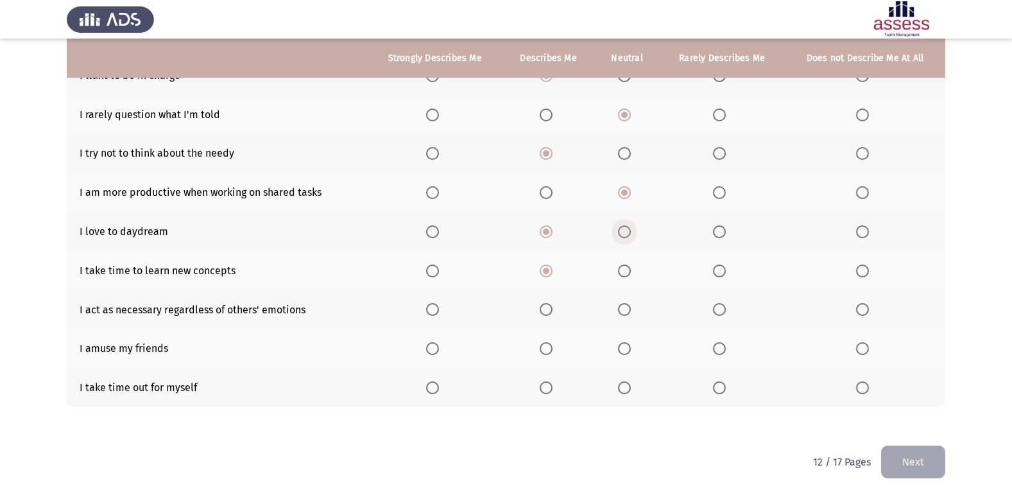
click at [622, 237] on input "Select an option" at bounding box center [624, 231] width 13 height 13
click at [550, 195] on span "Select an option" at bounding box center [546, 192] width 13 height 13
click at [550, 195] on input "Select an option" at bounding box center [546, 192] width 13 height 13
click at [631, 150] on span "Select an option" at bounding box center [624, 153] width 13 height 13
click at [631, 150] on input "Select an option" at bounding box center [624, 153] width 13 height 13
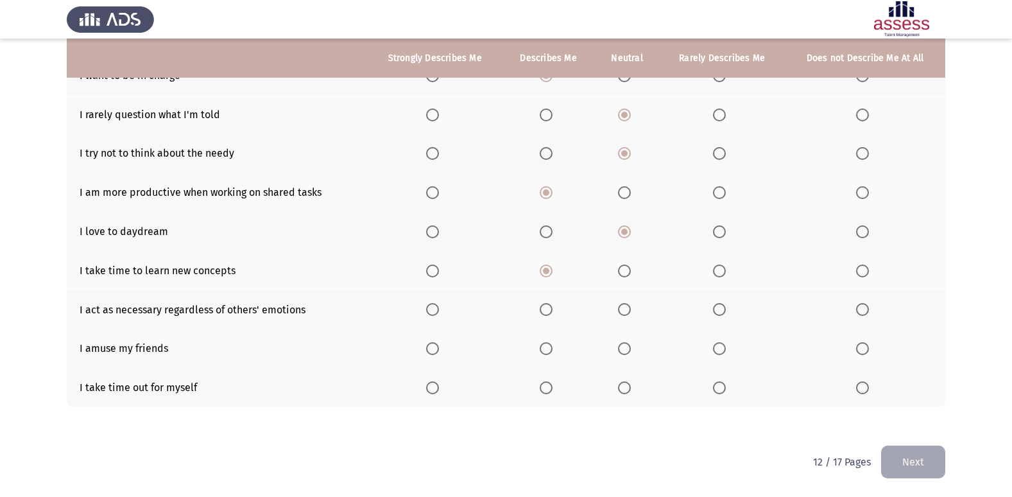
click at [723, 308] on span "Select an option" at bounding box center [719, 309] width 13 height 13
click at [723, 308] on input "Select an option" at bounding box center [719, 309] width 13 height 13
click at [631, 354] on span "Select an option" at bounding box center [624, 348] width 13 height 13
click at [631, 354] on input "Select an option" at bounding box center [624, 348] width 13 height 13
click at [628, 392] on span "Select an option" at bounding box center [624, 387] width 13 height 13
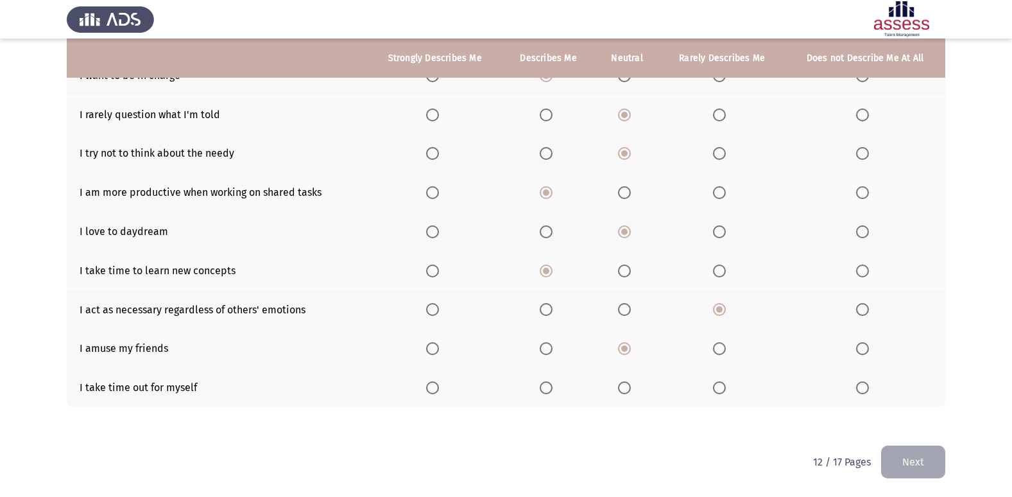
click at [628, 392] on input "Select an option" at bounding box center [624, 387] width 13 height 13
click at [917, 459] on button "Next" at bounding box center [913, 461] width 64 height 33
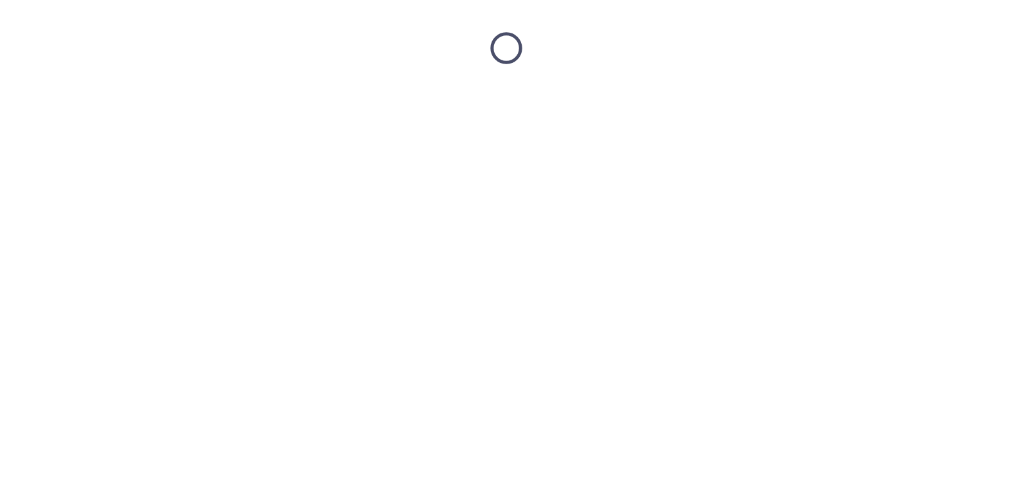
scroll to position [0, 0]
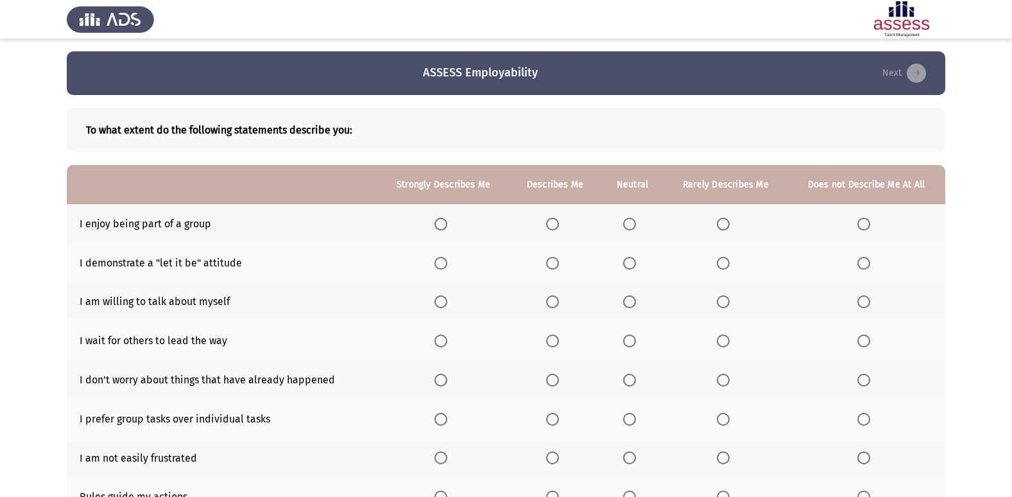
click at [567, 228] on th at bounding box center [555, 223] width 91 height 39
click at [559, 219] on span "Select an option" at bounding box center [552, 224] width 13 height 13
click at [559, 219] on input "Select an option" at bounding box center [552, 224] width 13 height 13
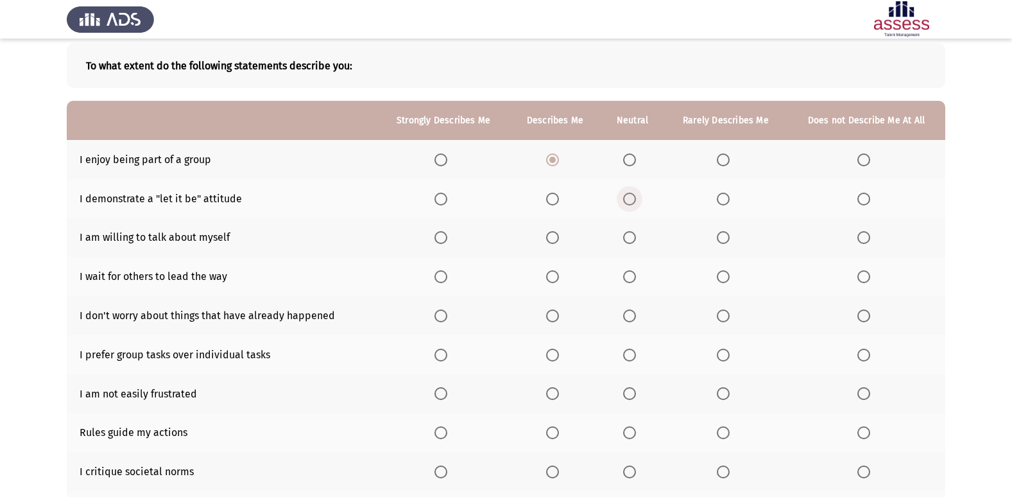
click at [629, 200] on span "Select an option" at bounding box center [629, 199] width 13 height 13
click at [629, 200] on input "Select an option" at bounding box center [629, 199] width 13 height 13
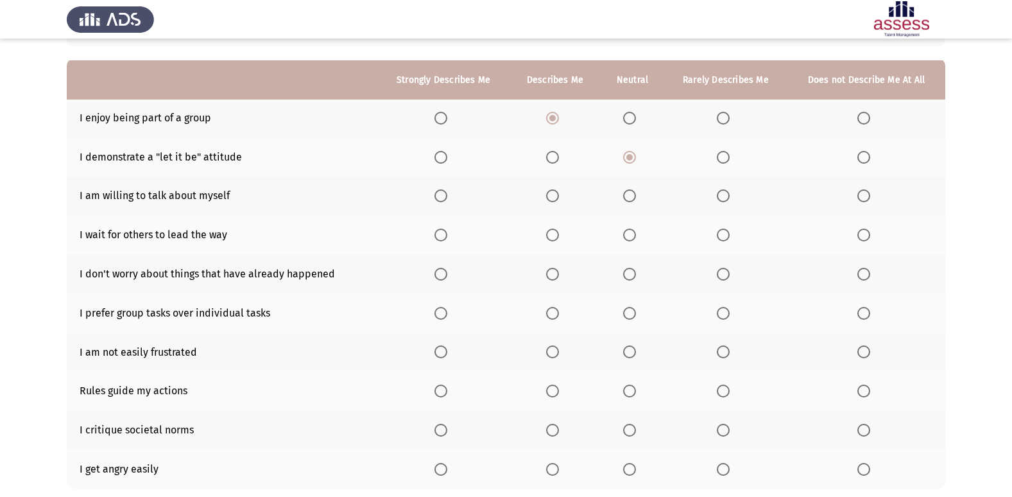
scroll to position [128, 0]
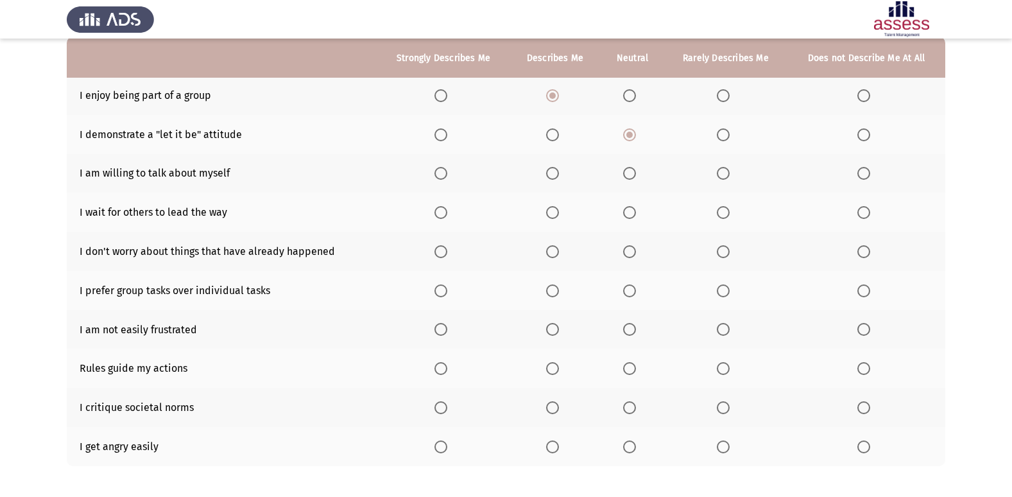
click at [628, 175] on span "Select an option" at bounding box center [629, 173] width 13 height 13
click at [628, 175] on input "Select an option" at bounding box center [629, 173] width 13 height 13
click at [723, 209] on span "Select an option" at bounding box center [723, 212] width 13 height 13
click at [723, 209] on input "Select an option" at bounding box center [723, 212] width 13 height 13
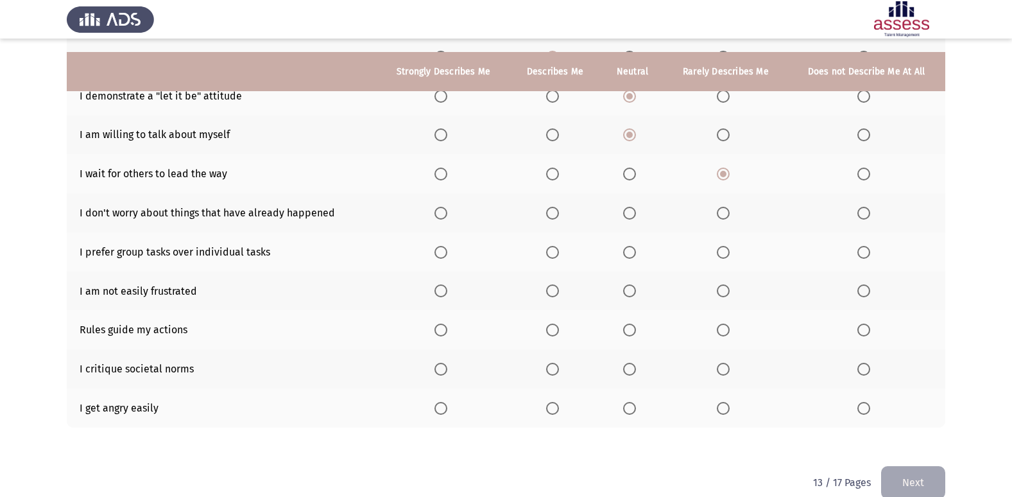
scroll to position [187, 0]
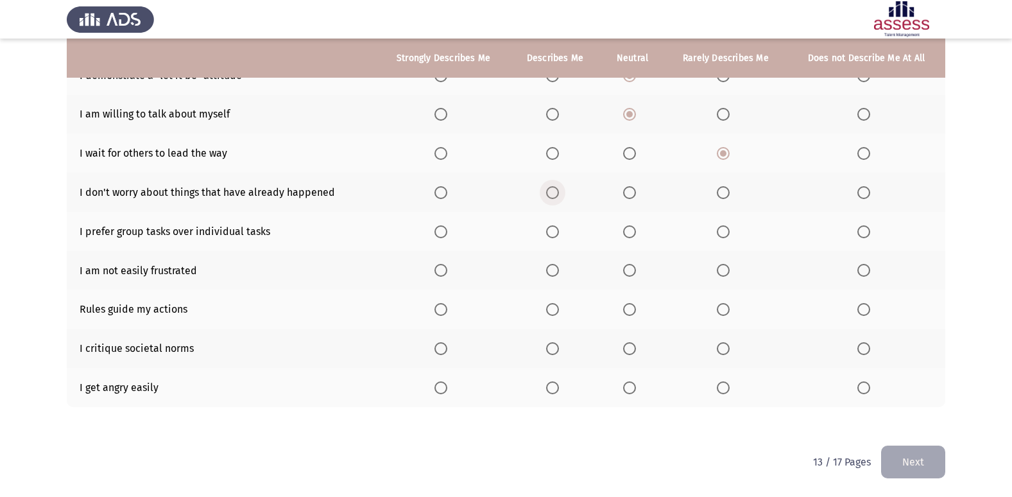
click at [547, 194] on span "Select an option" at bounding box center [552, 192] width 13 height 13
click at [547, 194] on input "Select an option" at bounding box center [552, 192] width 13 height 13
click at [553, 234] on span "Select an option" at bounding box center [552, 231] width 13 height 13
click at [553, 234] on input "Select an option" at bounding box center [552, 231] width 13 height 13
click at [638, 271] on label "Select an option" at bounding box center [632, 270] width 18 height 13
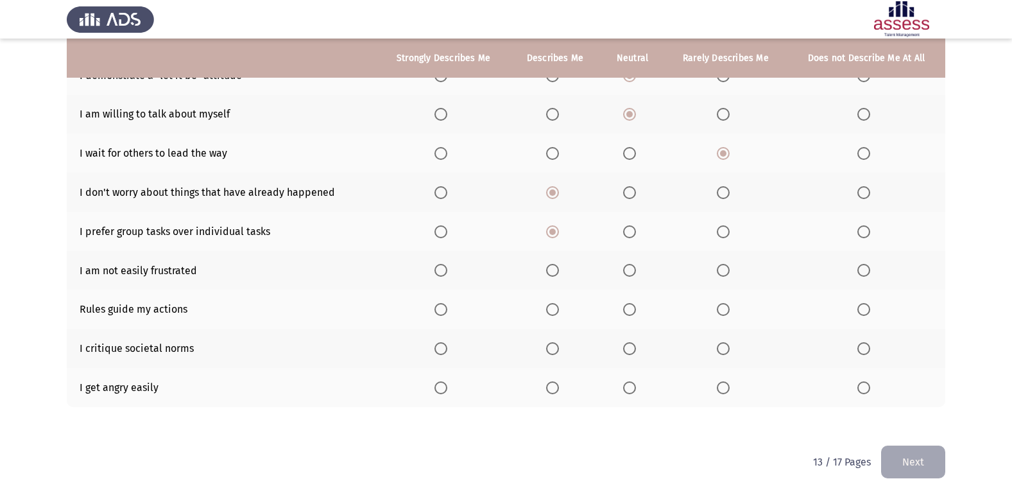
click at [636, 271] on input "Select an option" at bounding box center [629, 270] width 13 height 13
click at [447, 313] on span "Select an option" at bounding box center [440, 309] width 13 height 13
click at [447, 313] on input "Select an option" at bounding box center [440, 309] width 13 height 13
click at [631, 350] on span "Select an option" at bounding box center [629, 348] width 13 height 13
click at [631, 350] on input "Select an option" at bounding box center [629, 348] width 13 height 13
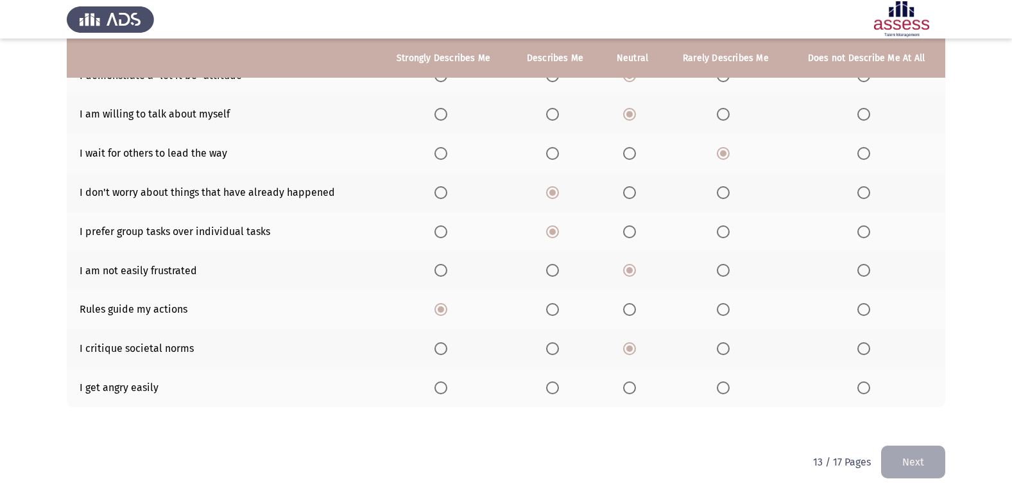
click at [628, 391] on span "Select an option" at bounding box center [629, 387] width 13 height 13
click at [628, 391] on input "Select an option" at bounding box center [629, 387] width 13 height 13
click at [920, 458] on button "Next" at bounding box center [913, 461] width 64 height 33
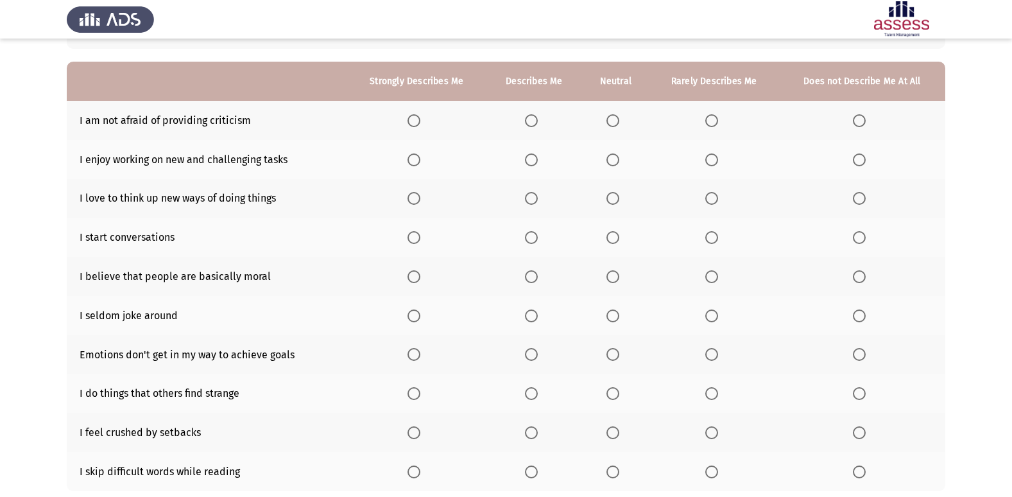
scroll to position [128, 0]
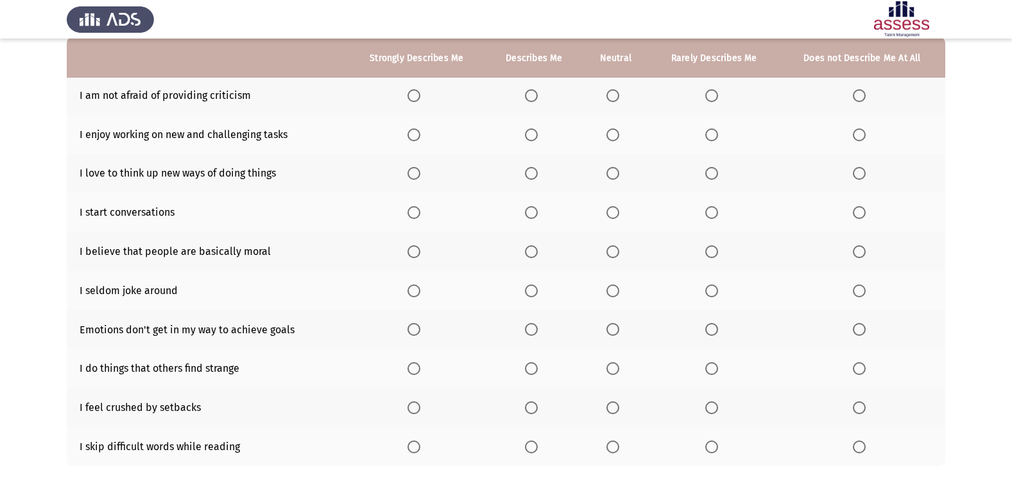
click at [420, 141] on span "Select an option" at bounding box center [413, 134] width 13 height 13
click at [420, 141] on input "Select an option" at bounding box center [413, 134] width 13 height 13
click at [416, 174] on span "Select an option" at bounding box center [413, 173] width 13 height 13
click at [416, 174] on input "Select an option" at bounding box center [413, 173] width 13 height 13
click at [538, 210] on span "Select an option" at bounding box center [531, 212] width 13 height 13
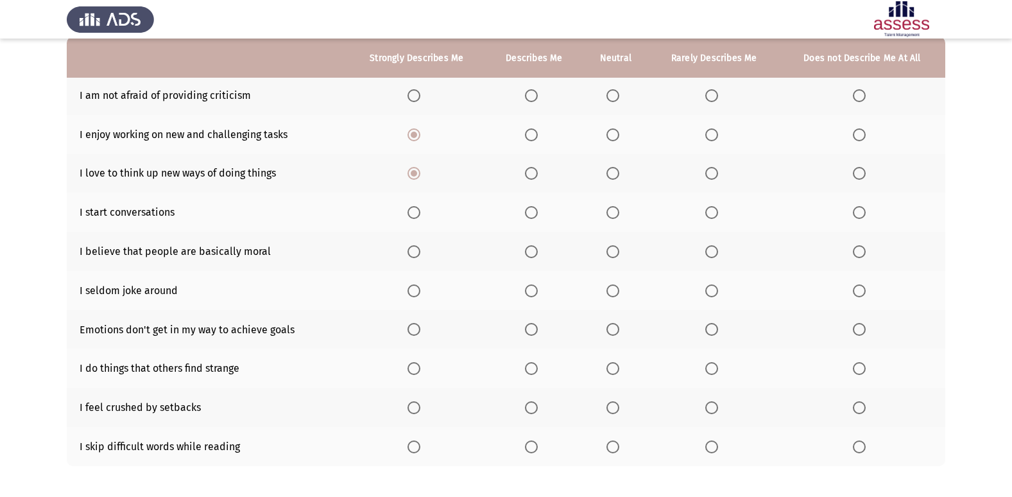
click at [538, 210] on input "Select an option" at bounding box center [531, 212] width 13 height 13
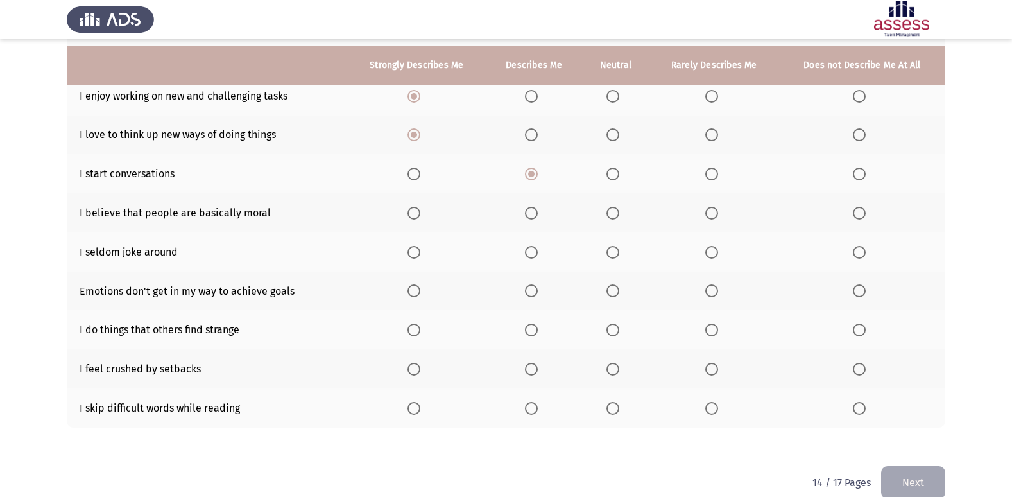
scroll to position [187, 0]
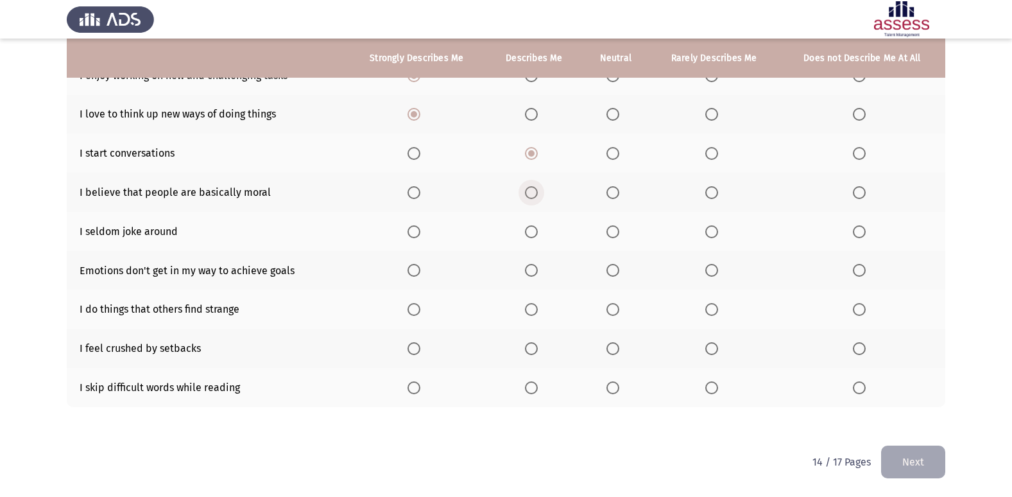
click at [531, 191] on span "Select an option" at bounding box center [531, 192] width 13 height 13
click at [531, 191] on input "Select an option" at bounding box center [531, 192] width 13 height 13
click at [614, 228] on span "Select an option" at bounding box center [612, 231] width 13 height 13
click at [614, 228] on input "Select an option" at bounding box center [612, 231] width 13 height 13
click at [613, 270] on span "Select an option" at bounding box center [613, 270] width 0 height 0
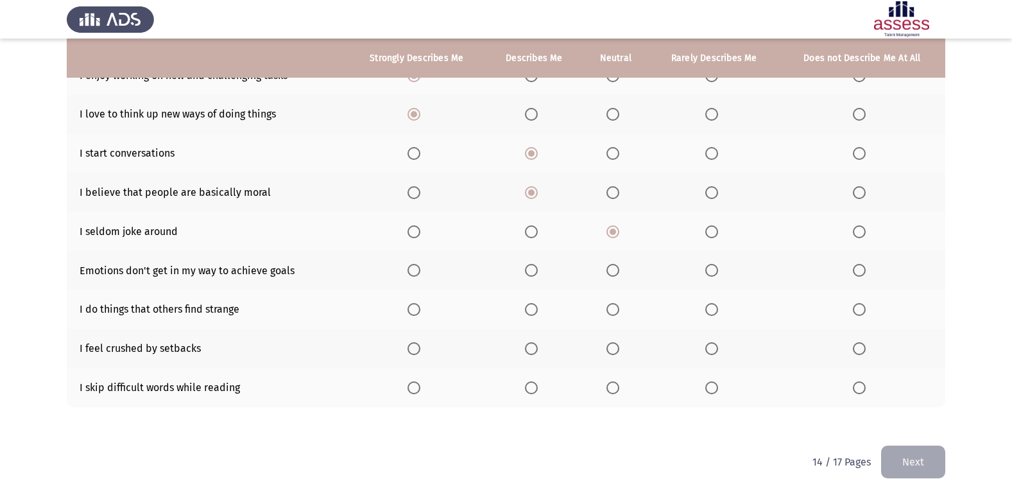
click at [614, 270] on input "Select an option" at bounding box center [612, 270] width 13 height 13
click at [533, 275] on span "Select an option" at bounding box center [531, 270] width 13 height 13
click at [533, 275] on input "Select an option" at bounding box center [531, 270] width 13 height 13
click at [524, 303] on th at bounding box center [534, 308] width 96 height 39
click at [536, 309] on span "Select an option" at bounding box center [531, 309] width 13 height 13
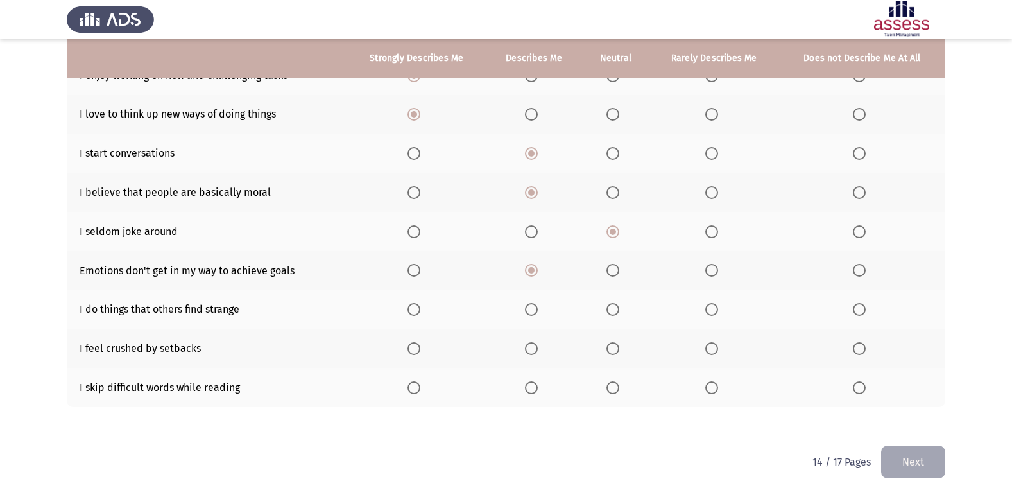
click at [536, 309] on input "Select an option" at bounding box center [531, 309] width 13 height 13
click at [611, 347] on span "Select an option" at bounding box center [612, 348] width 13 height 13
click at [611, 347] on input "Select an option" at bounding box center [612, 348] width 13 height 13
click at [533, 389] on span "Select an option" at bounding box center [531, 387] width 13 height 13
click at [533, 389] on input "Select an option" at bounding box center [531, 387] width 13 height 13
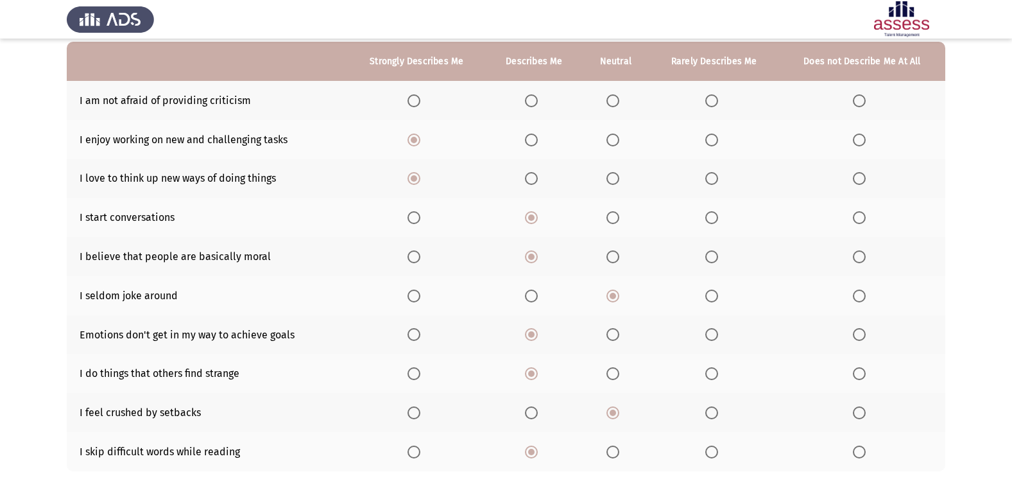
scroll to position [59, 0]
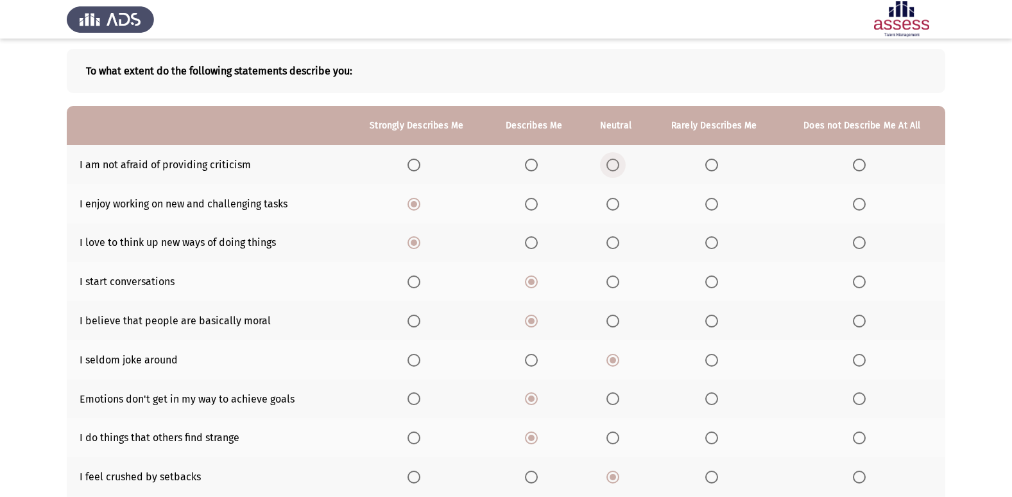
click at [615, 166] on span "Select an option" at bounding box center [612, 165] width 13 height 13
click at [615, 166] on input "Select an option" at bounding box center [612, 165] width 13 height 13
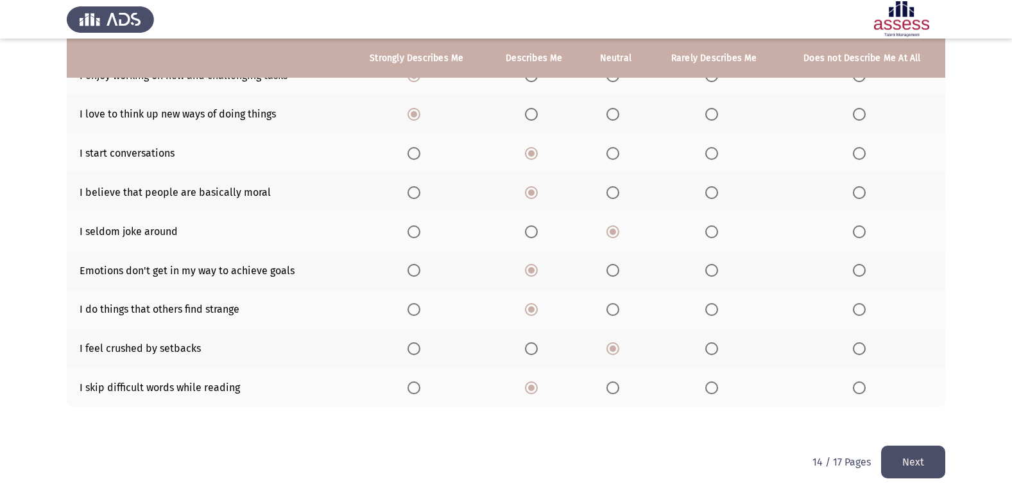
click at [912, 455] on button "Next" at bounding box center [913, 461] width 64 height 33
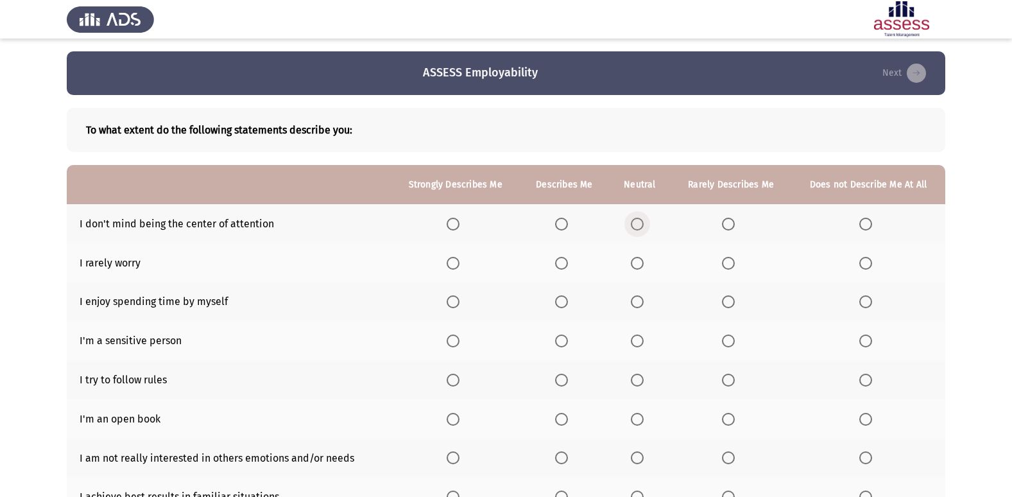
click at [643, 221] on span "Select an option" at bounding box center [637, 224] width 13 height 13
click at [643, 221] on input "Select an option" at bounding box center [637, 224] width 13 height 13
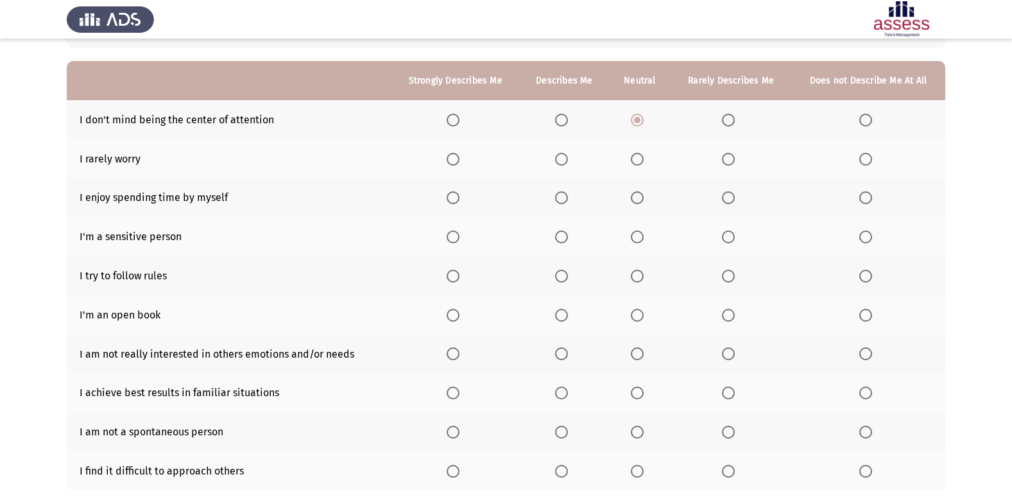
scroll to position [128, 0]
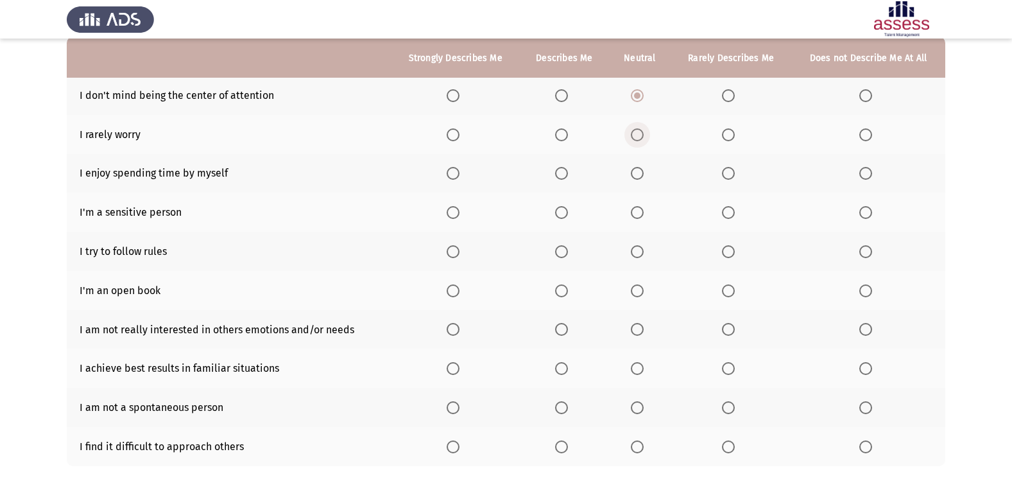
click at [642, 133] on span "Select an option" at bounding box center [637, 134] width 13 height 13
click at [642, 133] on input "Select an option" at bounding box center [637, 134] width 13 height 13
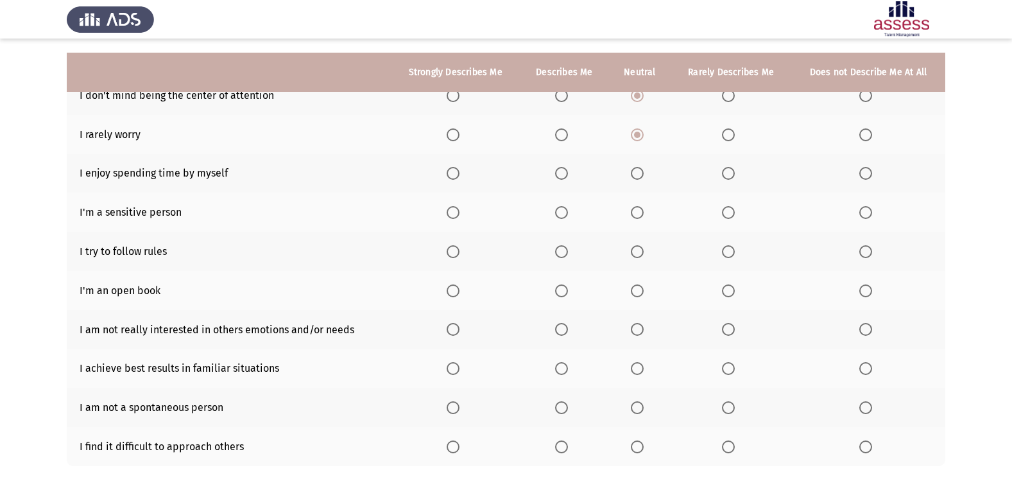
scroll to position [187, 0]
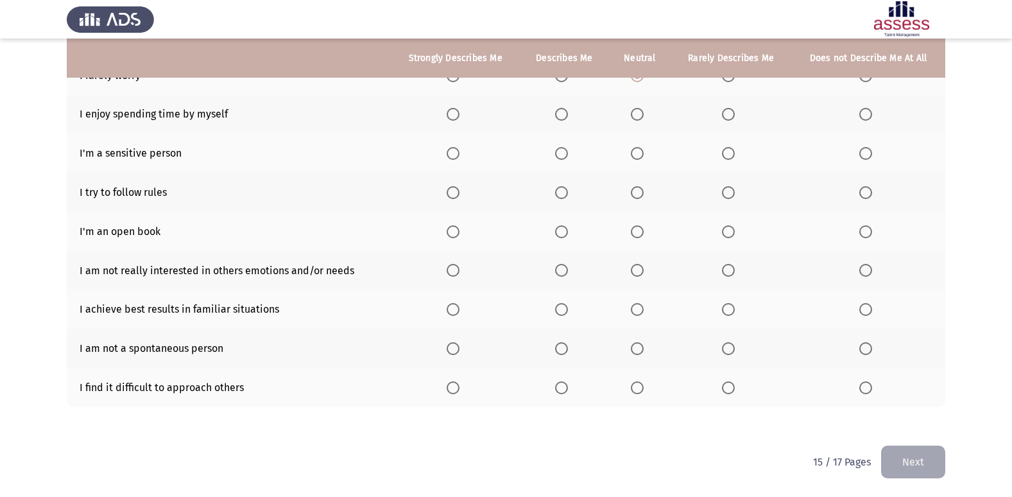
click at [647, 114] on label "Select an option" at bounding box center [640, 114] width 18 height 13
click at [644, 114] on input "Select an option" at bounding box center [637, 114] width 13 height 13
click at [637, 150] on span "Select an option" at bounding box center [637, 153] width 13 height 13
click at [637, 150] on input "Select an option" at bounding box center [637, 153] width 13 height 13
click at [563, 188] on span "Select an option" at bounding box center [561, 192] width 13 height 13
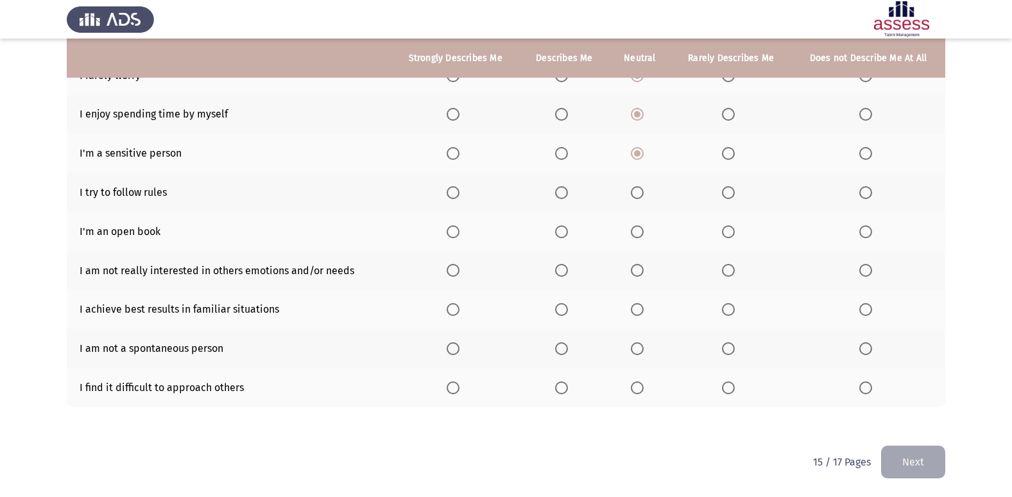
click at [563, 188] on input "Select an option" at bounding box center [561, 192] width 13 height 13
click at [730, 232] on span "Select an option" at bounding box center [728, 231] width 13 height 13
click at [730, 232] on input "Select an option" at bounding box center [728, 231] width 13 height 13
click at [872, 273] on span "Select an option" at bounding box center [865, 270] width 13 height 13
click at [872, 273] on input "Select an option" at bounding box center [865, 270] width 13 height 13
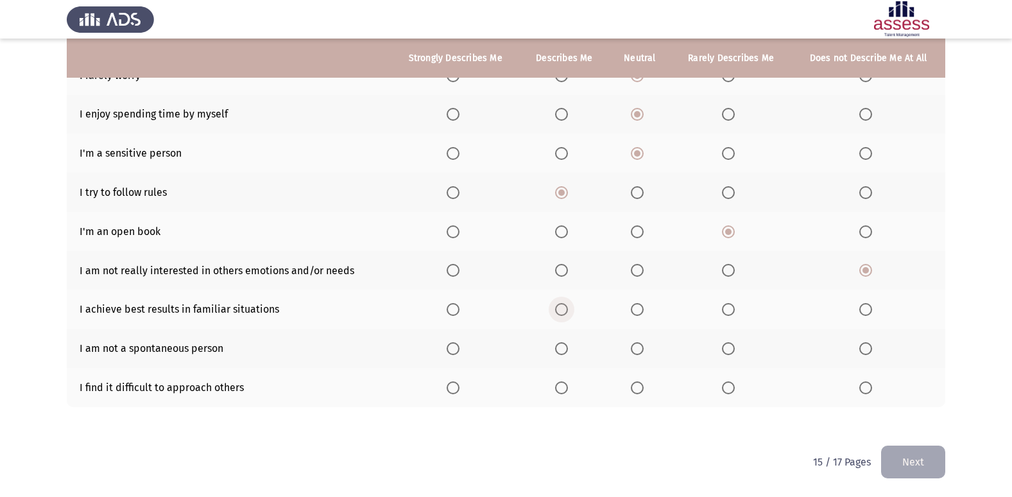
click at [568, 311] on span "Select an option" at bounding box center [561, 309] width 13 height 13
click at [568, 311] on input "Select an option" at bounding box center [561, 309] width 13 height 13
click at [639, 347] on span "Select an option" at bounding box center [637, 348] width 13 height 13
click at [639, 347] on input "Select an option" at bounding box center [637, 348] width 13 height 13
click at [724, 387] on span "Select an option" at bounding box center [728, 387] width 13 height 13
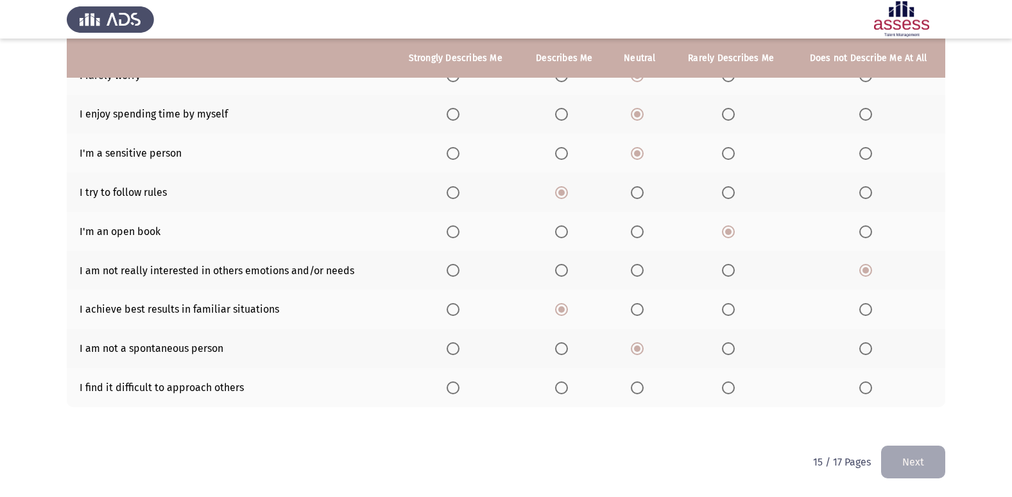
click at [724, 387] on input "Select an option" at bounding box center [728, 387] width 13 height 13
click at [908, 459] on button "Next" at bounding box center [913, 461] width 64 height 33
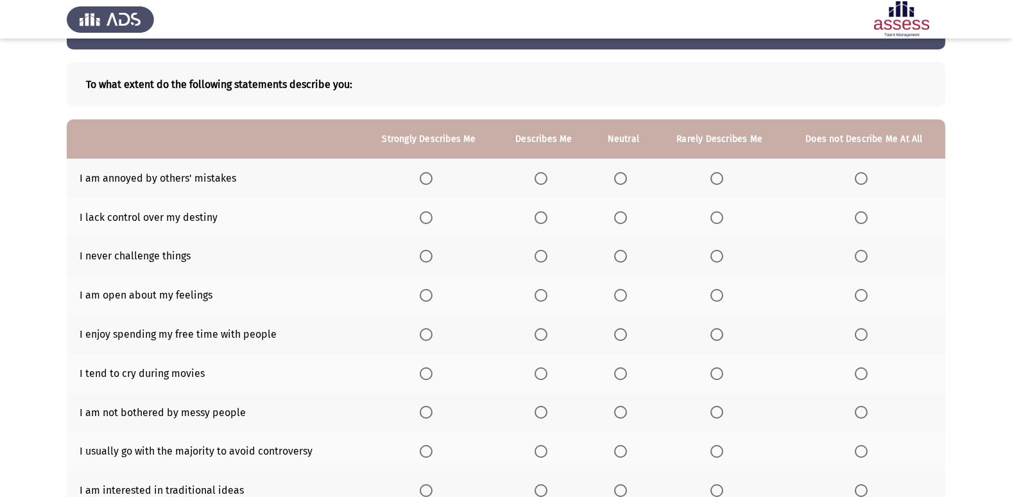
scroll to position [64, 0]
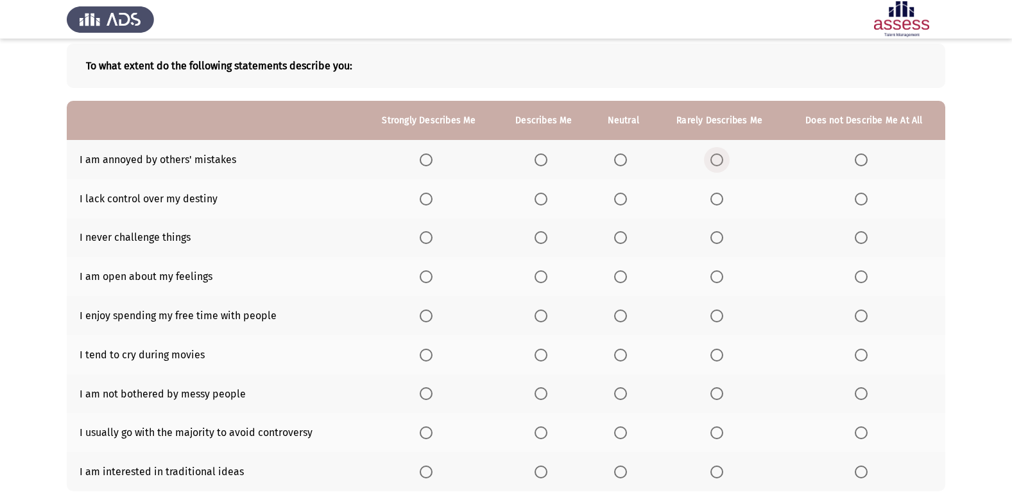
click at [721, 157] on span "Select an option" at bounding box center [716, 159] width 13 height 13
click at [721, 157] on input "Select an option" at bounding box center [716, 159] width 13 height 13
click at [720, 198] on span "Select an option" at bounding box center [716, 199] width 13 height 13
click at [720, 198] on input "Select an option" at bounding box center [716, 199] width 13 height 13
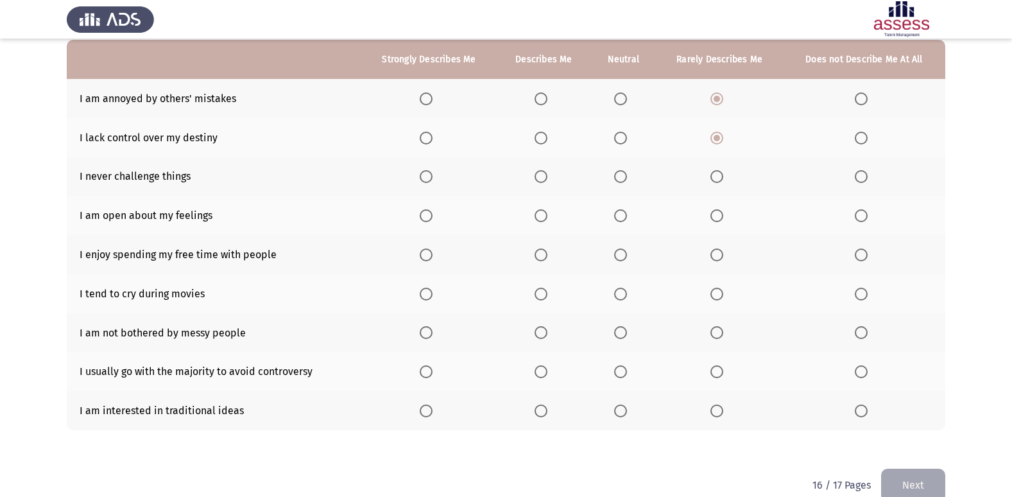
scroll to position [128, 0]
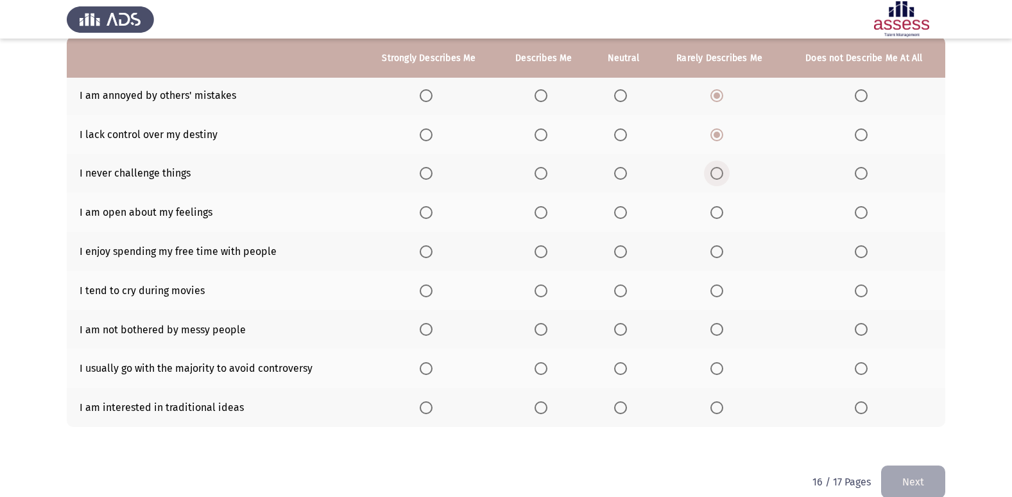
click at [723, 175] on span "Select an option" at bounding box center [716, 173] width 13 height 13
click at [723, 175] on input "Select an option" at bounding box center [716, 173] width 13 height 13
click at [717, 211] on span "Select an option" at bounding box center [716, 212] width 13 height 13
click at [717, 211] on input "Select an option" at bounding box center [716, 212] width 13 height 13
click at [866, 170] on span "Select an option" at bounding box center [861, 173] width 13 height 13
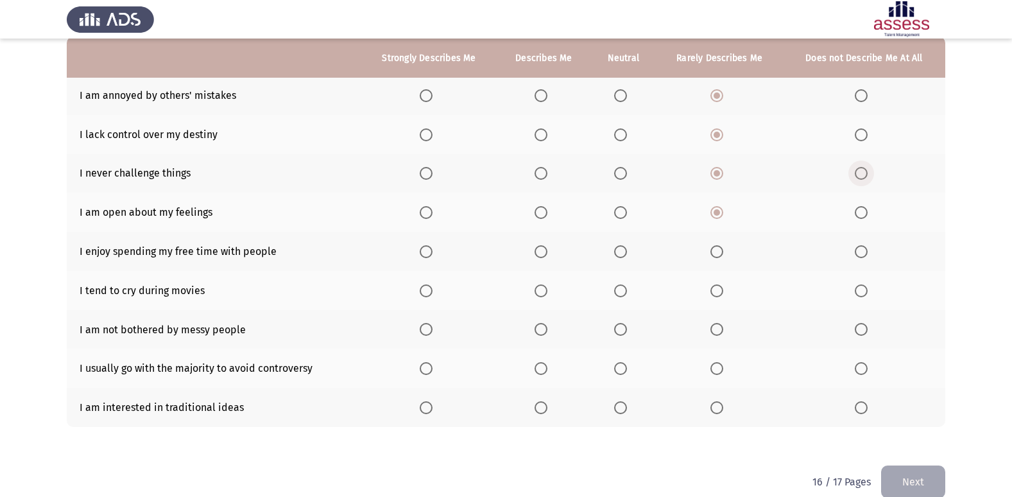
click at [866, 170] on input "Select an option" at bounding box center [861, 173] width 13 height 13
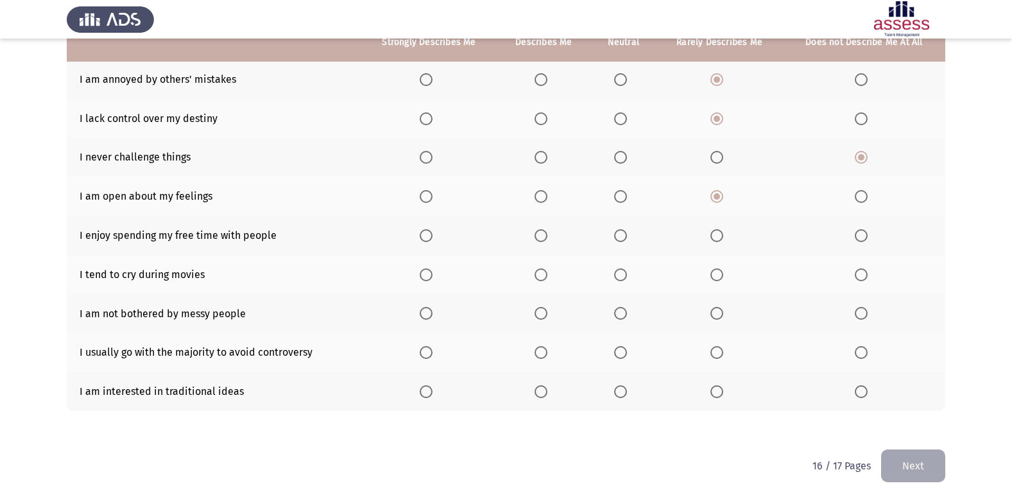
scroll to position [148, 0]
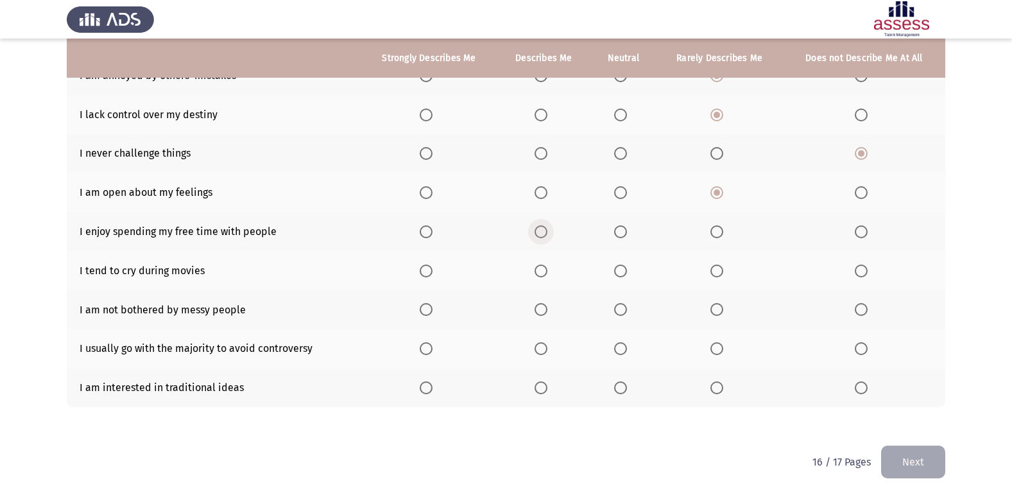
click at [540, 235] on span "Select an option" at bounding box center [541, 231] width 13 height 13
click at [540, 235] on input "Select an option" at bounding box center [541, 231] width 13 height 13
click at [423, 230] on span "Select an option" at bounding box center [426, 231] width 13 height 13
click at [423, 230] on input "Select an option" at bounding box center [426, 231] width 13 height 13
click at [545, 272] on span "Select an option" at bounding box center [541, 270] width 13 height 13
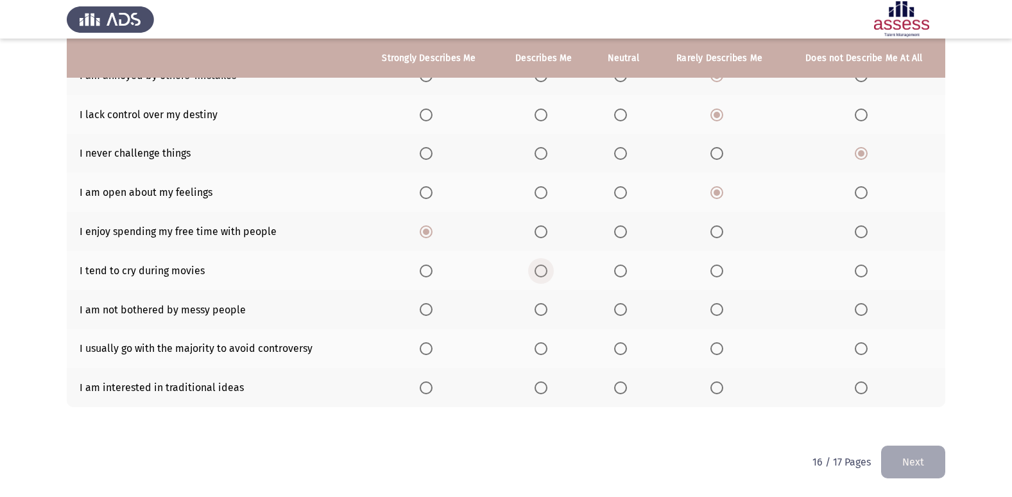
click at [545, 272] on input "Select an option" at bounding box center [541, 270] width 13 height 13
click at [627, 309] on span "Select an option" at bounding box center [620, 309] width 13 height 13
click at [627, 309] on input "Select an option" at bounding box center [620, 309] width 13 height 13
click at [718, 348] on span "Select an option" at bounding box center [716, 348] width 13 height 13
click at [718, 348] on input "Select an option" at bounding box center [716, 348] width 13 height 13
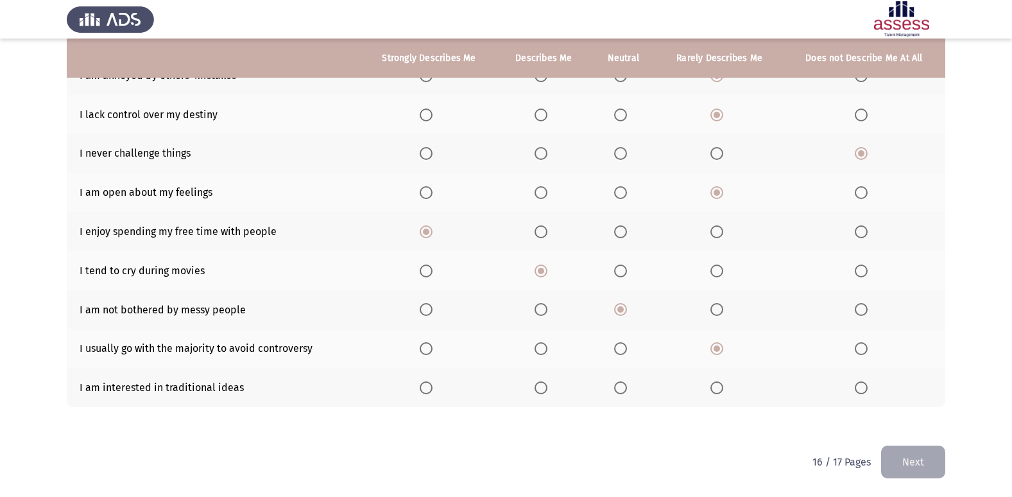
click at [627, 391] on span "Select an option" at bounding box center [620, 387] width 13 height 13
click at [627, 391] on input "Select an option" at bounding box center [620, 387] width 13 height 13
click at [925, 468] on button "Next" at bounding box center [913, 461] width 64 height 33
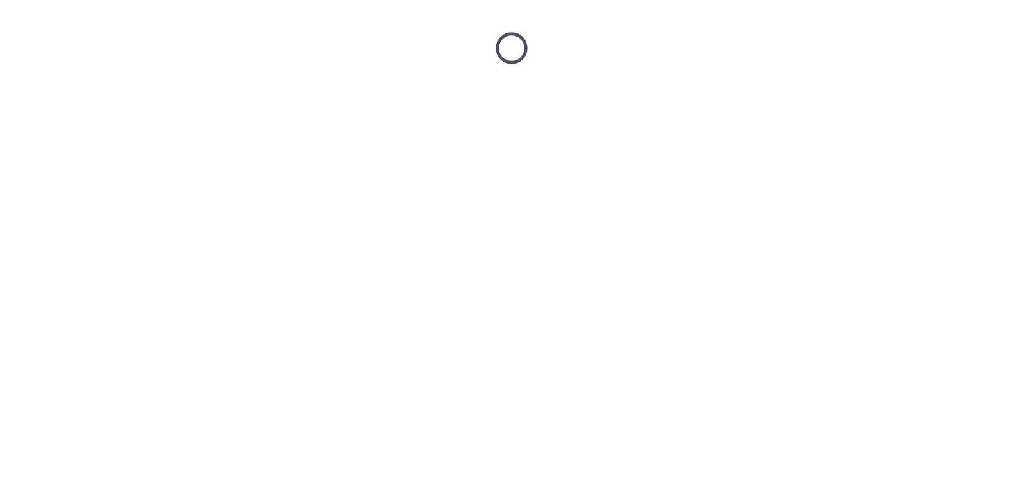
scroll to position [0, 0]
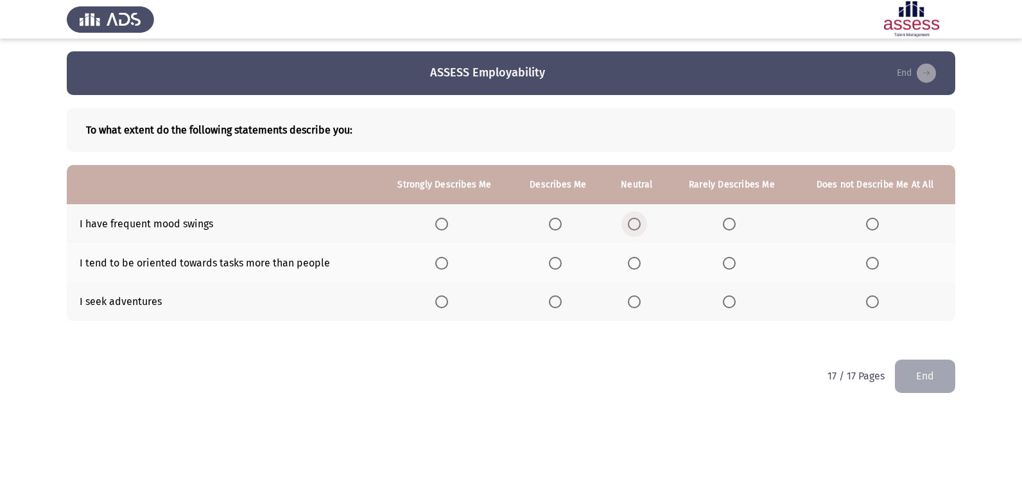
click at [636, 227] on span "Select an option" at bounding box center [634, 224] width 13 height 13
click at [636, 227] on input "Select an option" at bounding box center [634, 224] width 13 height 13
click at [629, 261] on span "Select an option" at bounding box center [634, 263] width 13 height 13
click at [629, 261] on input "Select an option" at bounding box center [634, 263] width 13 height 13
click at [559, 298] on span "Select an option" at bounding box center [555, 301] width 13 height 13
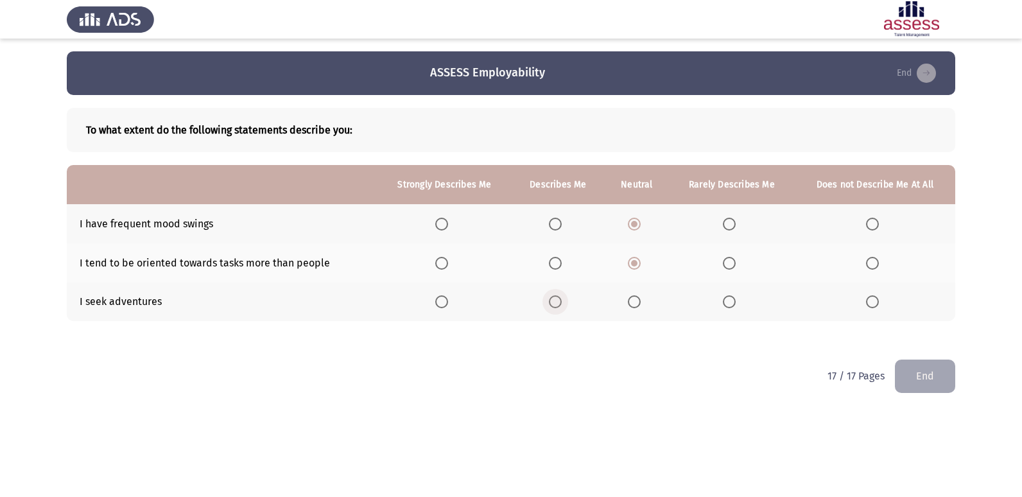
click at [559, 298] on input "Select an option" at bounding box center [555, 301] width 13 height 13
click at [834, 373] on p "17 / 17 Pages" at bounding box center [855, 376] width 57 height 12
click at [827, 368] on div "17 / 17 Pages End" at bounding box center [891, 375] width 128 height 33
click at [827, 370] on p "17 / 17 Pages" at bounding box center [855, 376] width 57 height 12
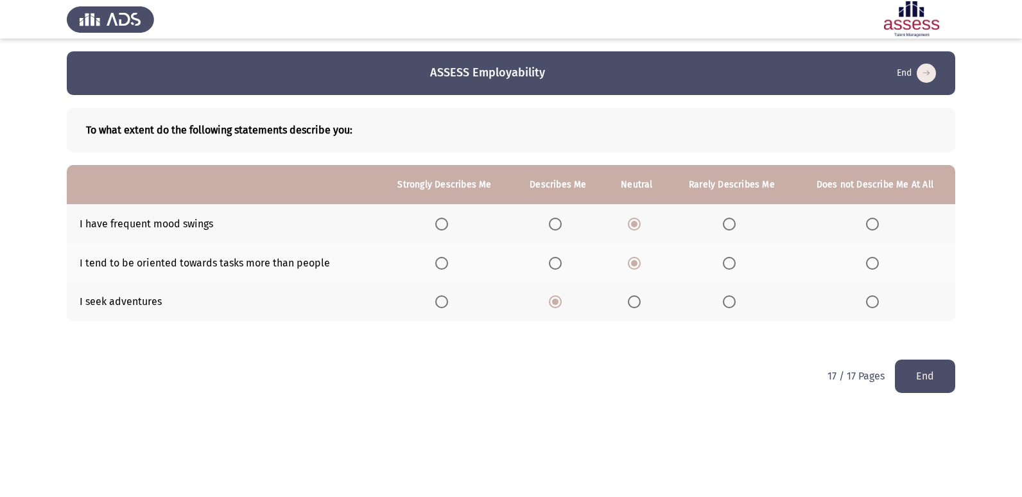
click at [933, 370] on button "End" at bounding box center [925, 375] width 60 height 33
